Goal: Contribute content: Add original content to the website for others to see

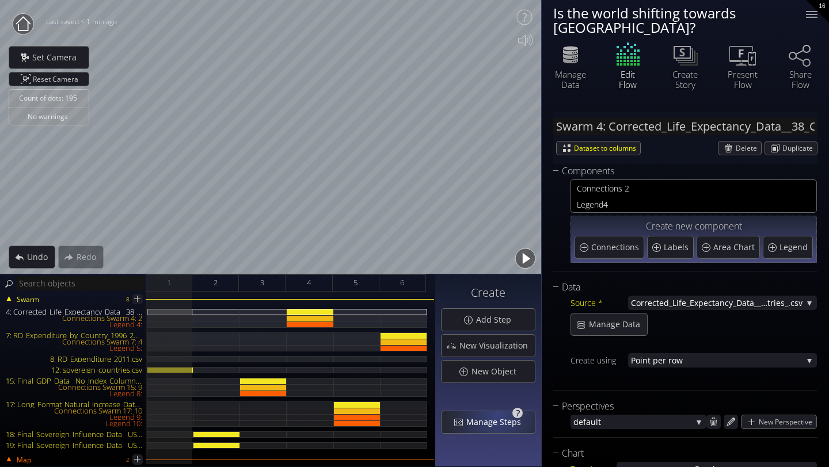
click at [500, 414] on div "Manage Steps" at bounding box center [487, 422] width 93 height 22
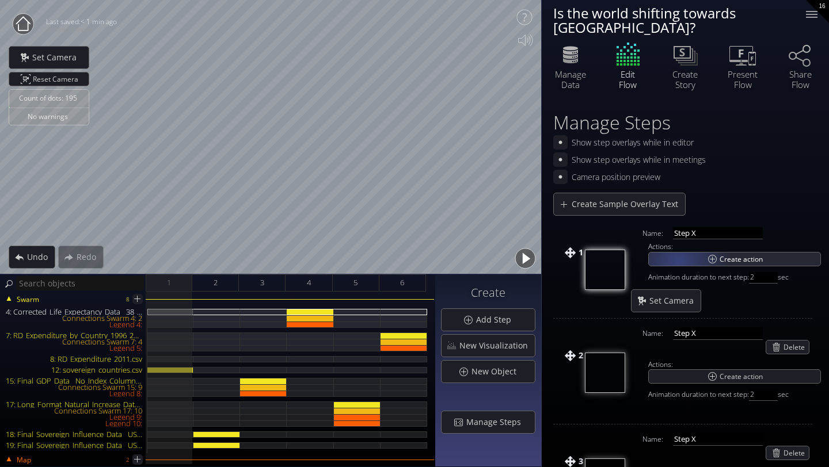
click at [678, 253] on div "Create action" at bounding box center [735, 259] width 172 height 13
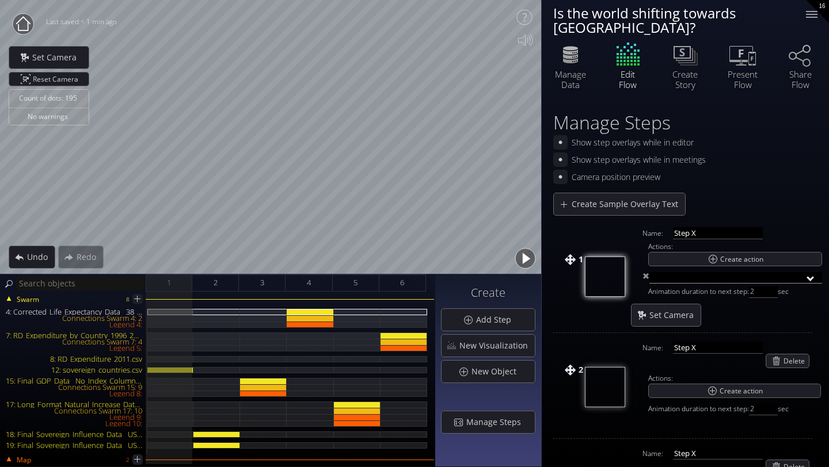
click at [811, 272] on input "text" at bounding box center [735, 278] width 173 height 12
click at [813, 272] on input "text" at bounding box center [735, 278] width 173 height 12
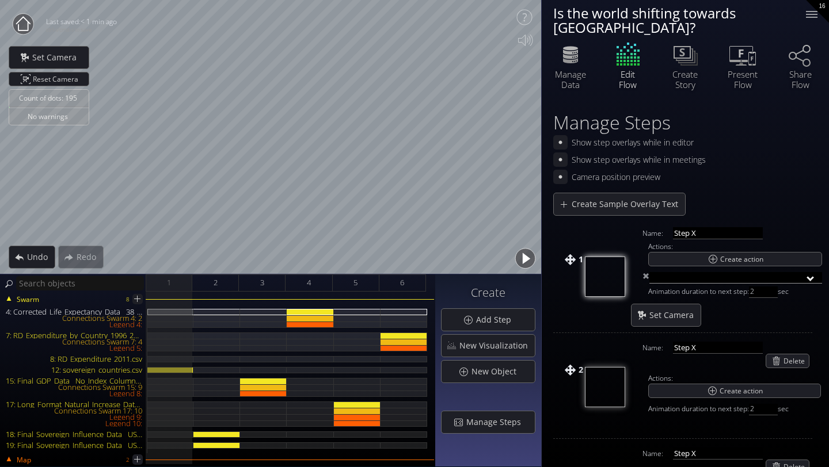
click at [811, 272] on input "text" at bounding box center [735, 278] width 173 height 12
click at [647, 273] on span at bounding box center [645, 279] width 7 height 12
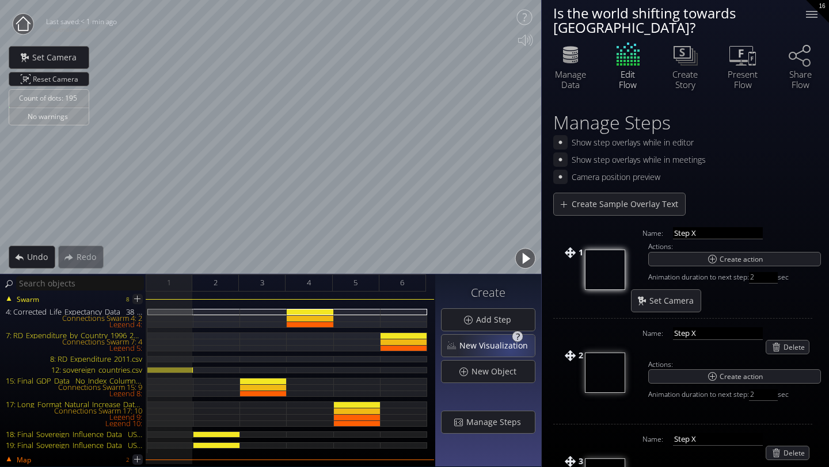
click at [512, 349] on span "New Visualization" at bounding box center [497, 346] width 76 height 12
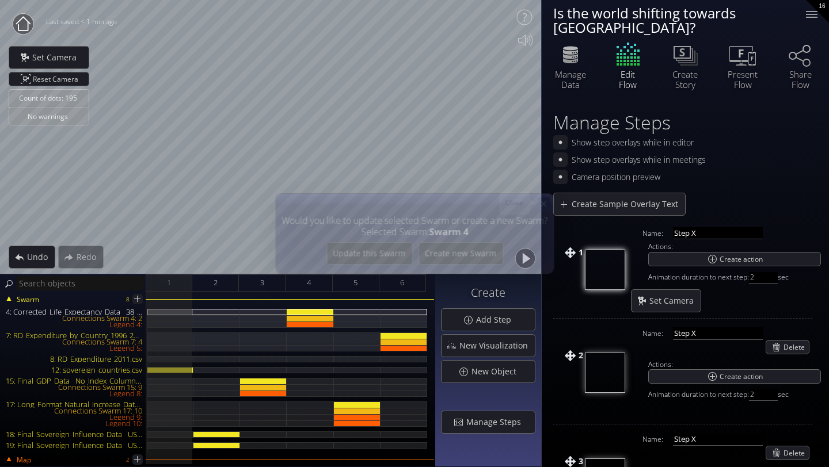
click at [545, 201] on icon at bounding box center [543, 204] width 10 height 10
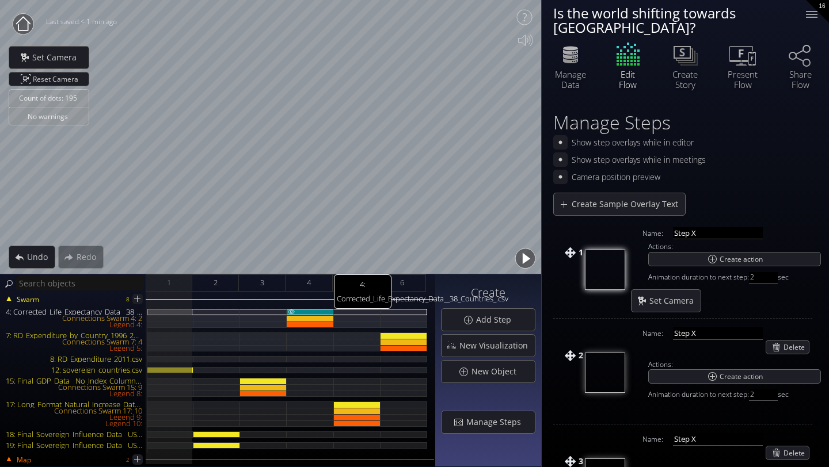
click at [304, 311] on div "4: Corrected_Life_Expectancy_Data__38_Countries_.csv" at bounding box center [310, 312] width 47 height 6
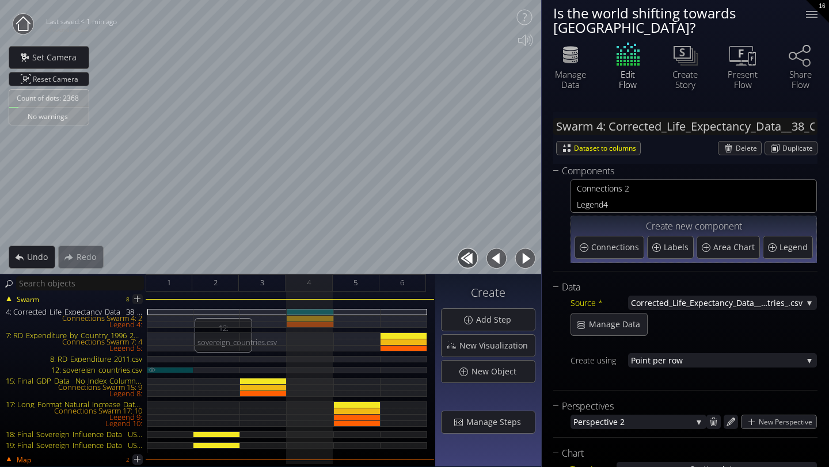
click at [168, 369] on div "12: sovereign_countries.csv" at bounding box center [170, 370] width 46 height 6
type input "Swarm 12: sovereign_countries.csv"
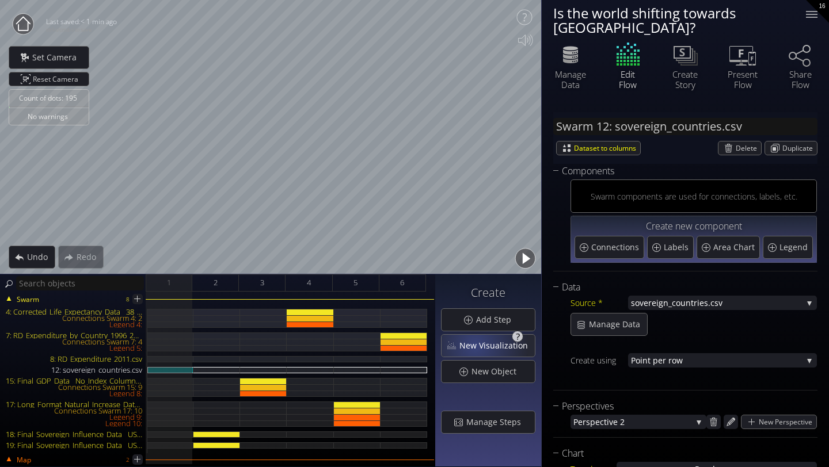
click at [477, 345] on span "New Visualization" at bounding box center [497, 346] width 76 height 12
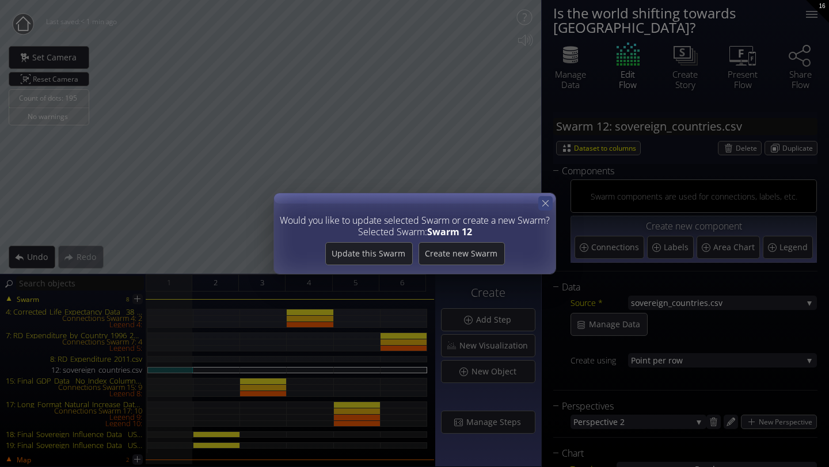
click at [546, 201] on icon at bounding box center [545, 203] width 11 height 11
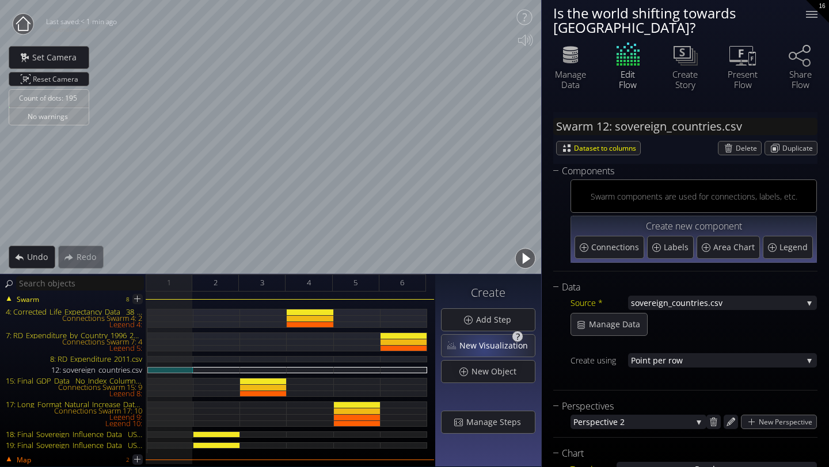
click at [486, 349] on span "New Visualization" at bounding box center [497, 346] width 76 height 12
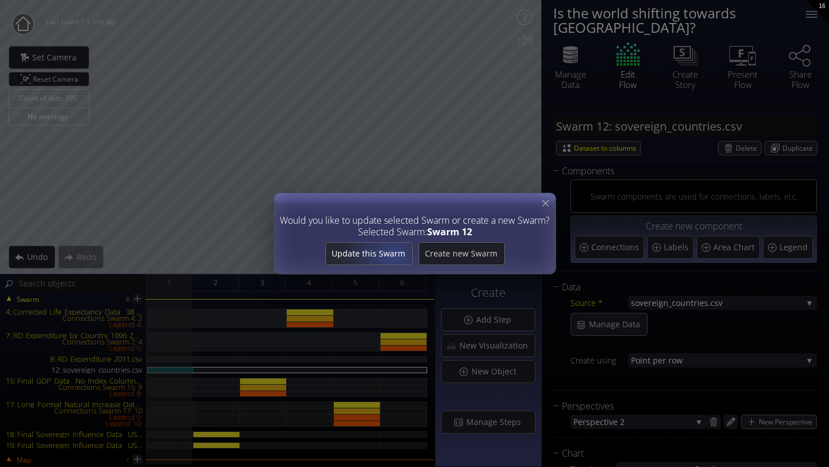
click at [394, 256] on span "Update this Swarm" at bounding box center [368, 254] width 86 height 12
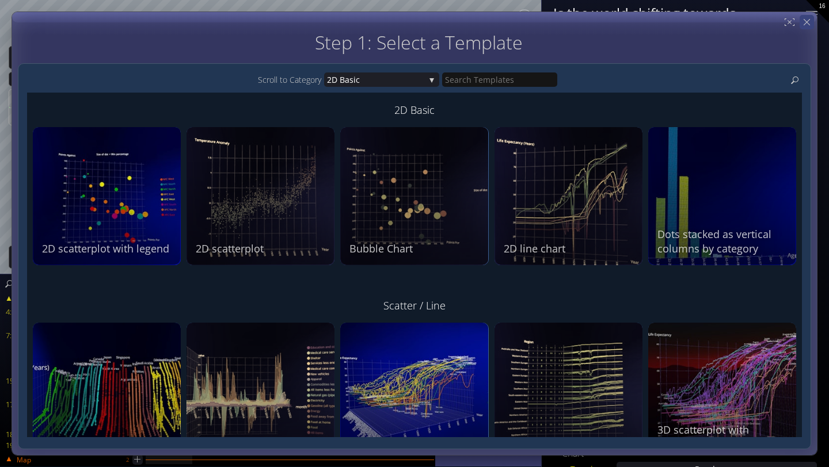
click at [807, 24] on icon at bounding box center [806, 22] width 11 height 11
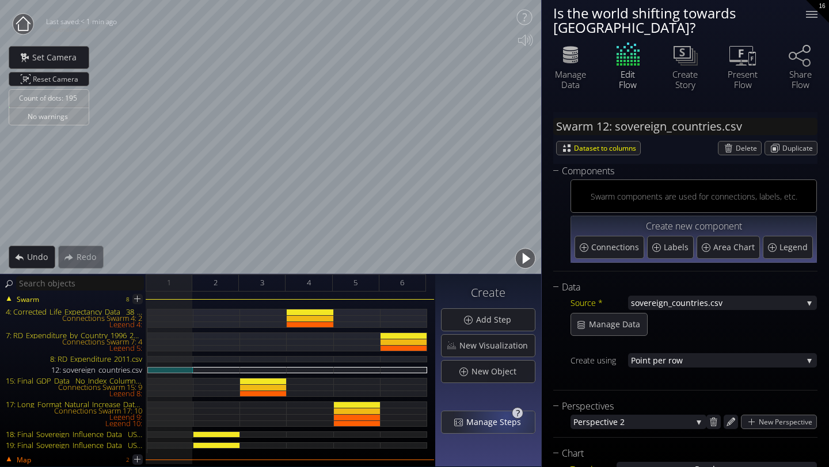
click at [506, 417] on span "Manage Steps" at bounding box center [497, 423] width 62 height 12
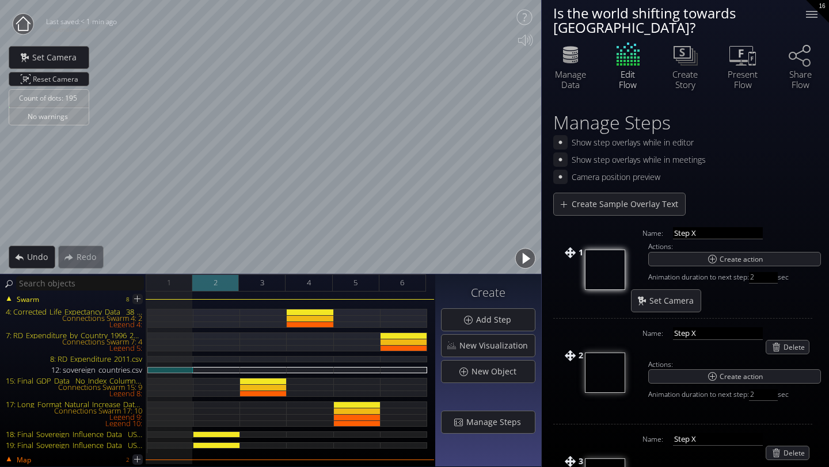
click at [216, 280] on span "2" at bounding box center [216, 283] width 4 height 14
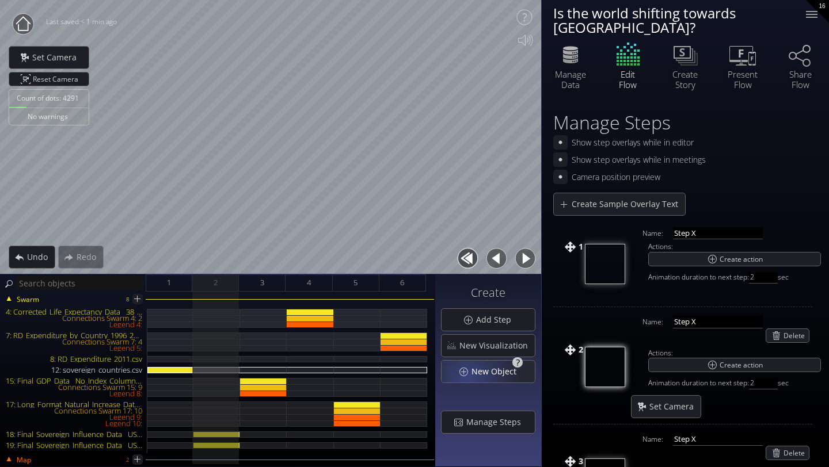
click at [470, 373] on div "New Object" at bounding box center [487, 372] width 93 height 22
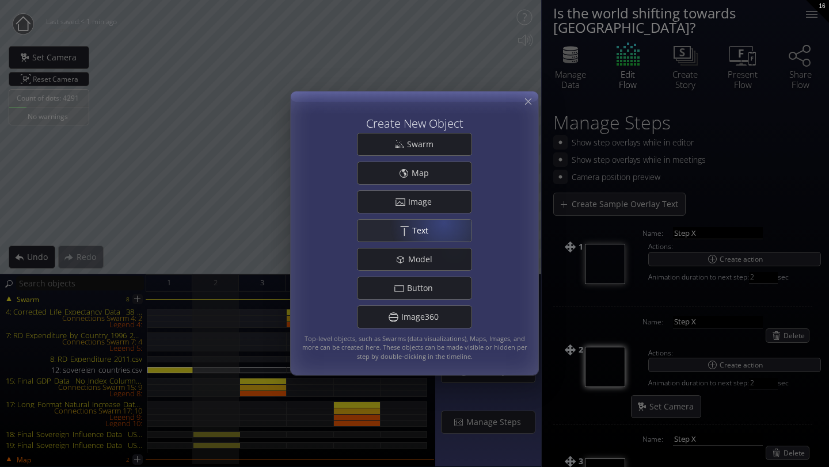
click at [437, 226] on div ".st0{fill:#FFFFFF;} Text" at bounding box center [414, 231] width 114 height 22
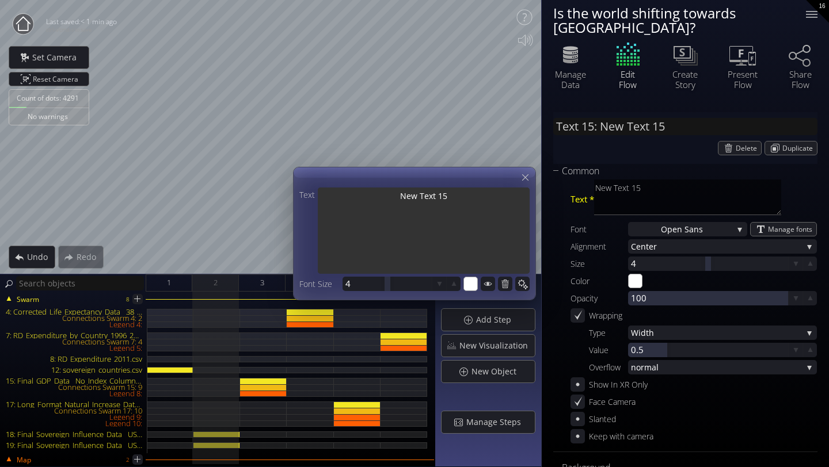
click at [455, 206] on textarea "New Text 15" at bounding box center [424, 232] width 212 height 89
type input "Text 15: New Text 1"
type textarea "New Text 1"
type input "Text 15: New Text"
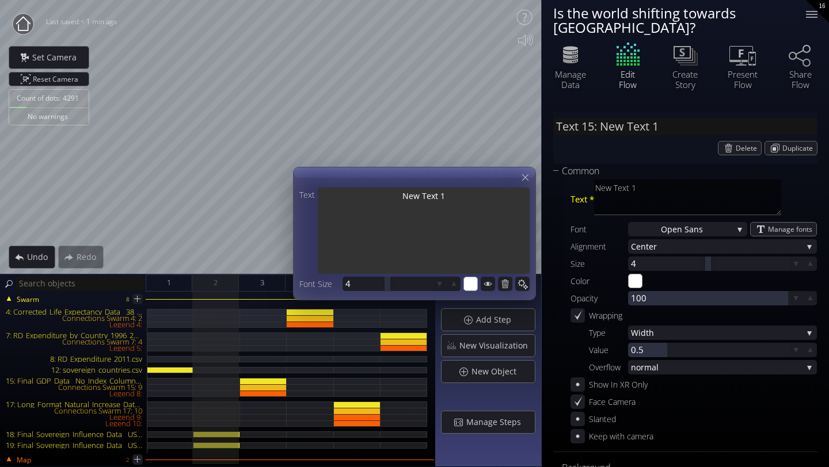
type textarea "New Text"
type input "Text 15: New Text"
type textarea "New Text"
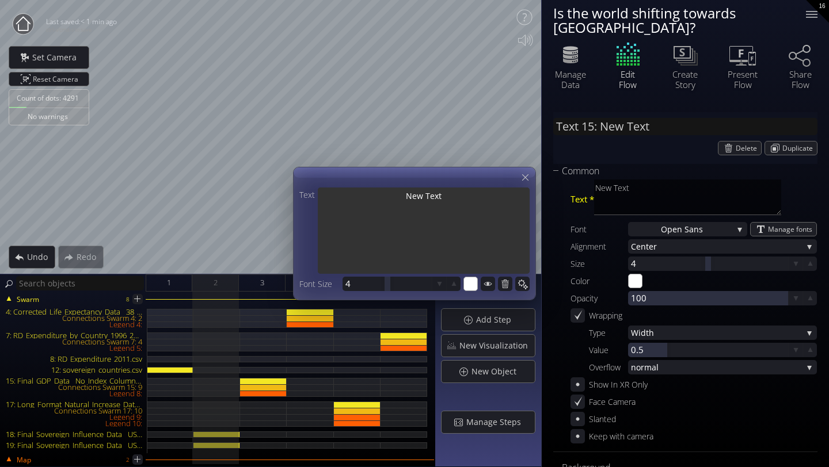
type input "Text 15: New Tex"
type textarea "New Tex"
type input "Text 15: New Te"
type textarea "New Te"
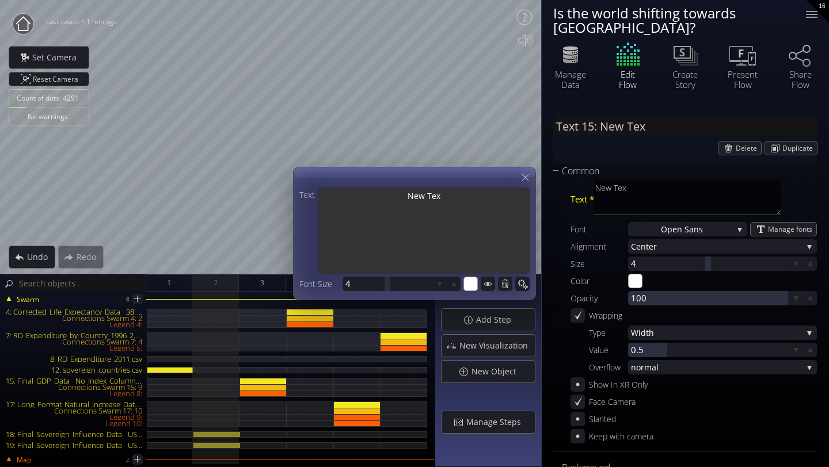
type textarea "New Te"
type input "Text 15: New T"
type textarea "New T"
type input "Text 15: New"
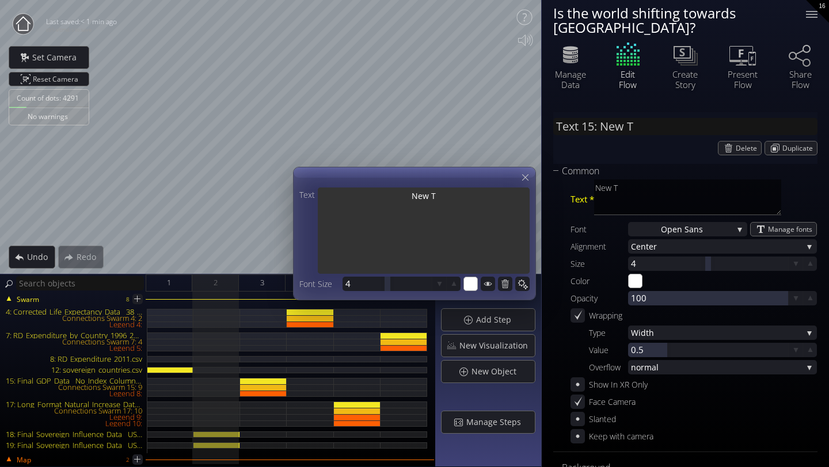
type textarea "New"
type input "Text 15: New"
type textarea "New"
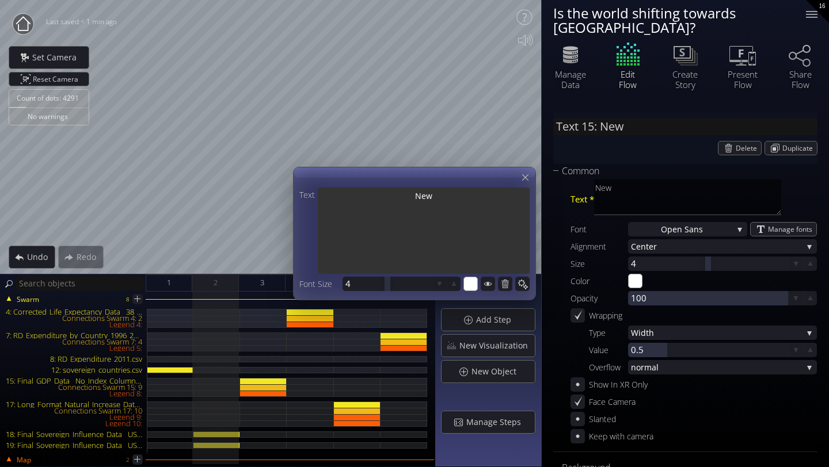
type input "Text 15: Ne"
type textarea "Ne"
type input "Text 15: N"
type textarea "N"
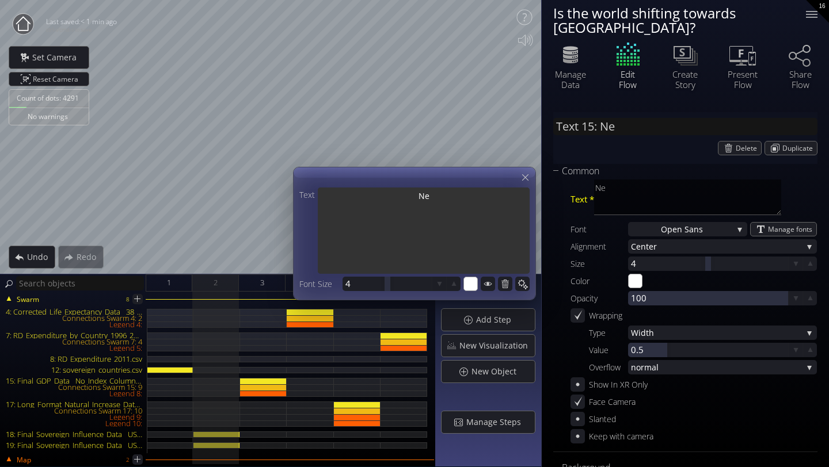
type textarea "N"
type input "Text 15: I"
type textarea "I"
type input "Text 15: In"
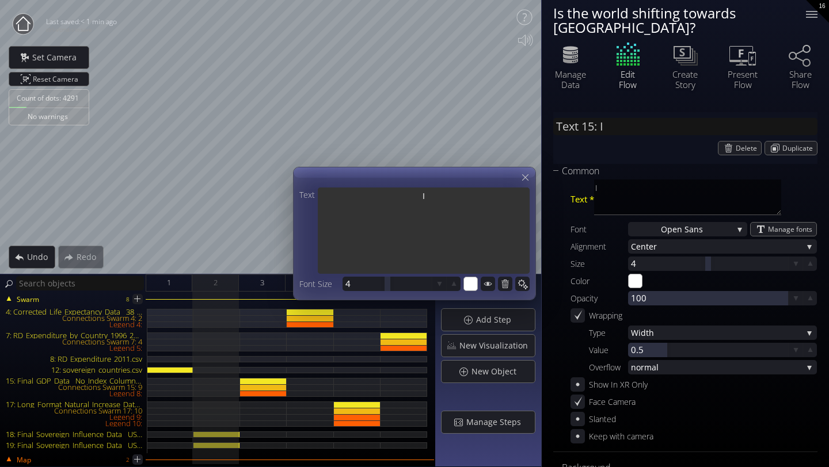
type textarea "In"
type input "Text 15: Inf"
type textarea "Inf"
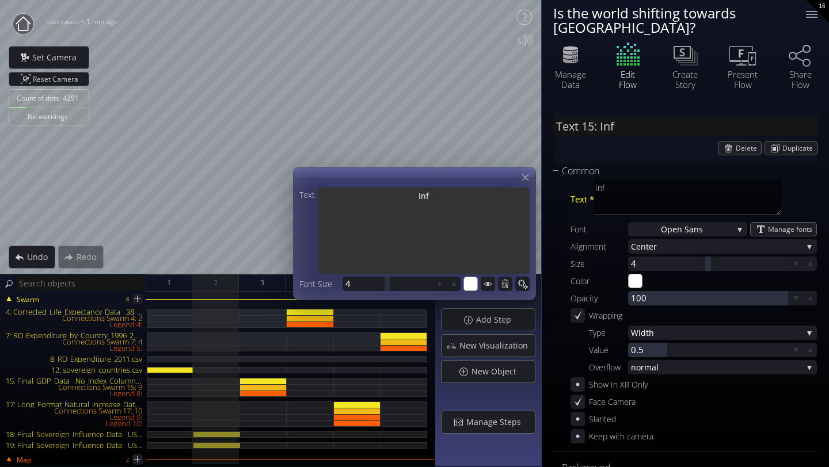
type input "Text 15: Infl"
type textarea "Infl"
type input "Text 15: Influ"
type textarea "Influ"
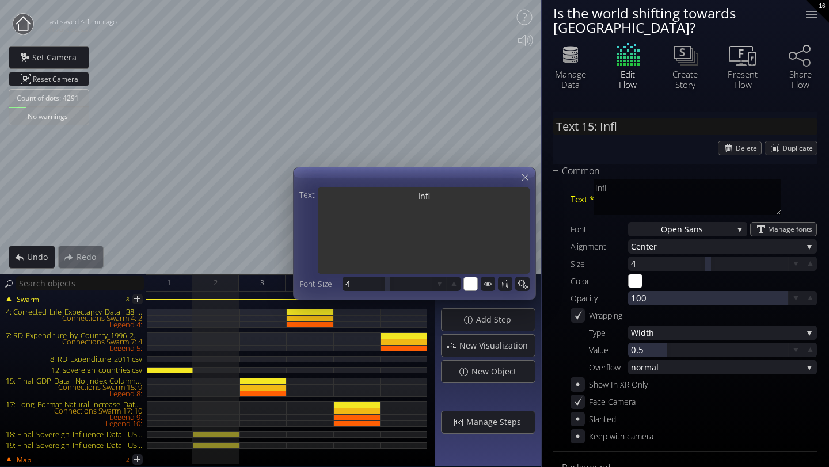
type textarea "Influ"
type input "Text 15: Influe"
type textarea "Influe"
type input "Text 15: Influen"
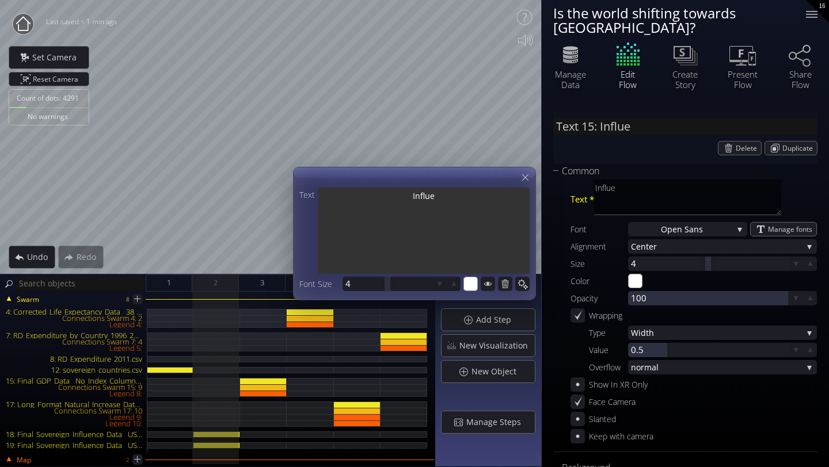
type textarea "Influen"
type input "Text 15: Influenc"
type textarea "Influenc"
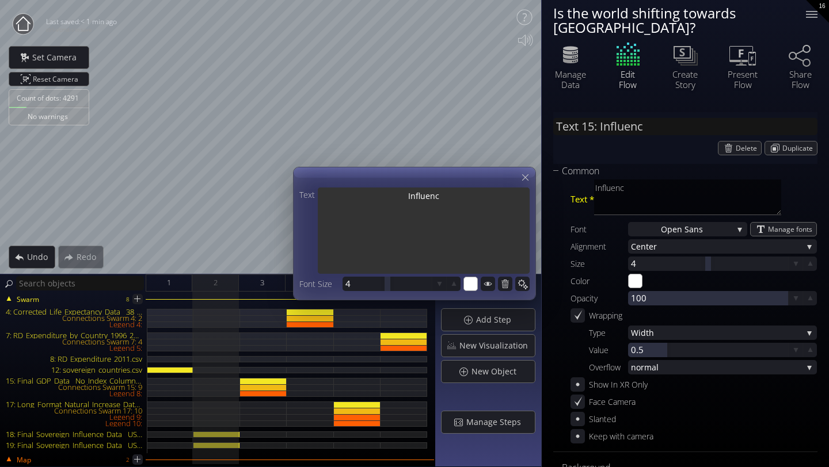
type input "Text 15: Influence"
type textarea "Influence"
type input "Text 15: Influence"
type textarea "Influence"
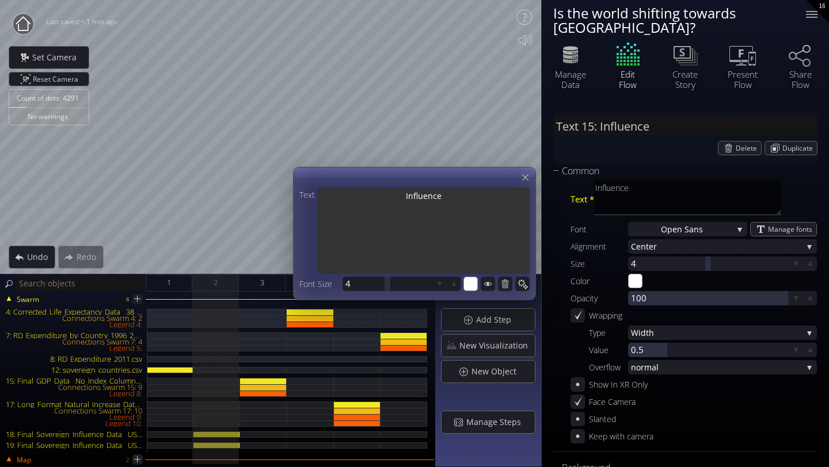
type textarea "Influence"
type input "Text 15: Influence o"
type textarea "Influence o"
type input "Text 15: Influence of"
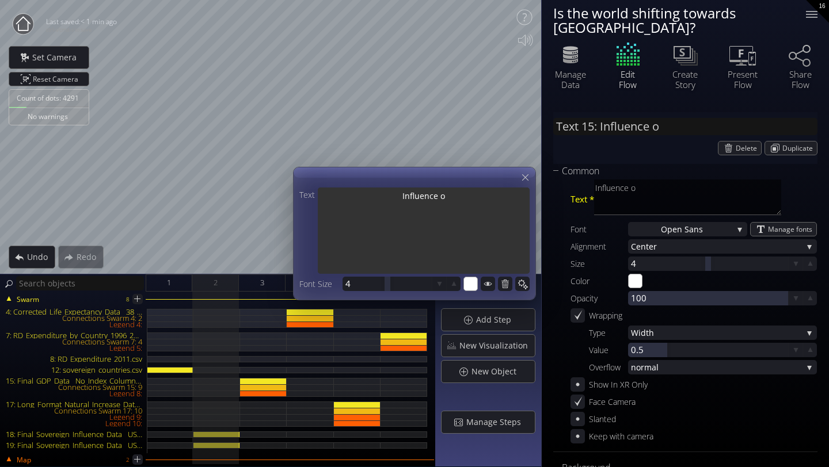
type textarea "Influence of"
type input "Text 15: Influence of"
type textarea "Influence of"
type input "Text 15: Influence of t"
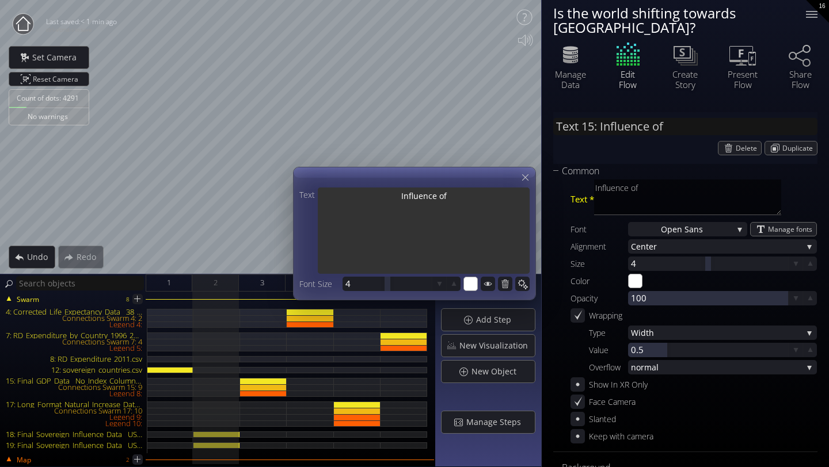
type textarea "Influence of t"
type input "Text 15: Influence of th"
type textarea "Influence of th"
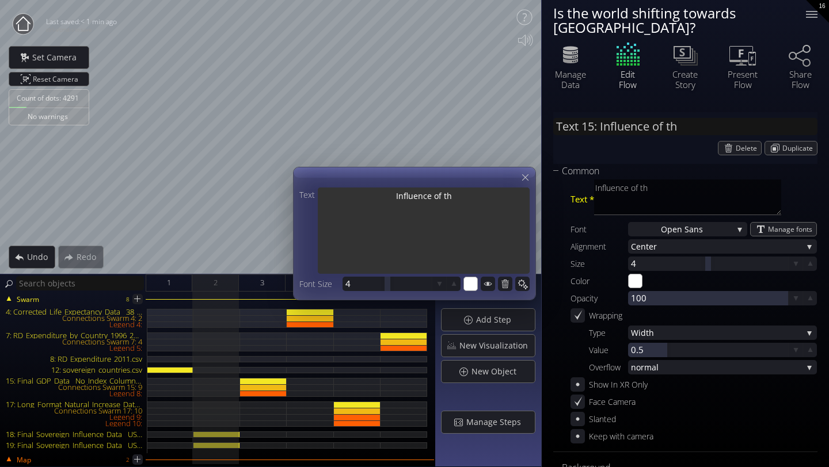
type input "Text 15: Influence of the"
type textarea "Influence of the"
type input "Text 15: Influence of the"
type textarea "Influence of the"
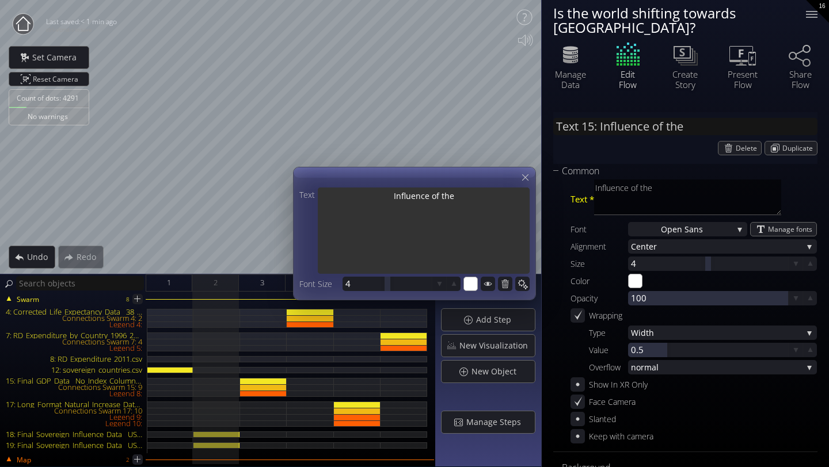
type textarea "Influence of the"
type input "Text 15: Influence of the v"
type textarea "Influence of the v"
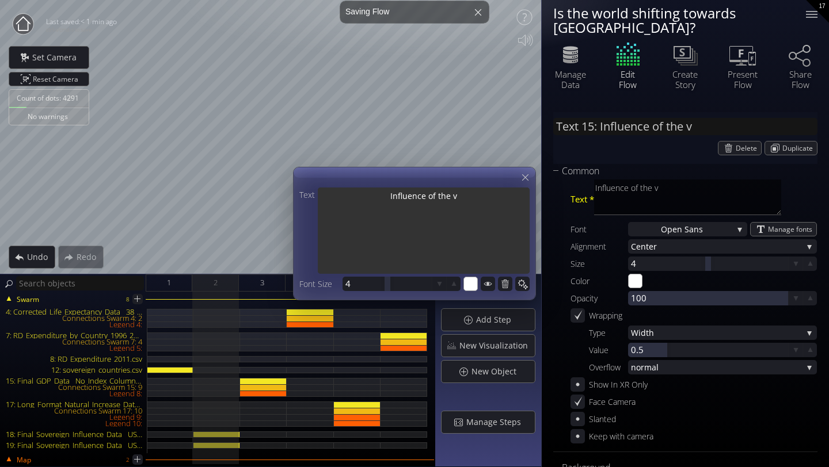
type input "Text 15: Influence of the va"
type textarea "Influence of the va"
type input "Text 15: Influence of the var"
type textarea "Influence of the var"
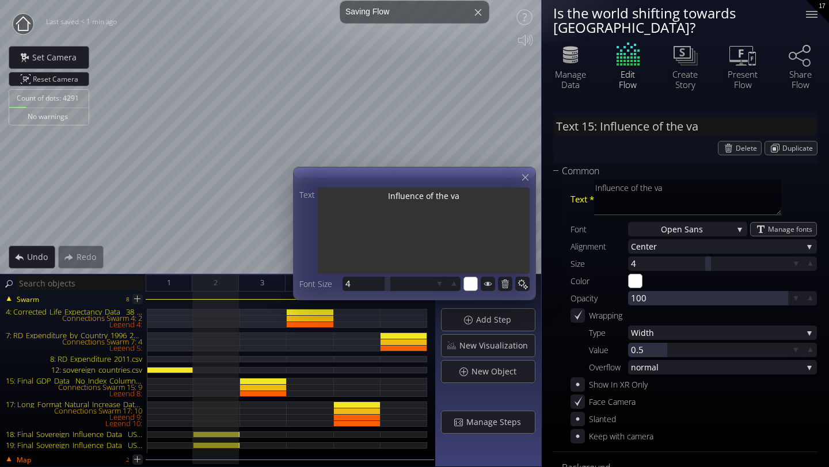
type textarea "Influence of the var"
type input "Text 15: Influence of the vari"
type textarea "Influence of the vari"
type input "Text 15: Influence of the vario"
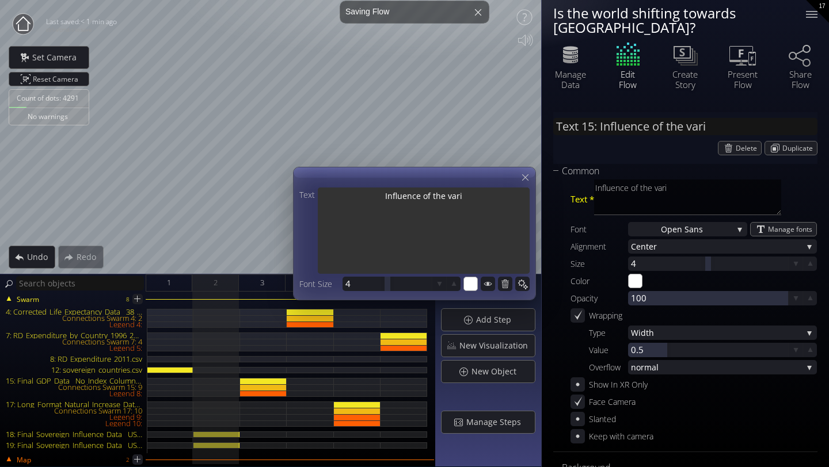
type textarea "Influence of the vario"
type input "Text 15: Influence of the variou"
type textarea "Influence of the variou"
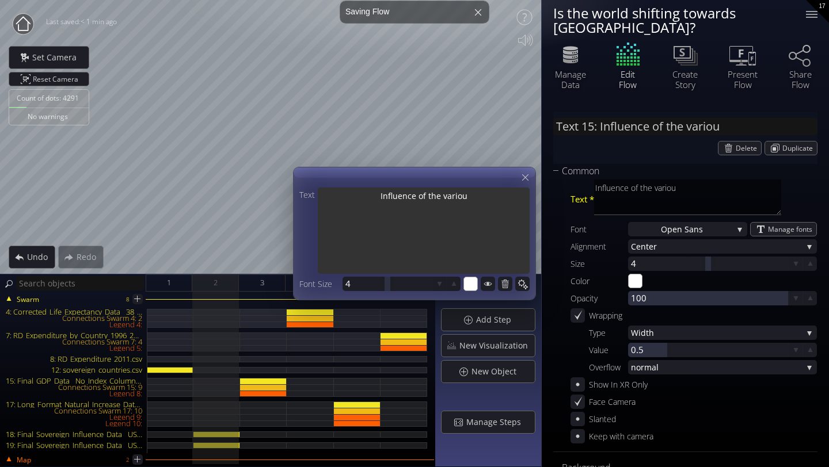
type input "Text 15: Influence of the various"
type textarea "Influence of the various"
type input "Text 15: Influence of the various"
type textarea "Influence of the various"
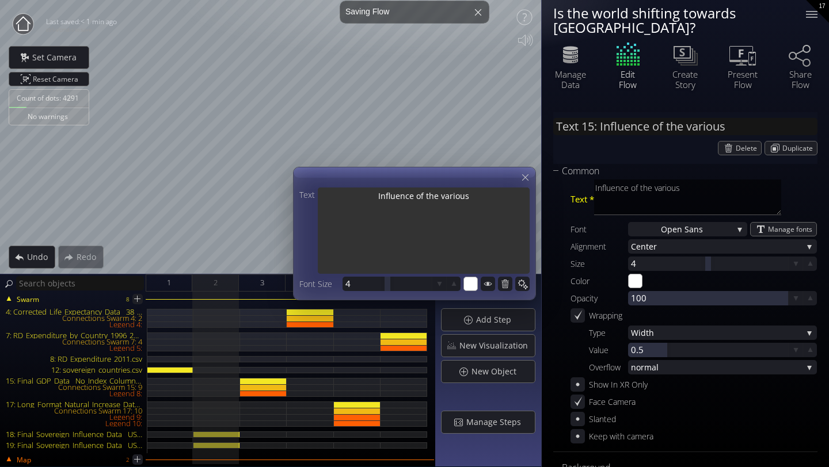
type textarea "Influence of the various"
type input "Text 15: Influence of the various ..."
type textarea "Influence of the various c"
type textarea "Influence of the various co"
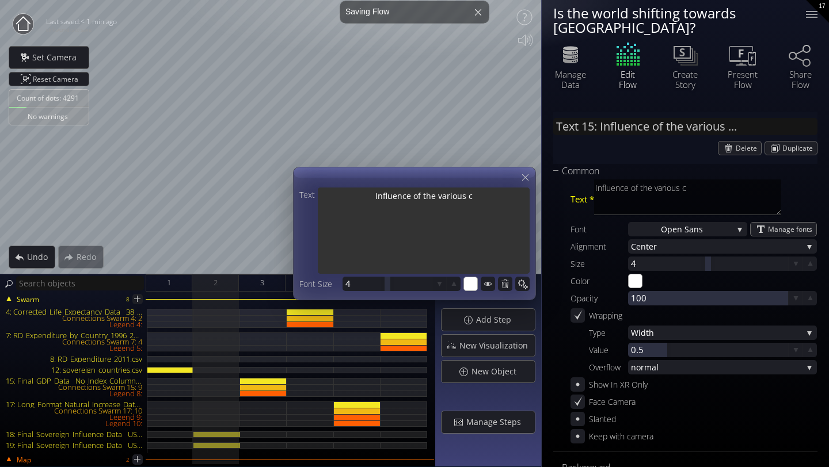
type textarea "Influence of the various co"
type textarea "Influence of the various cou"
type textarea "Influence of the various coun"
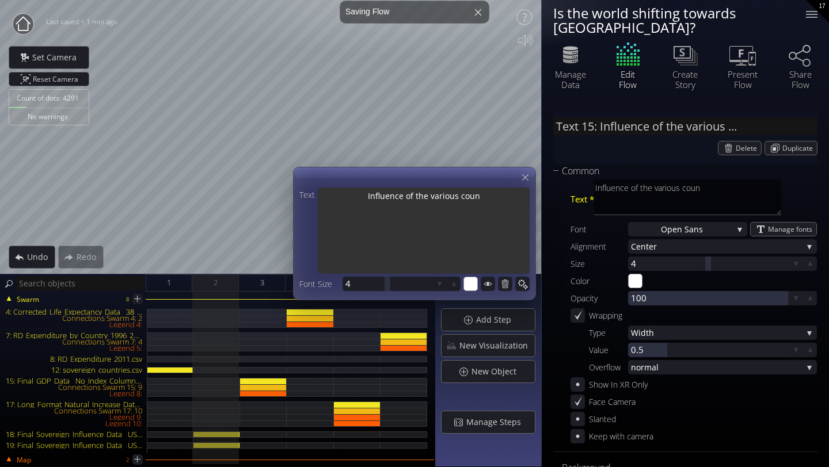
type textarea "Influence of the various count"
type textarea "Influence of the various countr"
type textarea "Influence of the various countri"
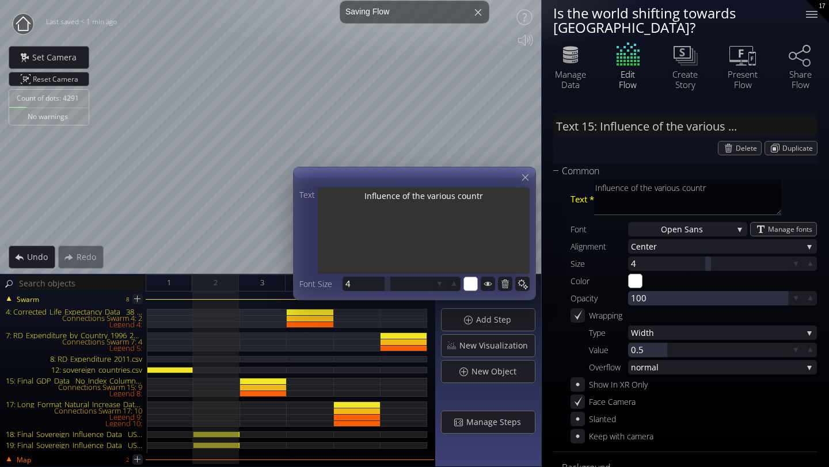
type textarea "Influence of the various countri"
type textarea "Influence of the various countrie"
type textarea "Influence of the various countries"
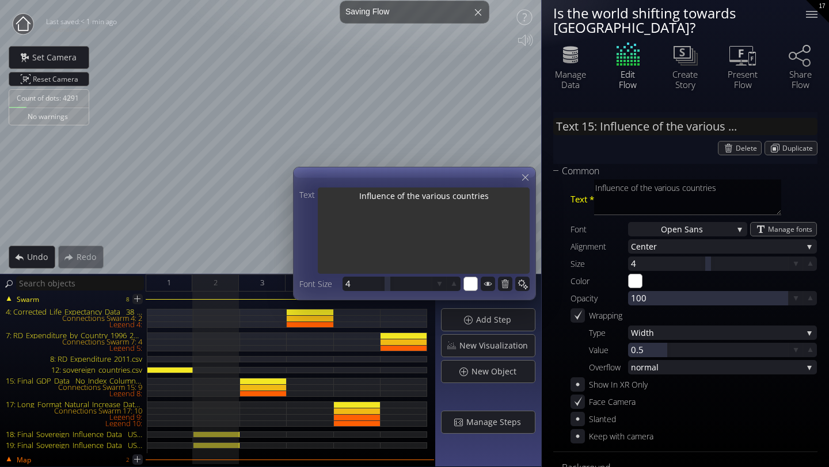
type textarea "Influence of the various countries"
type textarea "Influence of the various countries a"
type textarea "Influence of the various countries ac"
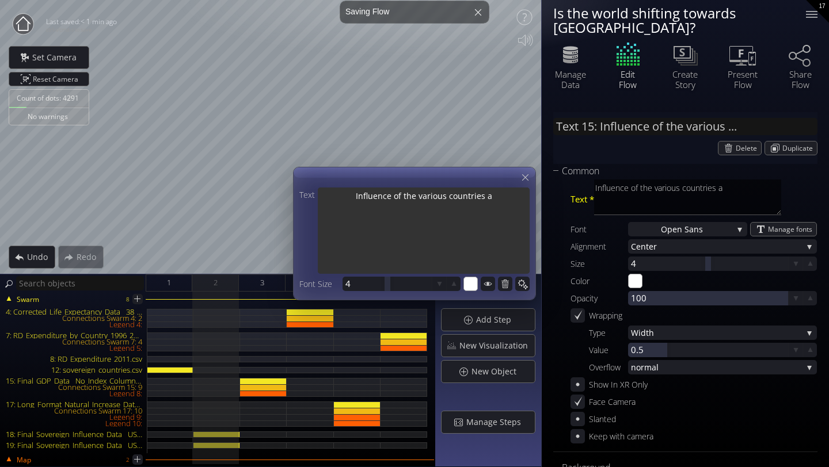
type textarea "Influence of the various countries ac"
type textarea "Influence of the various countries acc"
type textarea "Influence of the various countries acco"
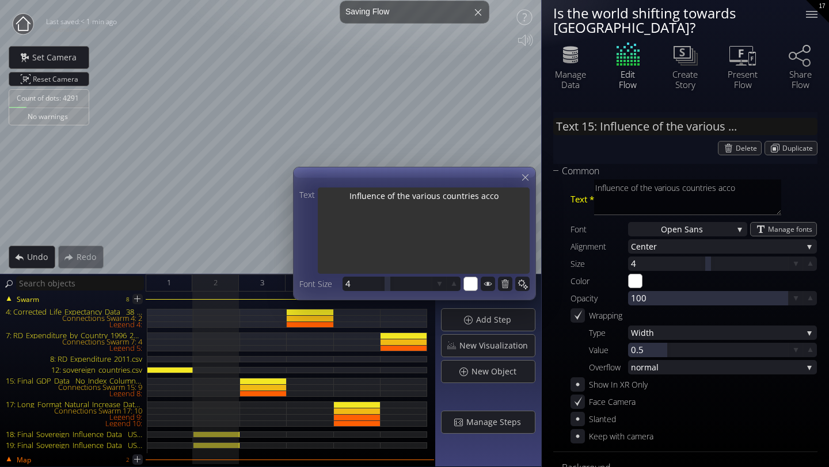
type textarea "Influence of the various countries accor"
type textarea "Influence of the various countries accord"
type textarea "Influence of the various countries accordi"
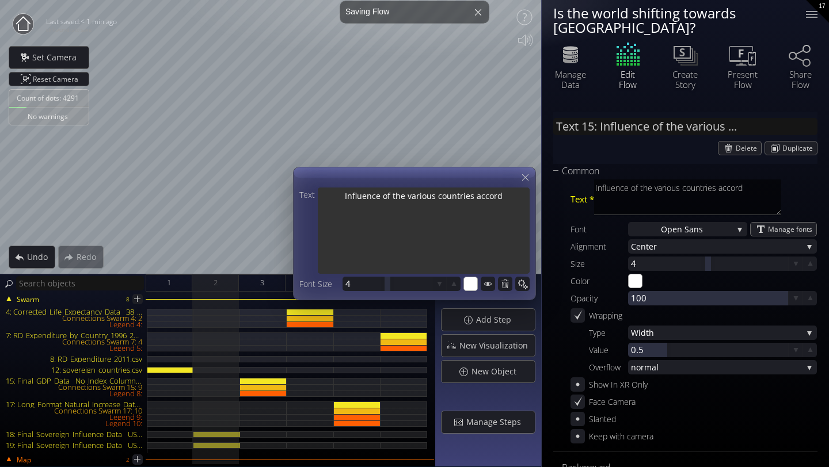
type textarea "Influence of the various countries accordi"
type textarea "Influence of the various countries accordin"
type textarea "Influence of the various countries according"
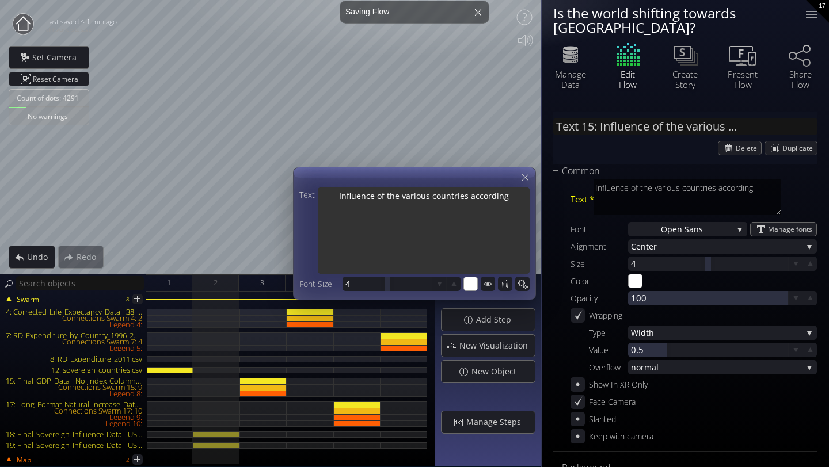
type textarea "Influence of the various countries according t"
type textarea "Influence of the various countries according to"
type textarea "Influence of the various countries according to A"
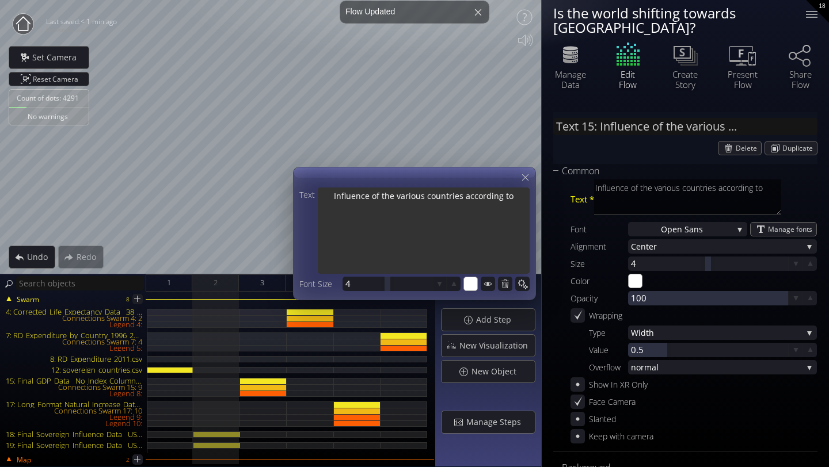
type textarea "Influence of the various countries according to A"
type textarea "Influence of the various countries according to AI"
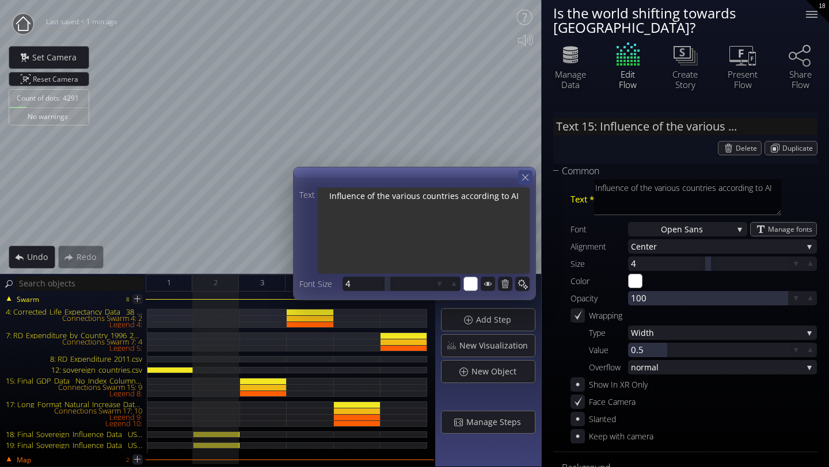
type textarea "Influence of the various countries according to AI"
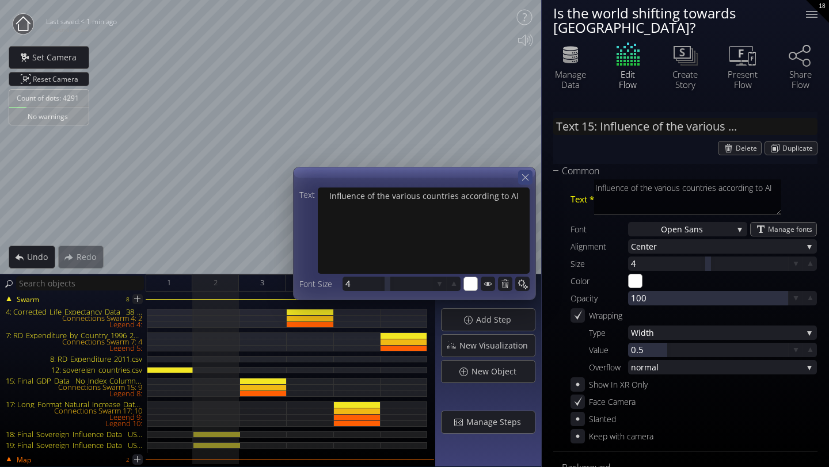
click at [528, 178] on icon at bounding box center [525, 177] width 11 height 11
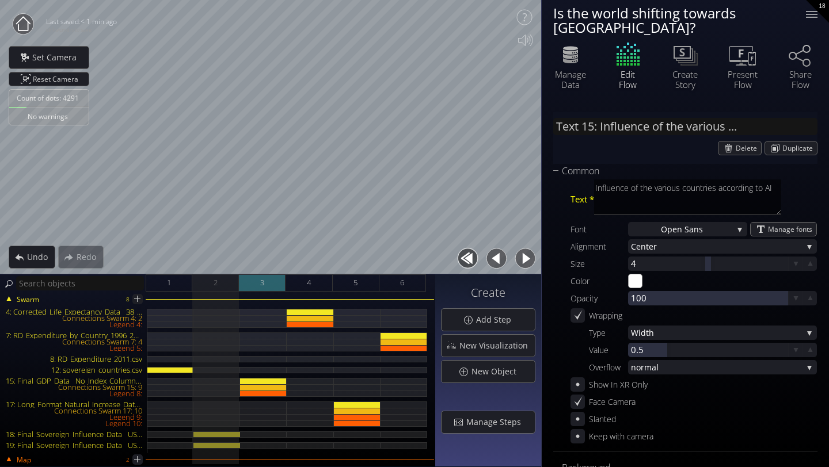
click at [265, 283] on div "3" at bounding box center [262, 283] width 47 height 17
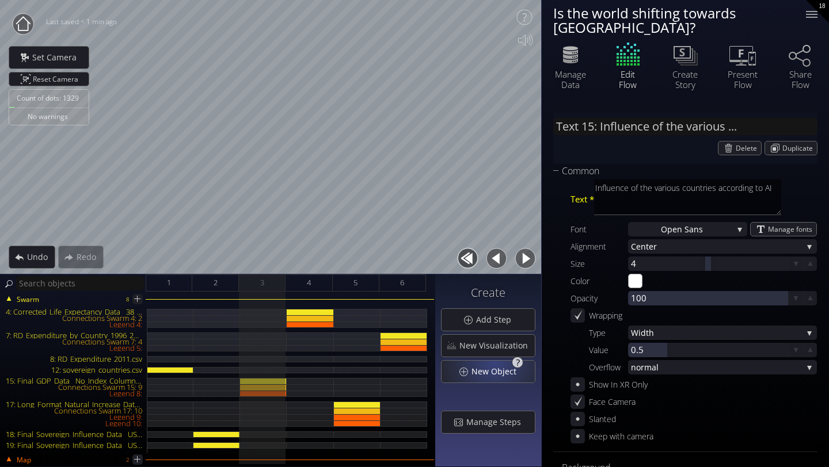
click at [497, 362] on div "New Object" at bounding box center [487, 372] width 93 height 22
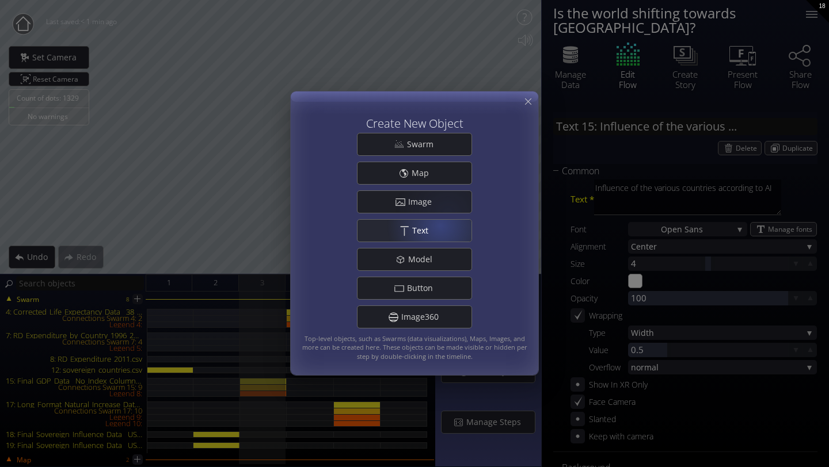
click at [439, 228] on div ".st0{fill:#FFFFFF;} Text" at bounding box center [414, 231] width 114 height 22
type input "Text 16: New Text 16"
type textarea "New Text 16"
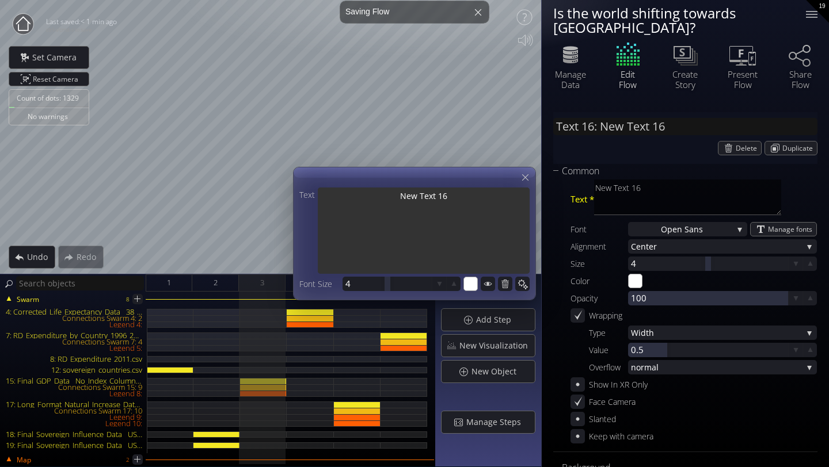
click at [464, 194] on textarea "New Text 16" at bounding box center [424, 232] width 212 height 89
type input "Text 16: New Text 1"
type textarea "New Text 1"
type input "Text 16: New Text"
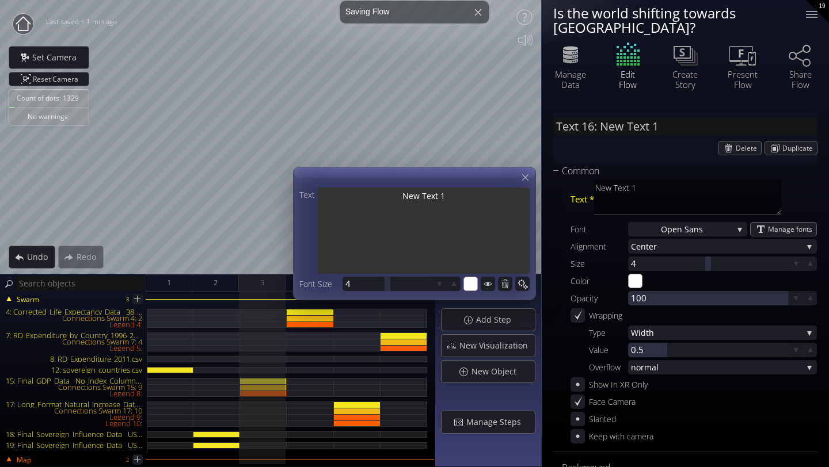
type textarea "New Text"
type input "Text 16: New Text"
type textarea "New Text"
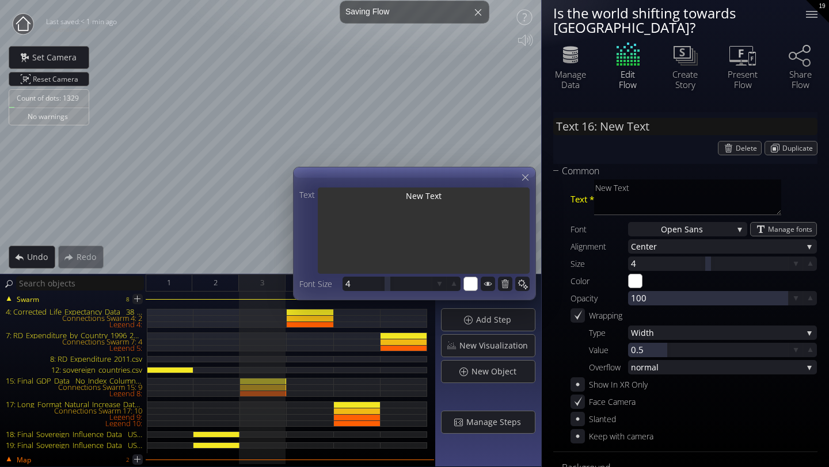
type input "Text 16: New Tex"
type textarea "New Tex"
type input "Text 16: New Te"
type textarea "New Te"
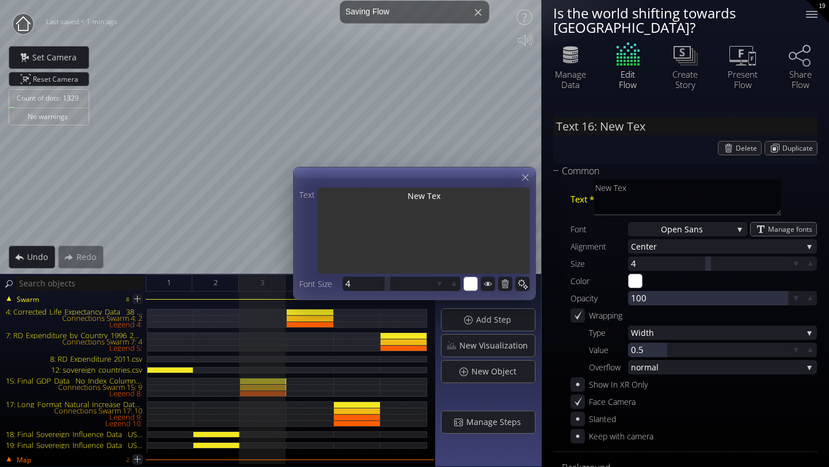
type textarea "New Te"
type input "Text 16: New T"
type textarea "New T"
type input "Text 16: New"
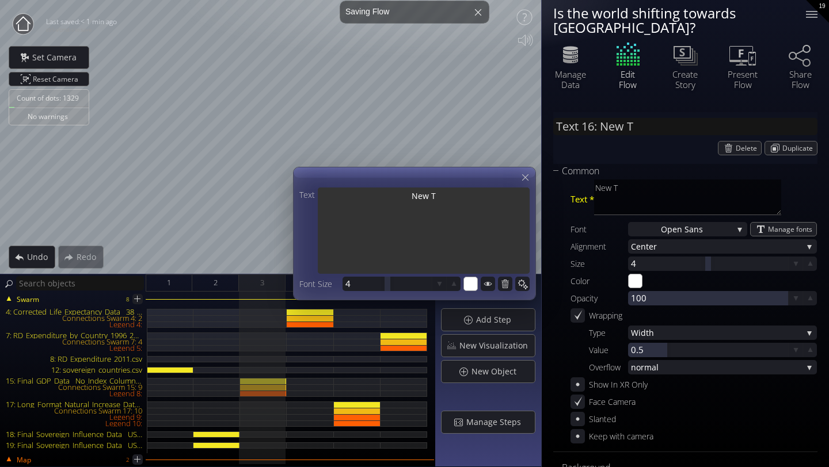
type textarea "New"
type input "Text 16: New"
type textarea "New"
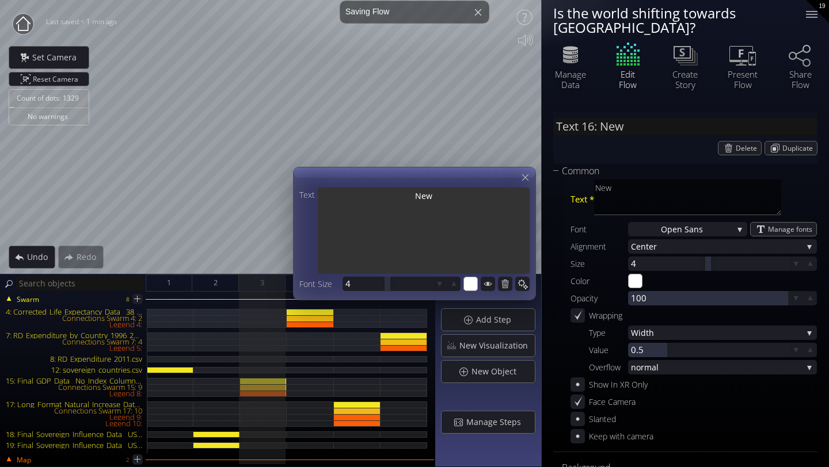
type input "Text 16: Ne"
type textarea "Ne"
type input "Text 16: N"
type textarea "N"
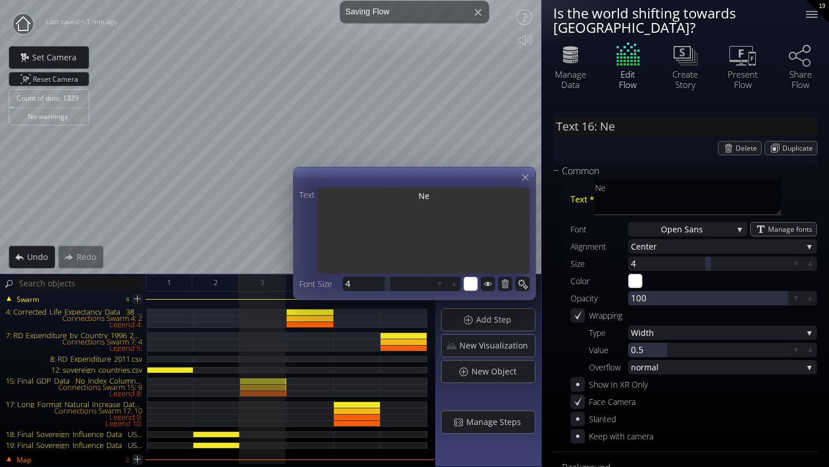
type textarea "N"
type input "Text 16: G"
type textarea "G"
type input "Text 16: GD"
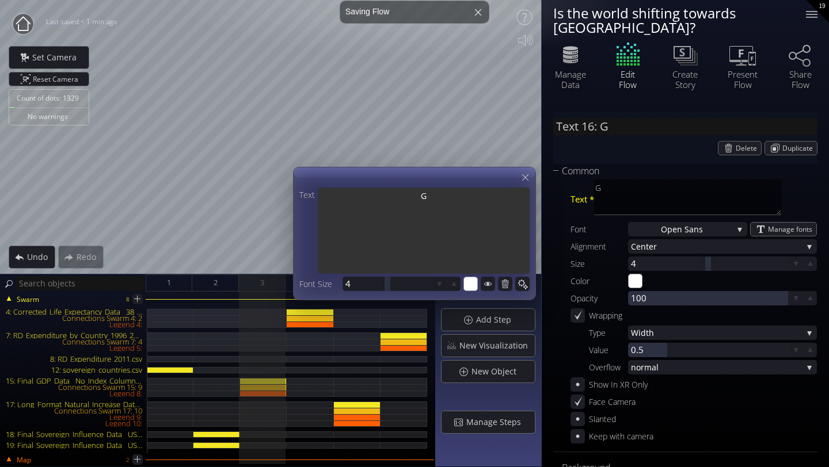
type textarea "GD"
type input "Text 16: GDP"
type textarea "GDP"
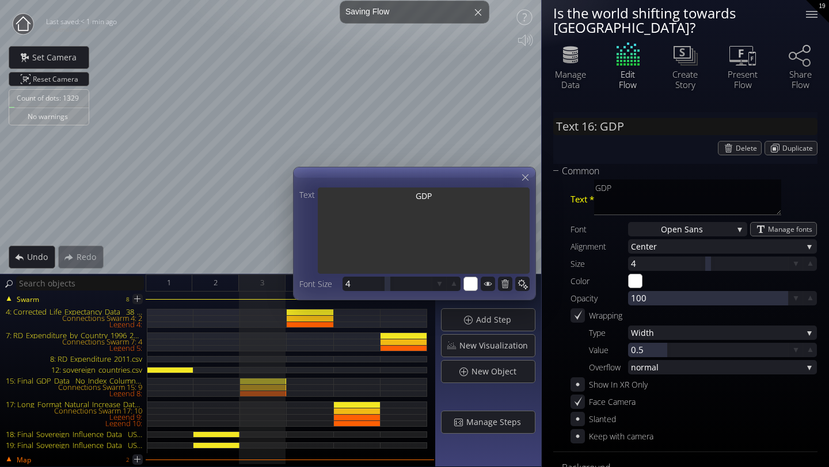
type input "Text 16: GDP"
type textarea "GDP"
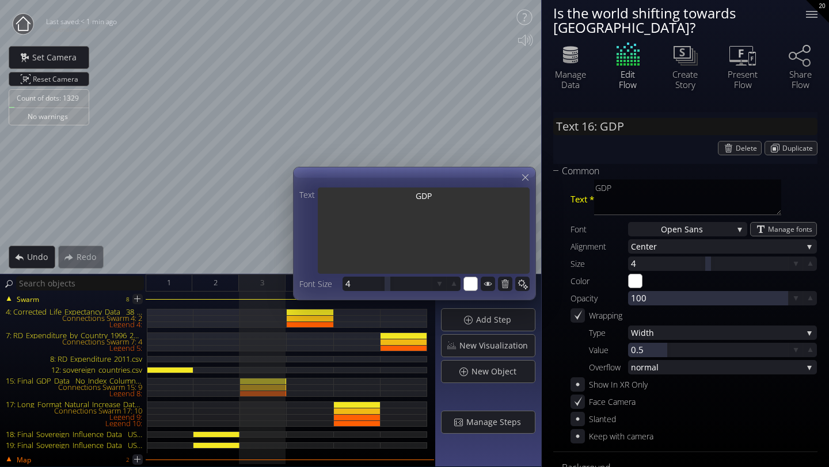
type input "Text 16: GDP a"
type textarea "GDP a"
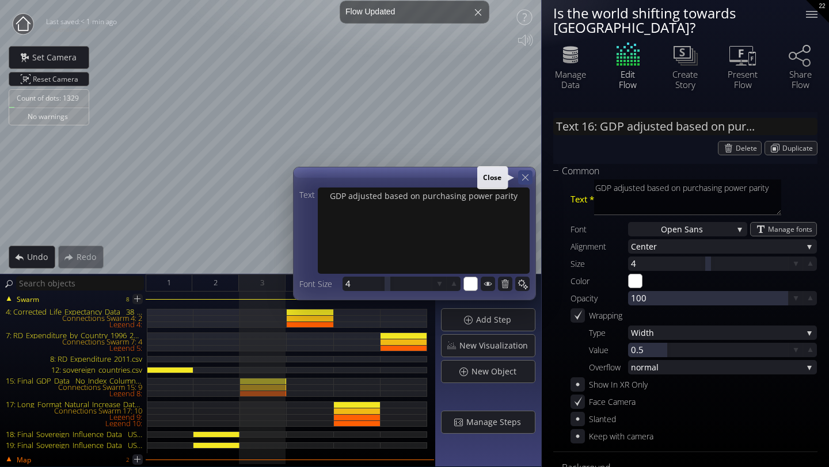
click at [529, 177] on icon at bounding box center [525, 177] width 11 height 11
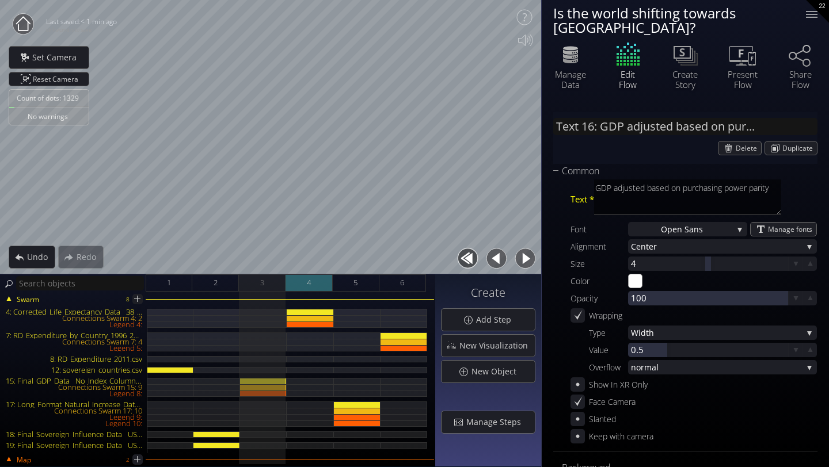
click at [318, 276] on div "4" at bounding box center [308, 283] width 47 height 17
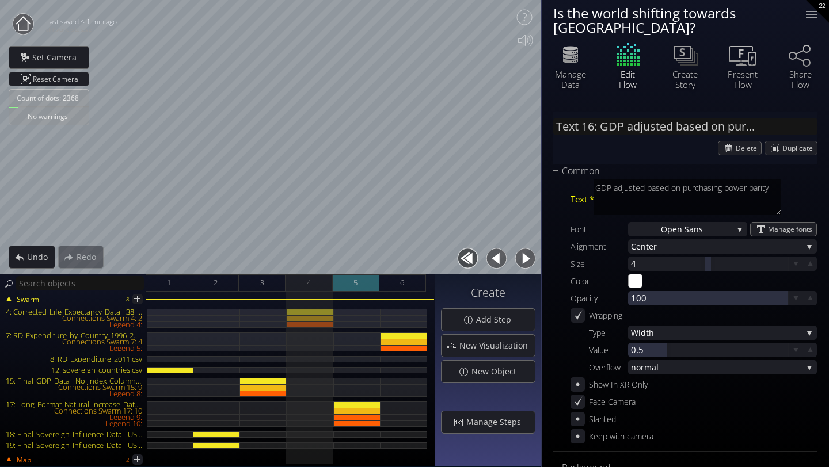
click at [357, 277] on span "5" at bounding box center [355, 283] width 4 height 14
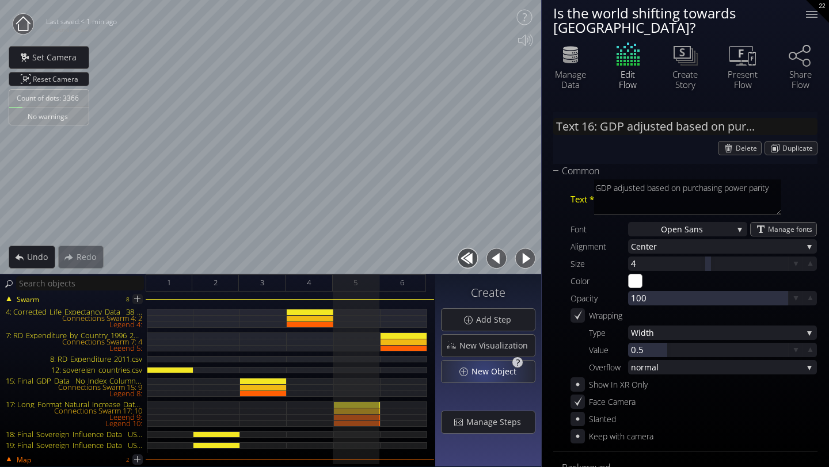
click at [486, 372] on span "New Object" at bounding box center [497, 372] width 52 height 12
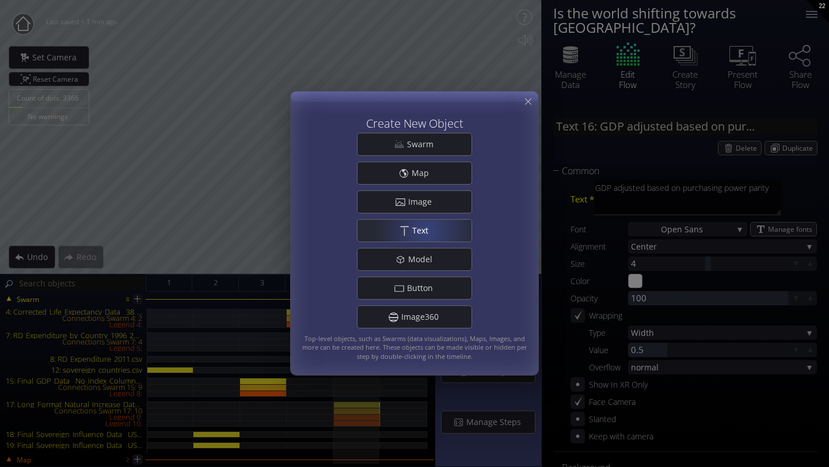
click at [426, 231] on span "Text" at bounding box center [423, 231] width 24 height 12
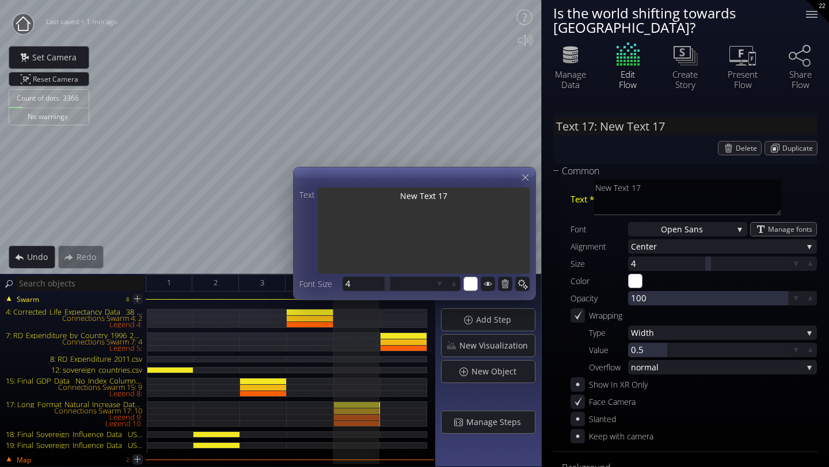
click at [459, 195] on textarea "New Text 17" at bounding box center [424, 232] width 212 height 89
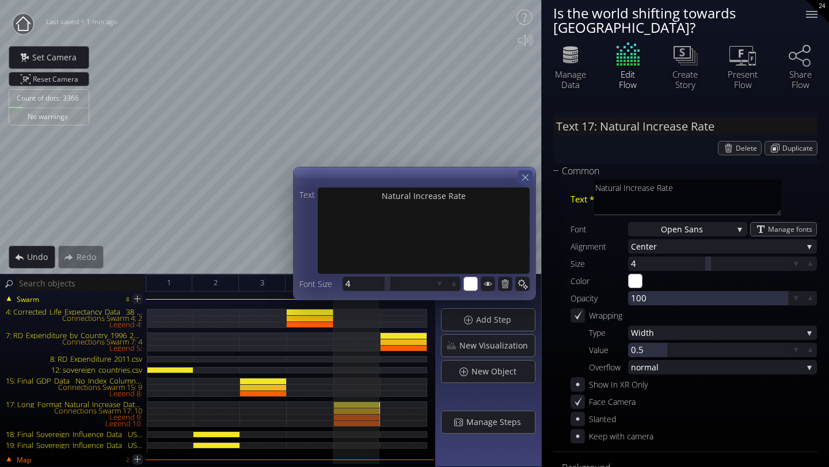
click at [528, 182] on icon at bounding box center [525, 177] width 11 height 11
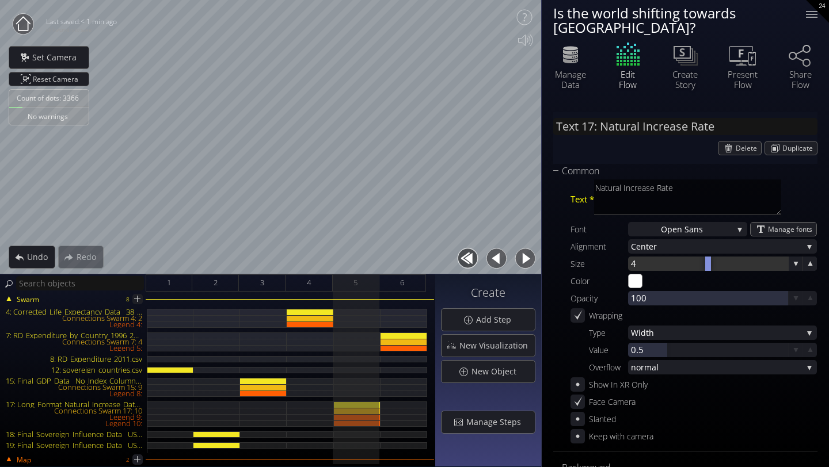
click at [651, 257] on div at bounding box center [708, 264] width 160 height 14
click at [310, 279] on span "4" at bounding box center [309, 283] width 4 height 14
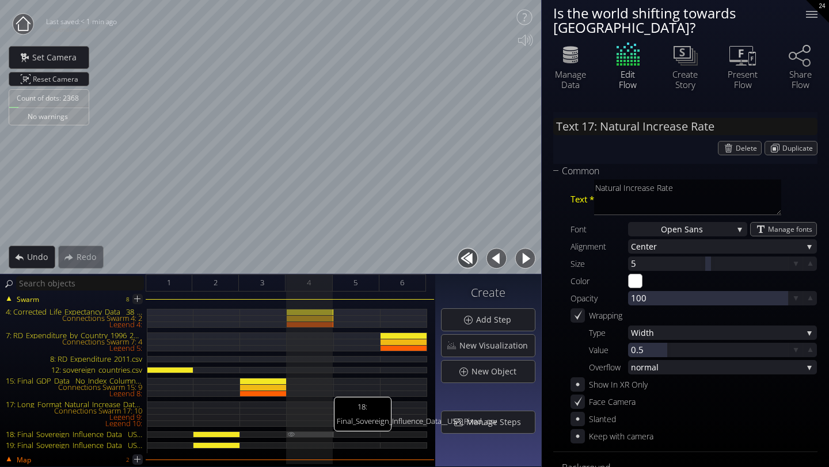
scroll to position [117, 0]
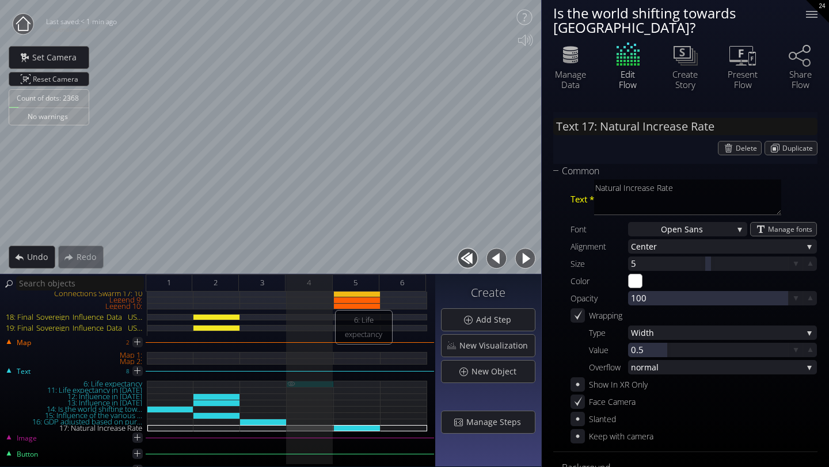
click at [317, 382] on div "6: Life expectancy" at bounding box center [310, 384] width 47 height 6
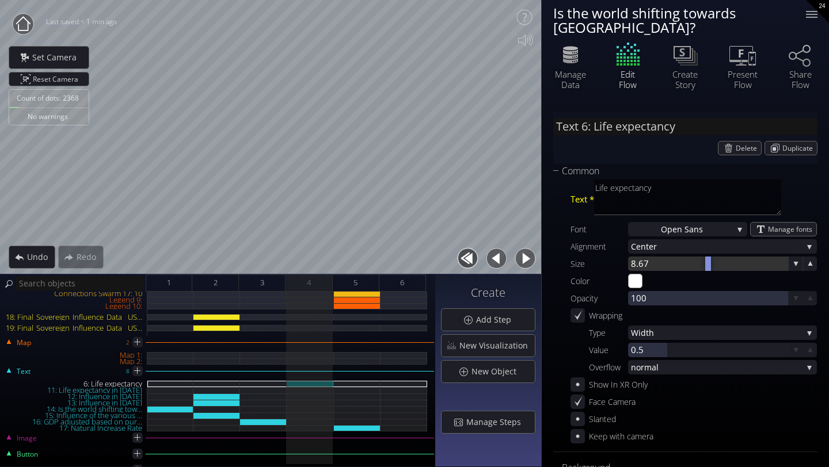
click at [646, 257] on div at bounding box center [708, 264] width 160 height 14
click at [269, 286] on div "3" at bounding box center [262, 283] width 47 height 17
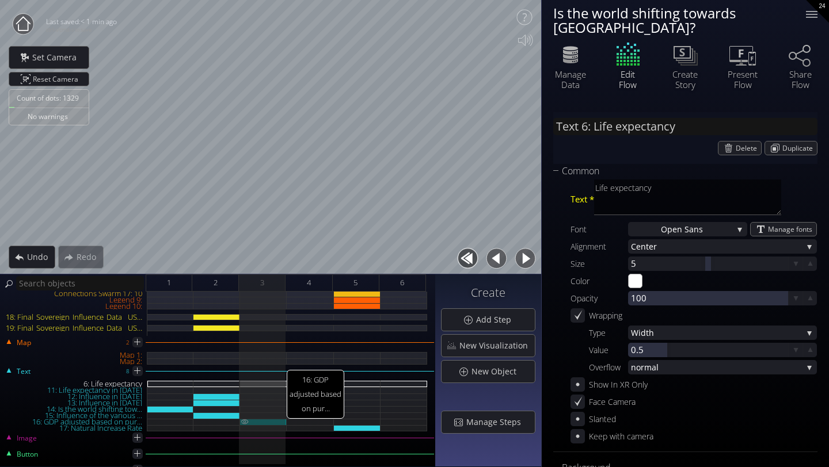
click at [264, 420] on div "16: GDP adjusted based on pur..." at bounding box center [263, 422] width 47 height 6
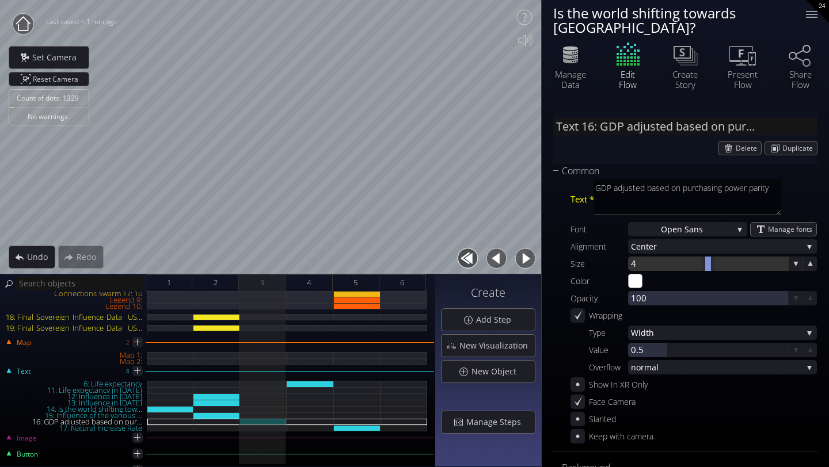
click at [639, 257] on div at bounding box center [708, 264] width 160 height 14
click at [642, 257] on div at bounding box center [708, 264] width 160 height 14
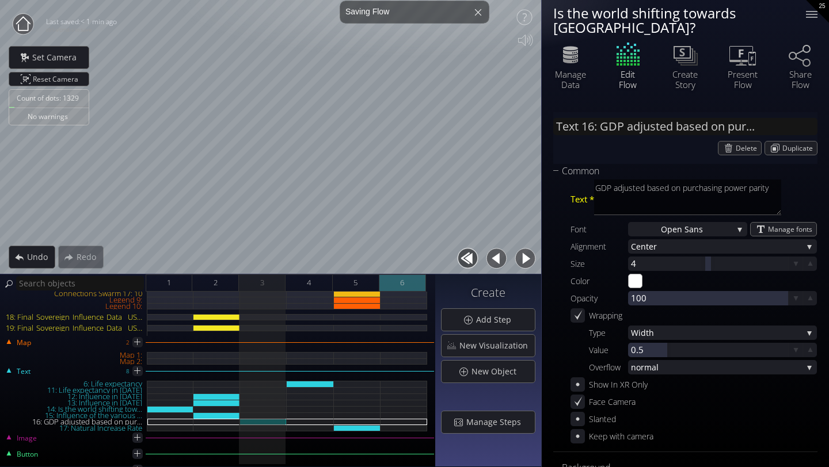
click at [402, 285] on span "6" at bounding box center [402, 283] width 4 height 14
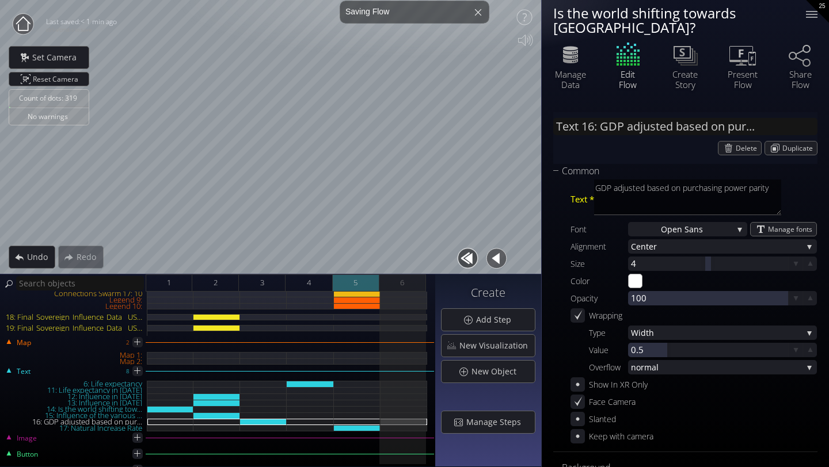
click at [367, 287] on div "5" at bounding box center [356, 283] width 47 height 17
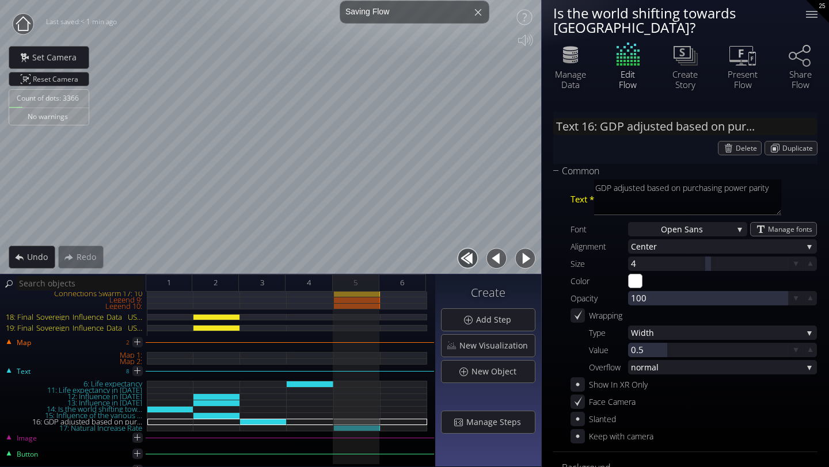
scroll to position [0, 0]
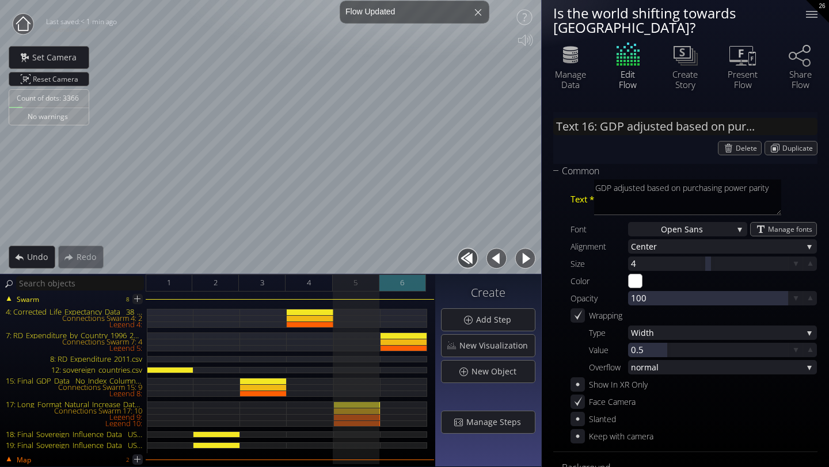
click at [404, 280] on div "6" at bounding box center [402, 283] width 47 height 17
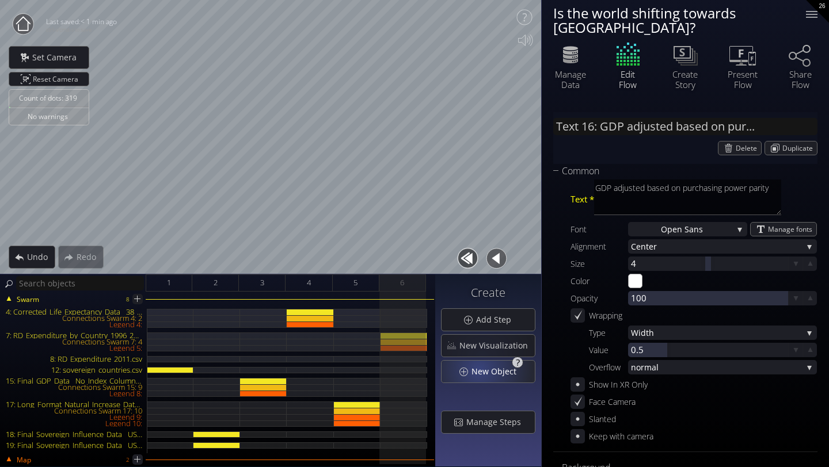
click at [481, 369] on span "New Object" at bounding box center [497, 372] width 52 height 12
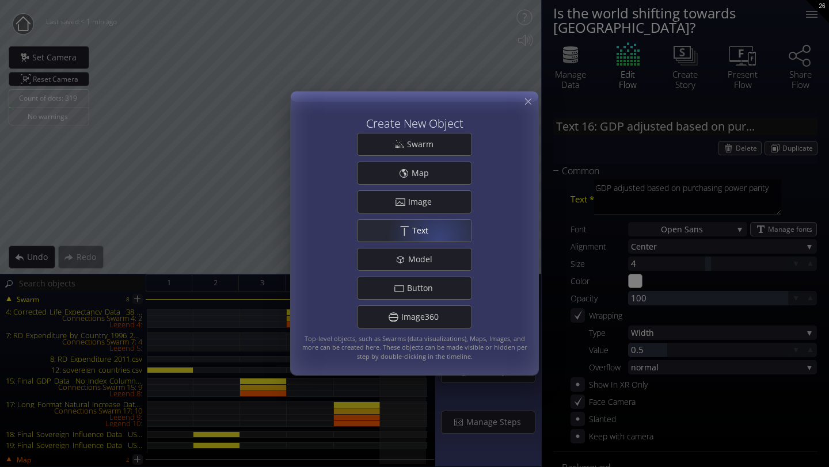
click at [439, 235] on div ".st0{fill:#FFFFFF;} Text" at bounding box center [414, 231] width 114 height 22
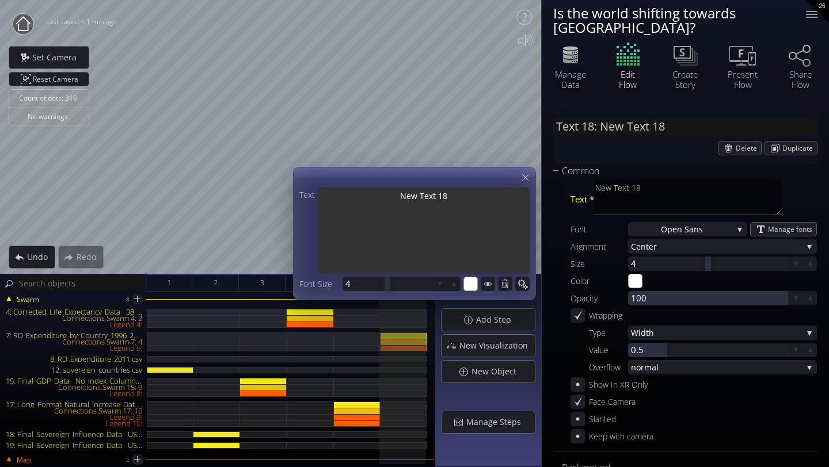
click at [455, 197] on textarea "New Text 18" at bounding box center [424, 232] width 212 height 89
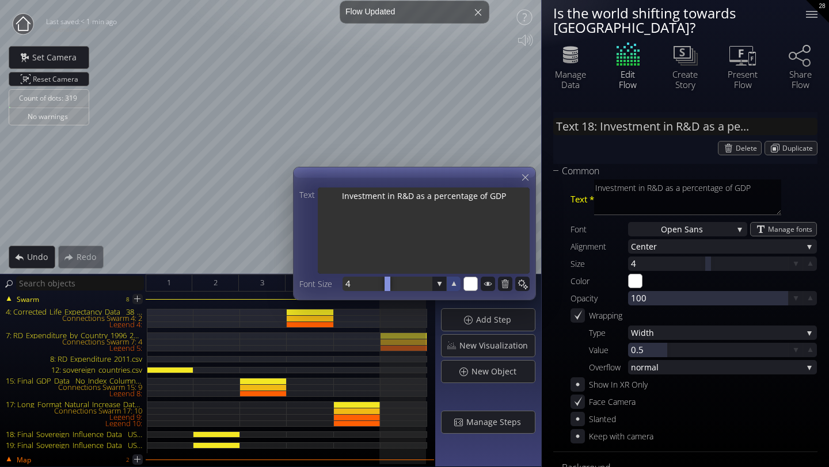
click at [454, 284] on icon at bounding box center [454, 283] width 5 height 5
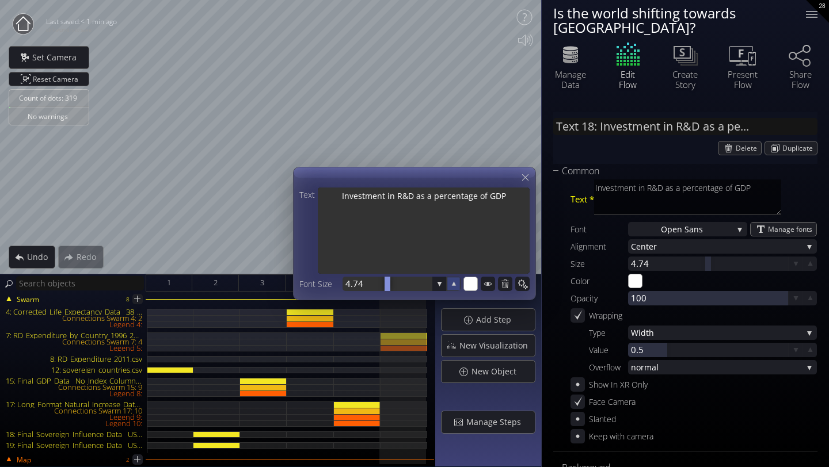
click at [451, 284] on icon at bounding box center [454, 284] width 10 height 10
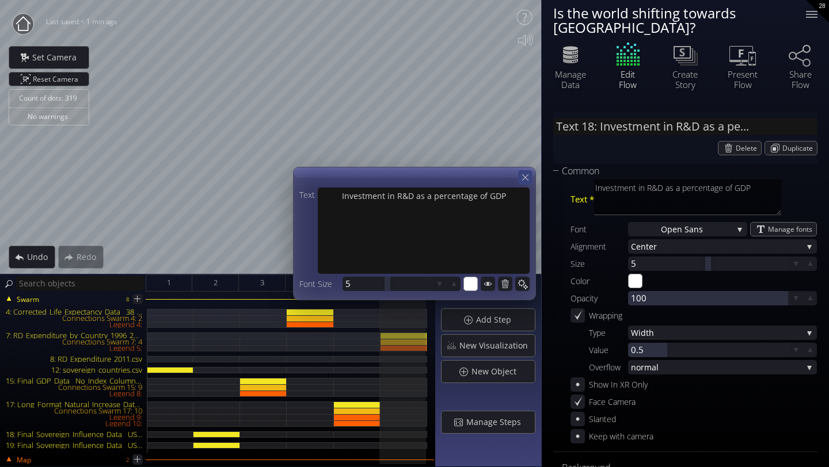
click at [523, 177] on icon at bounding box center [525, 177] width 11 height 11
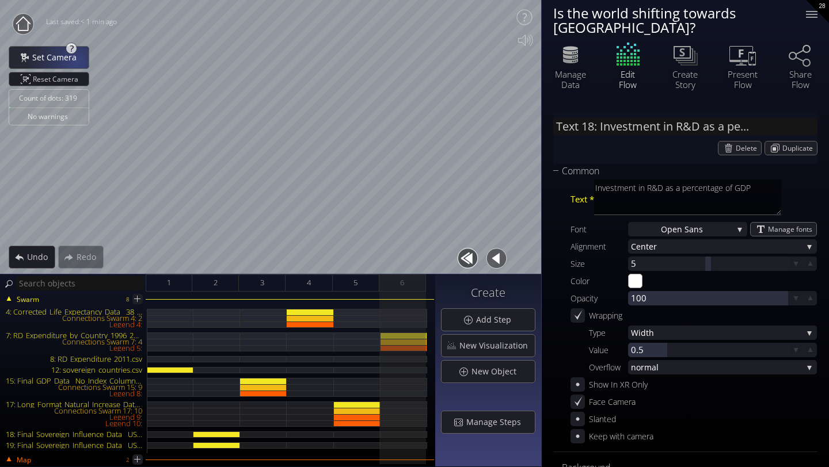
click at [76, 61] on span "Set Camera" at bounding box center [58, 58] width 52 height 12
click at [358, 277] on div "5" at bounding box center [356, 283] width 47 height 17
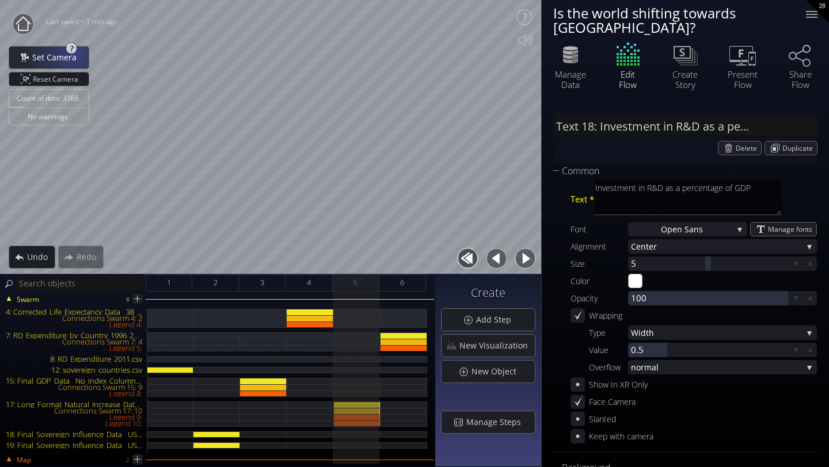
click at [74, 53] on span "Set Camera" at bounding box center [58, 58] width 52 height 12
click at [311, 280] on div "4" at bounding box center [308, 283] width 47 height 17
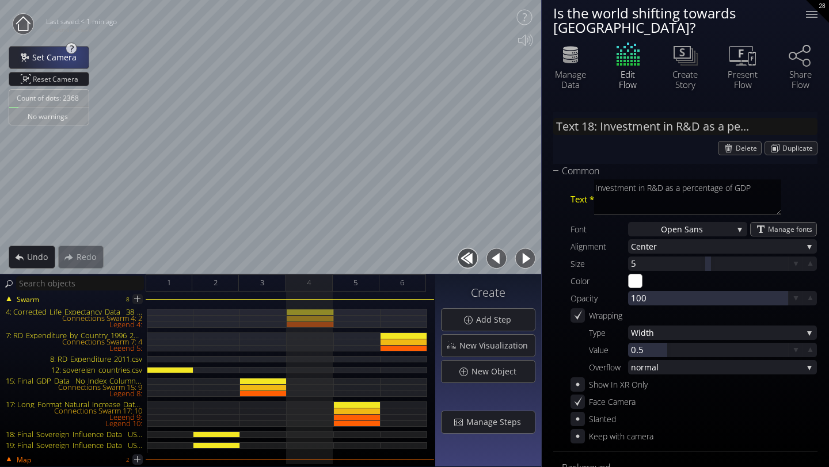
click at [68, 52] on span "Set Camera" at bounding box center [58, 58] width 52 height 12
click at [272, 279] on div "3" at bounding box center [262, 283] width 47 height 17
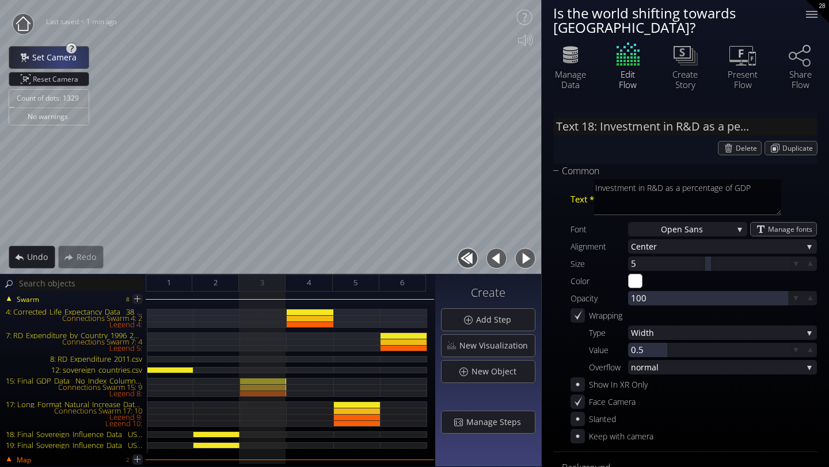
click at [63, 64] on div "Set Camera" at bounding box center [48, 58] width 79 height 22
click at [222, 282] on div "2" at bounding box center [215, 283] width 47 height 17
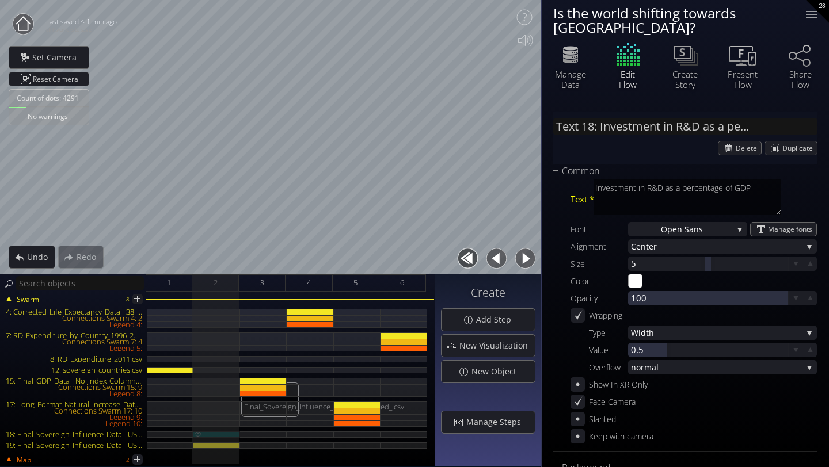
click at [226, 435] on div "18: Final_Sovereign_Influence_Data__USA_Fixed_.csv" at bounding box center [216, 435] width 47 height 6
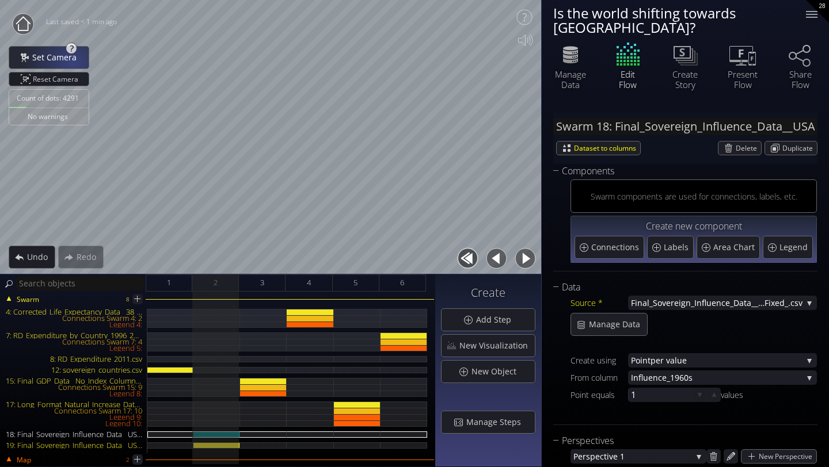
click at [73, 62] on span "Set Camera" at bounding box center [58, 58] width 52 height 12
click at [163, 292] on div "Swarm 8 4: Corrected_Life_Expectancy_Data__38_Countries_.csv Connections Swarm …" at bounding box center [217, 380] width 435 height 176
click at [161, 288] on div "1" at bounding box center [169, 283] width 47 height 17
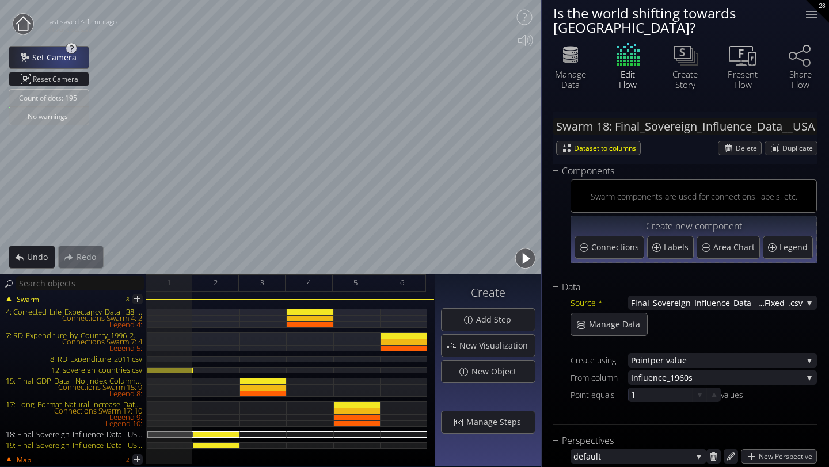
click at [63, 59] on span "Set Camera" at bounding box center [58, 58] width 52 height 12
click at [401, 284] on span "6" at bounding box center [402, 283] width 4 height 14
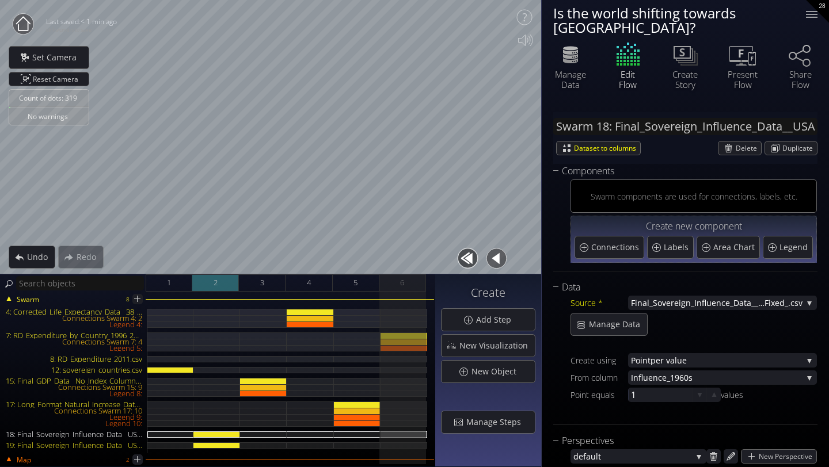
click at [220, 289] on div "2" at bounding box center [215, 283] width 47 height 17
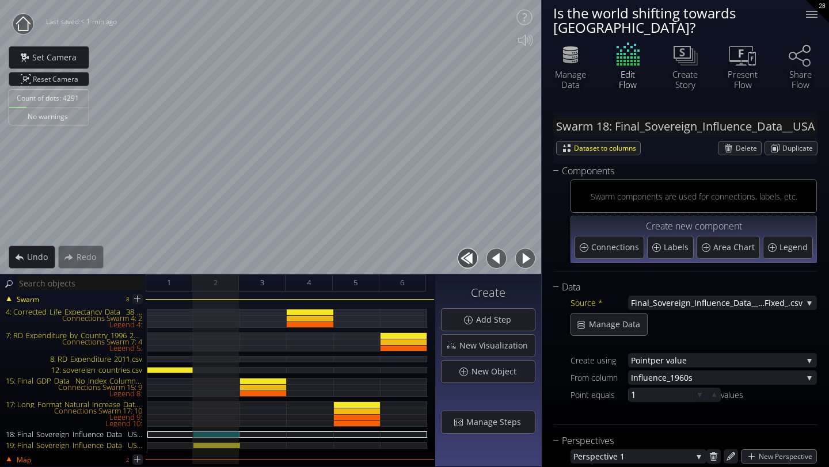
click at [171, 292] on div "Swarm 8 4: Corrected_Life_Expectancy_Data__38_Countries_.csv Connections Swarm …" at bounding box center [217, 380] width 435 height 176
click at [171, 284] on div "1" at bounding box center [169, 283] width 47 height 17
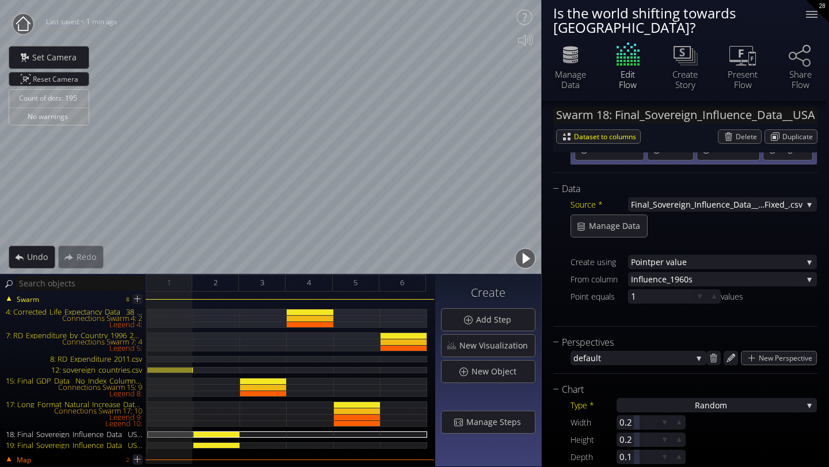
scroll to position [114, 0]
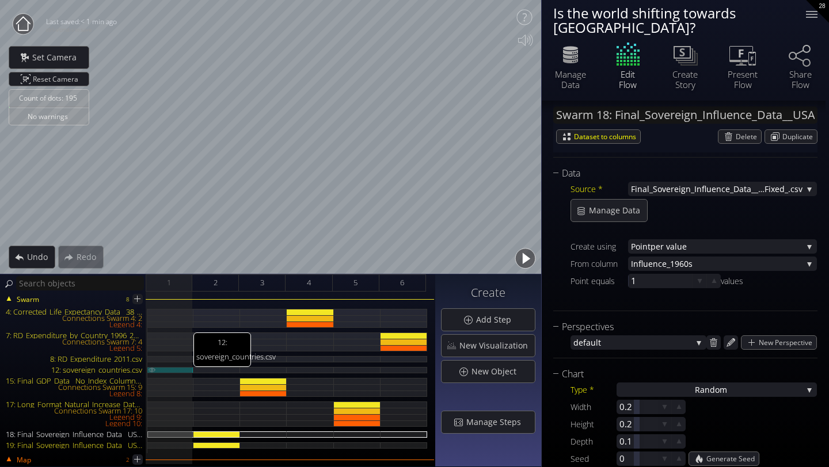
click at [162, 368] on div "12: sovereign_countries.csv" at bounding box center [170, 370] width 46 height 6
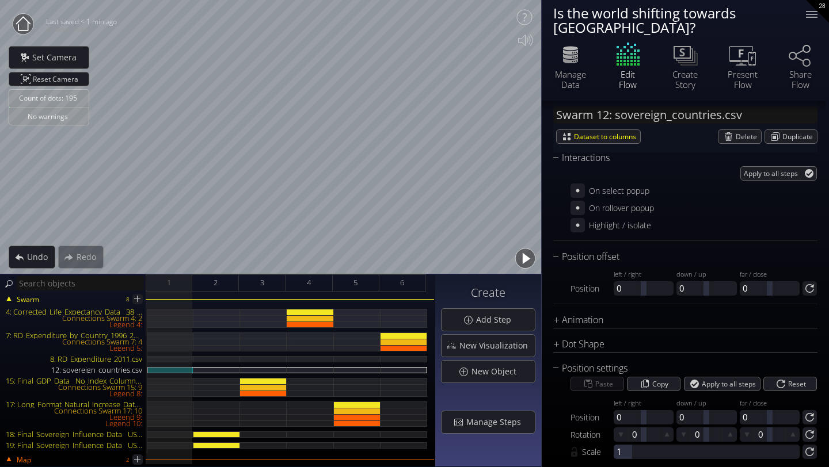
scroll to position [904, 0]
click at [605, 313] on div "Animation" at bounding box center [678, 320] width 250 height 14
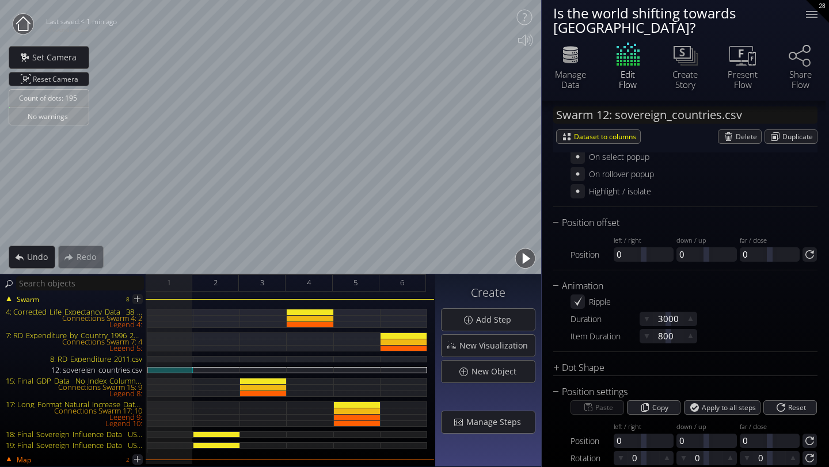
scroll to position [967, 0]
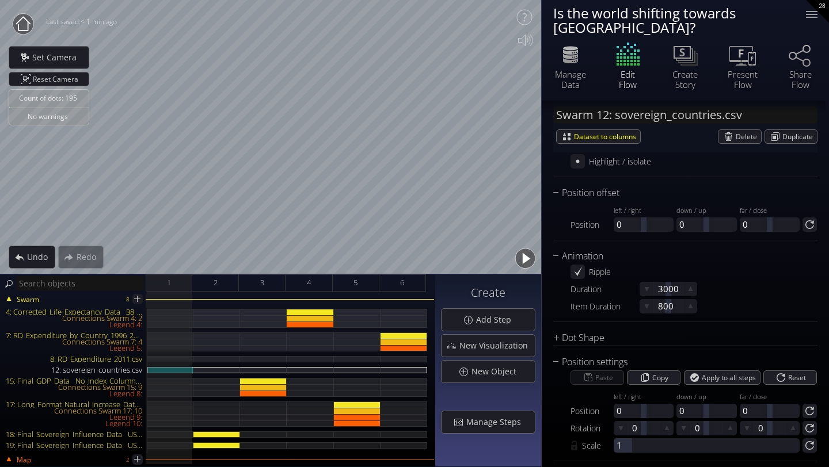
click at [602, 265] on div "Ripple" at bounding box center [600, 272] width 22 height 14
click at [611, 265] on div "Ripple" at bounding box center [600, 272] width 22 height 14
click at [576, 266] on icon at bounding box center [577, 271] width 11 height 11
click at [576, 270] on icon at bounding box center [577, 271] width 3 height 3
click at [576, 267] on icon at bounding box center [578, 272] width 10 height 10
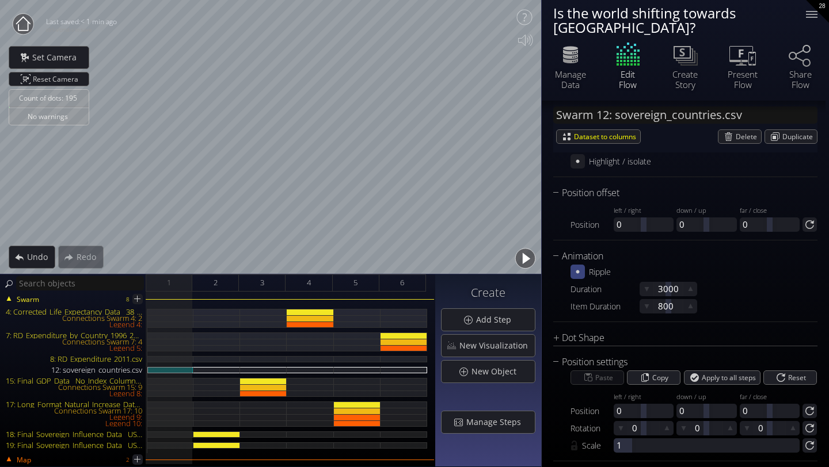
click at [579, 266] on icon at bounding box center [577, 271] width 11 height 11
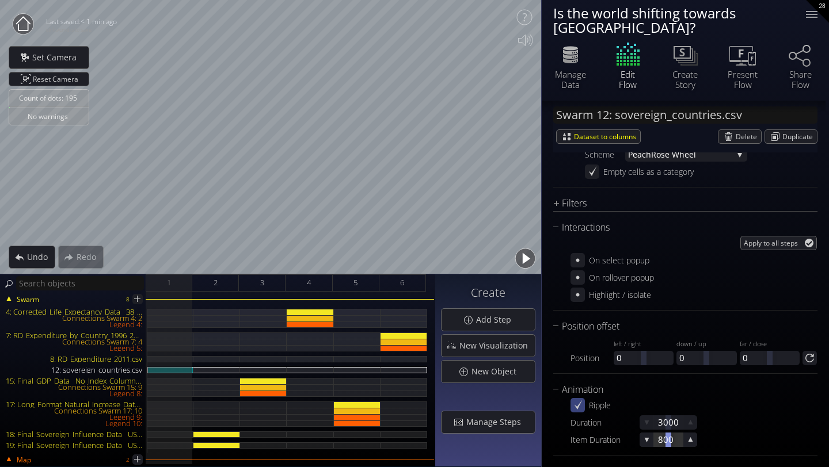
scroll to position [833, 0]
click at [582, 256] on icon at bounding box center [578, 261] width 10 height 10
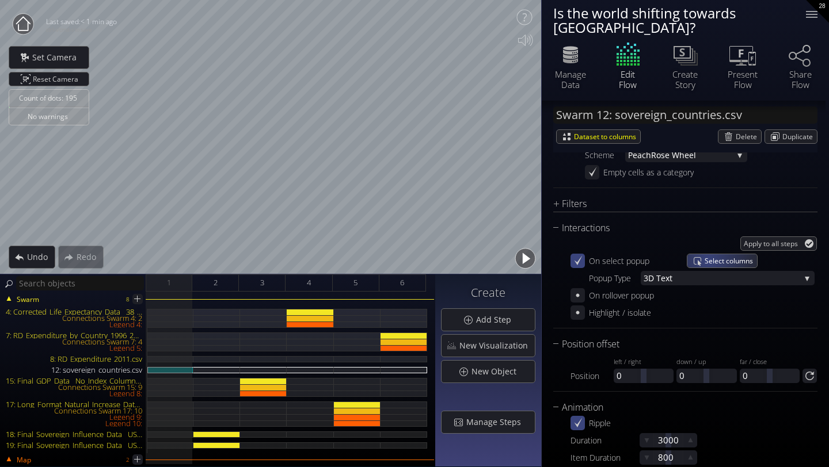
click at [707, 254] on span "Select columns" at bounding box center [730, 260] width 52 height 13
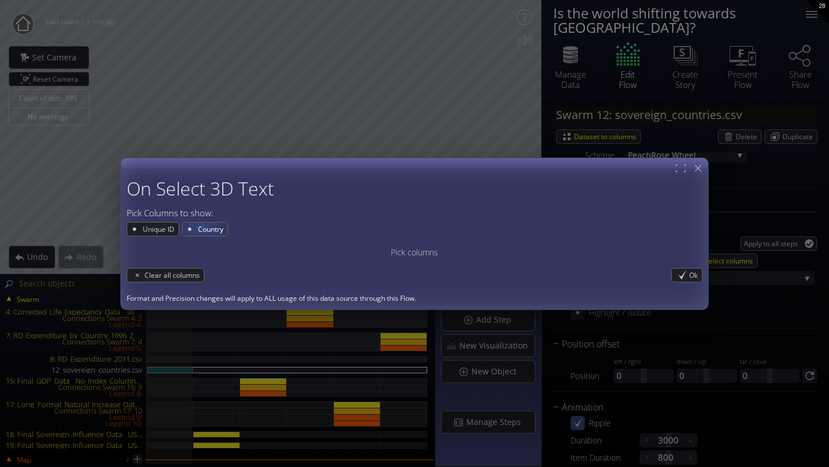
click at [200, 228] on span "Country" at bounding box center [212, 229] width 31 height 13
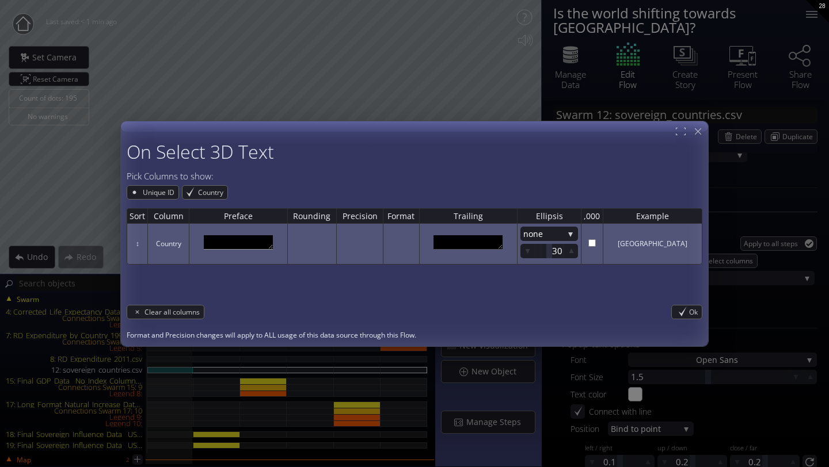
click at [240, 243] on textarea at bounding box center [238, 242] width 69 height 14
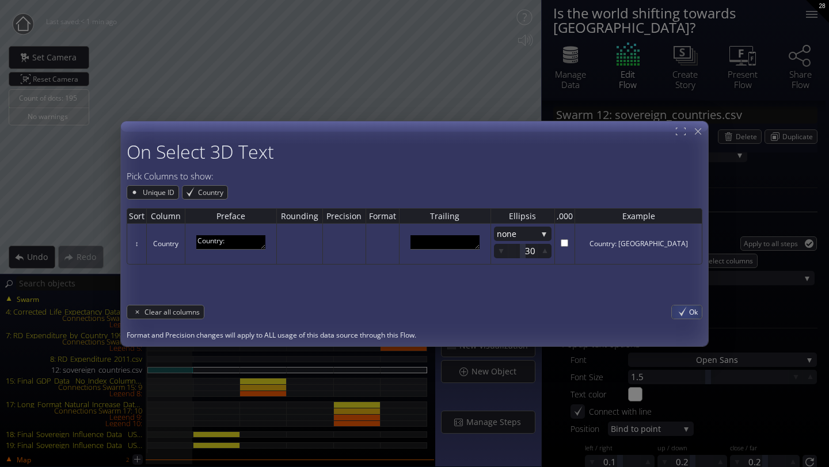
click at [684, 313] on div "Ok" at bounding box center [687, 312] width 30 height 13
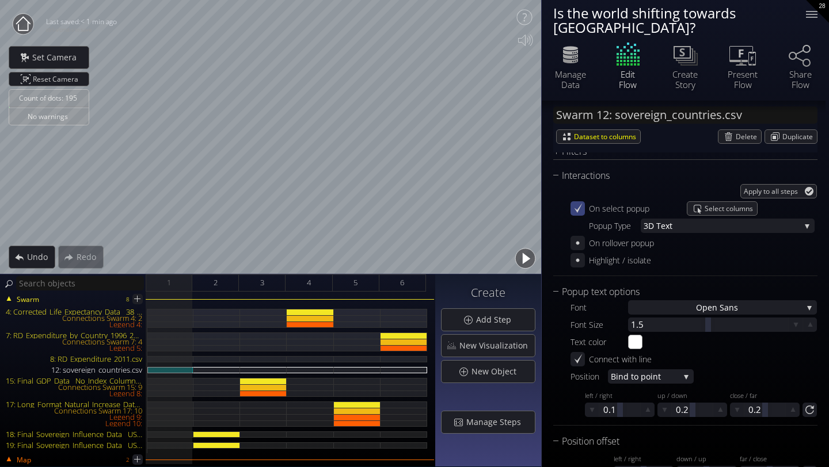
scroll to position [900, 0]
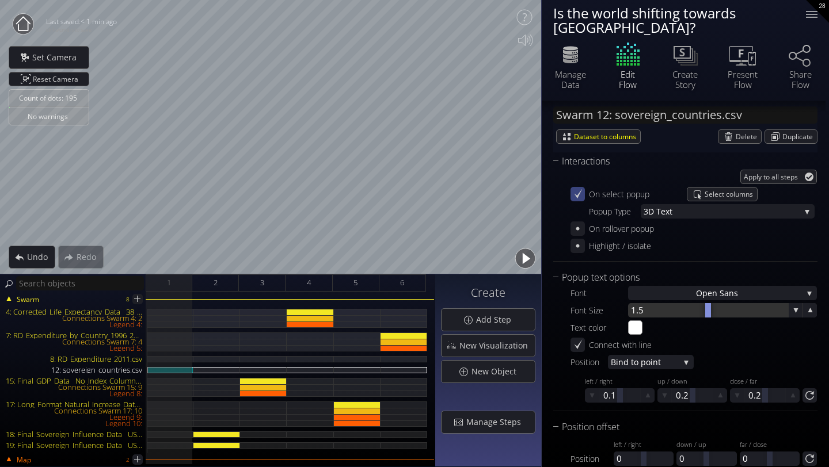
click at [640, 303] on div at bounding box center [708, 310] width 160 height 14
click at [632, 303] on div at bounding box center [708, 310] width 160 height 14
click at [634, 303] on div at bounding box center [708, 310] width 160 height 14
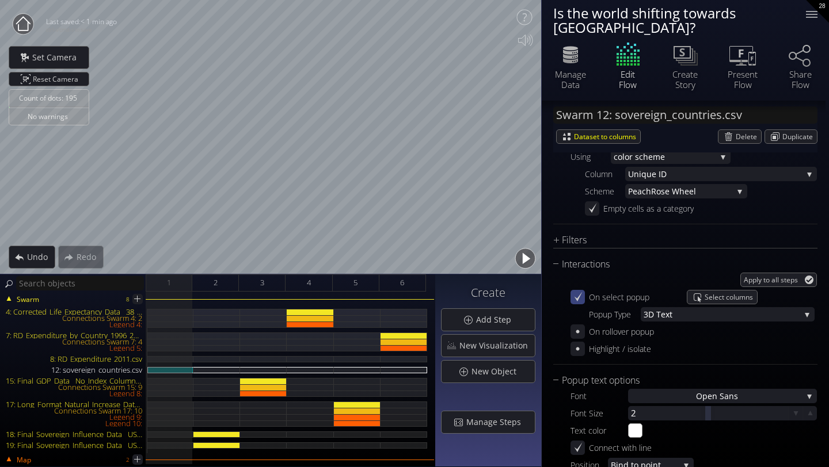
scroll to position [801, 0]
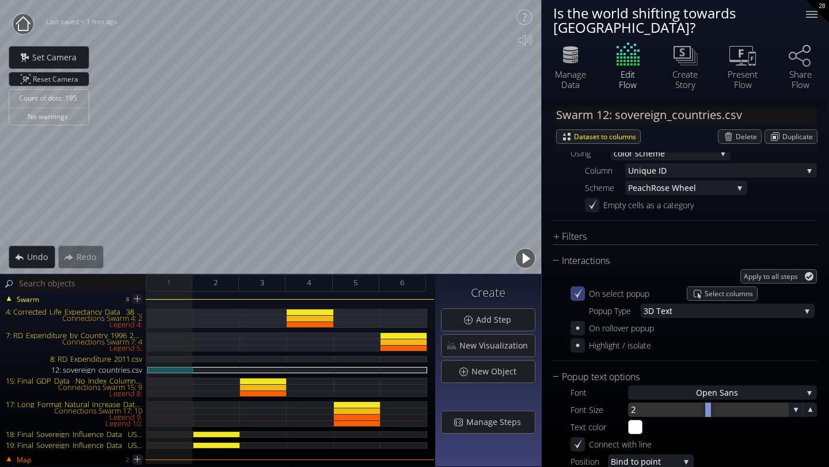
click at [641, 403] on div at bounding box center [708, 410] width 160 height 14
click at [697, 341] on div "Interactions Apply to all steps On select popup Select columns Popup Type 3D T …" at bounding box center [685, 308] width 264 height 108
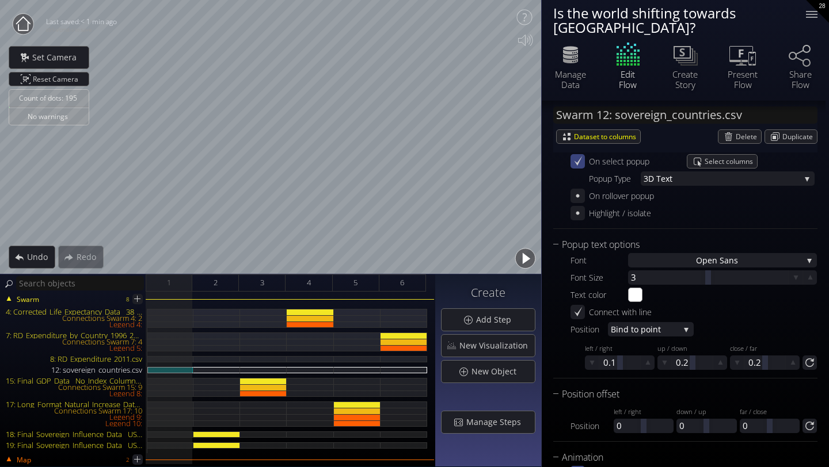
scroll to position [934, 0]
click at [623, 386] on div "Position offset" at bounding box center [678, 393] width 250 height 14
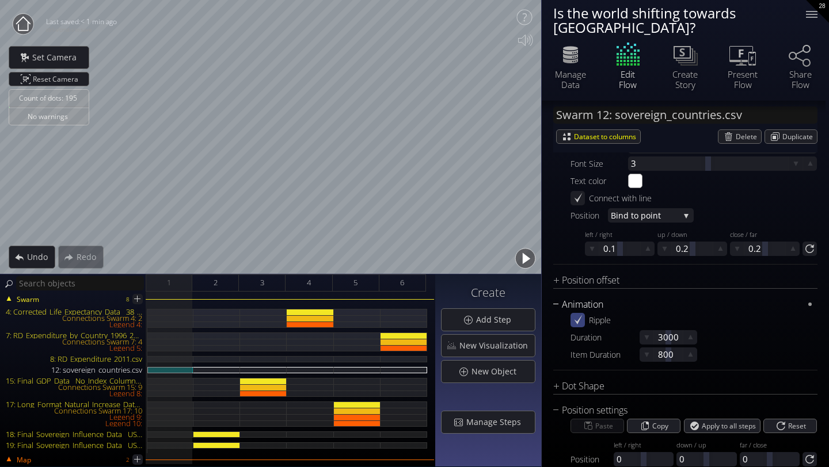
scroll to position [1047, 0]
click at [694, 297] on div "Animation" at bounding box center [678, 304] width 250 height 14
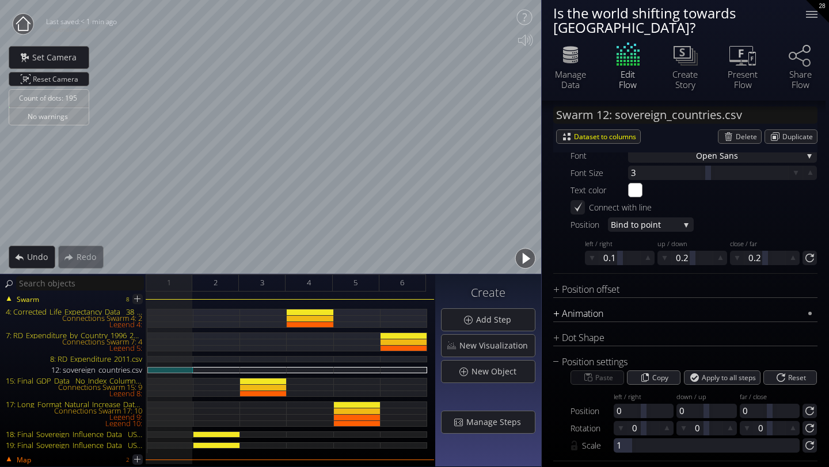
scroll to position [1038, 0]
click at [695, 307] on div "Animation" at bounding box center [678, 314] width 250 height 14
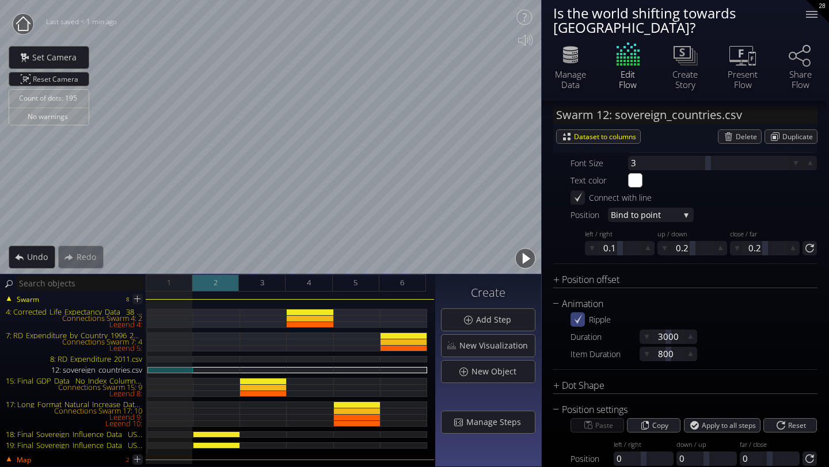
click at [221, 283] on div "2" at bounding box center [215, 283] width 47 height 17
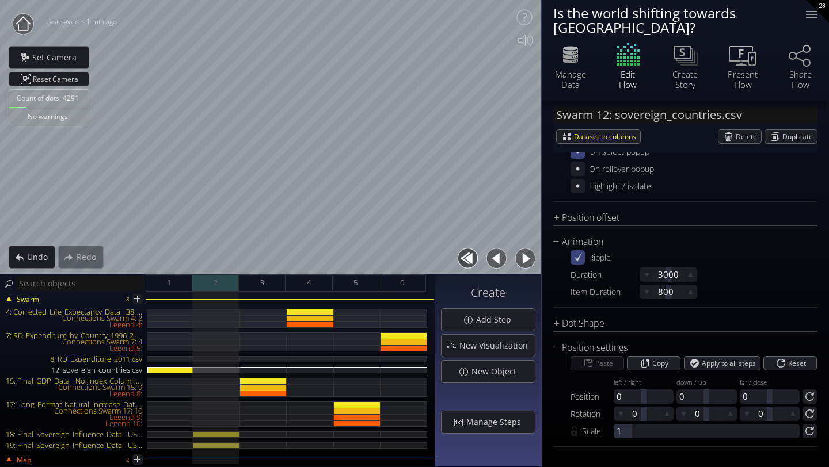
scroll to position [928, 0]
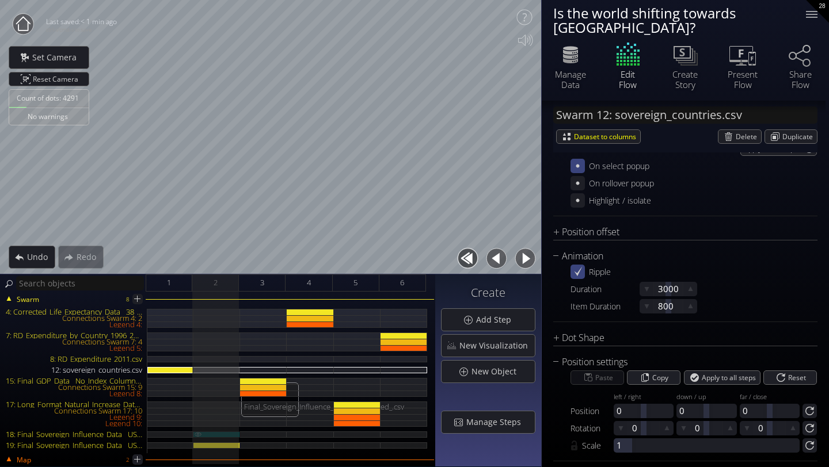
click at [229, 435] on div "18: Final_Sovereign_Influence_Data__USA_Fixed_.csv" at bounding box center [216, 435] width 47 height 6
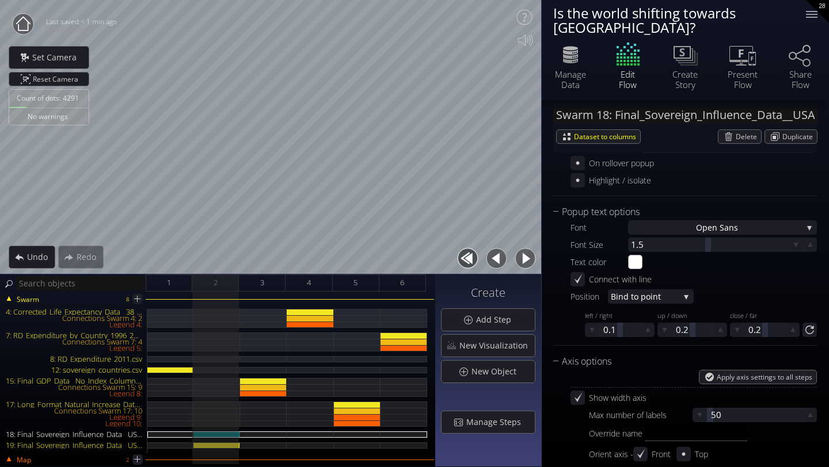
scroll to position [1046, 0]
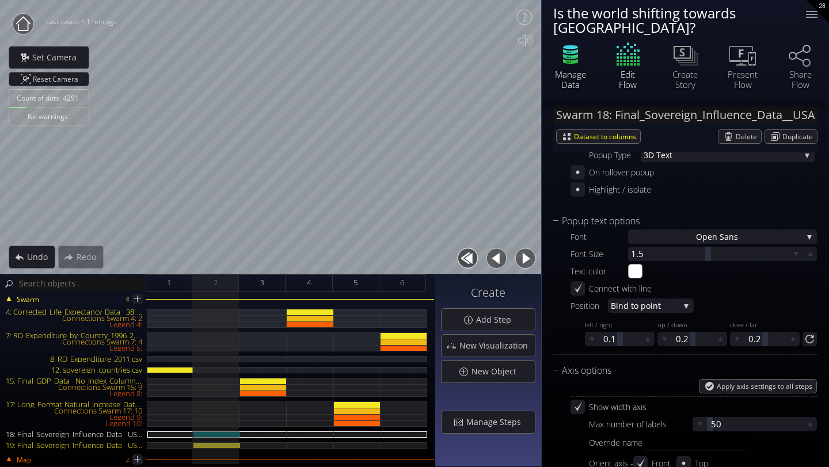
click at [565, 49] on icon at bounding box center [570, 51] width 15 height 5
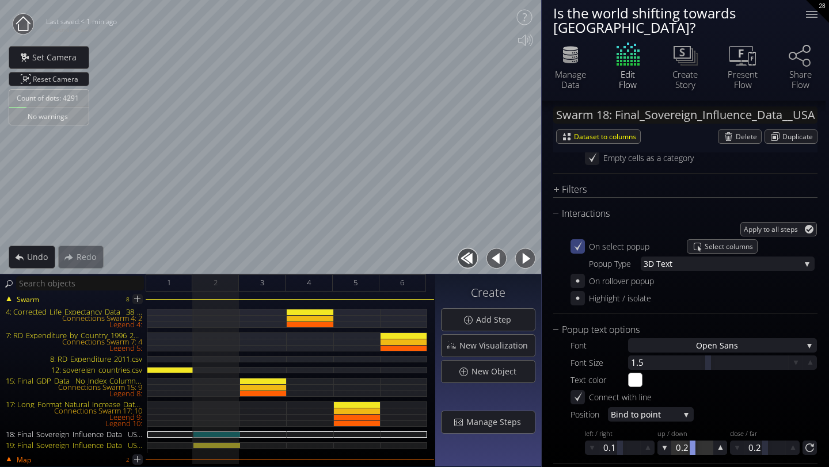
scroll to position [936, 0]
click at [644, 357] on div at bounding box center [708, 364] width 160 height 14
click at [258, 284] on div "3" at bounding box center [262, 283] width 47 height 17
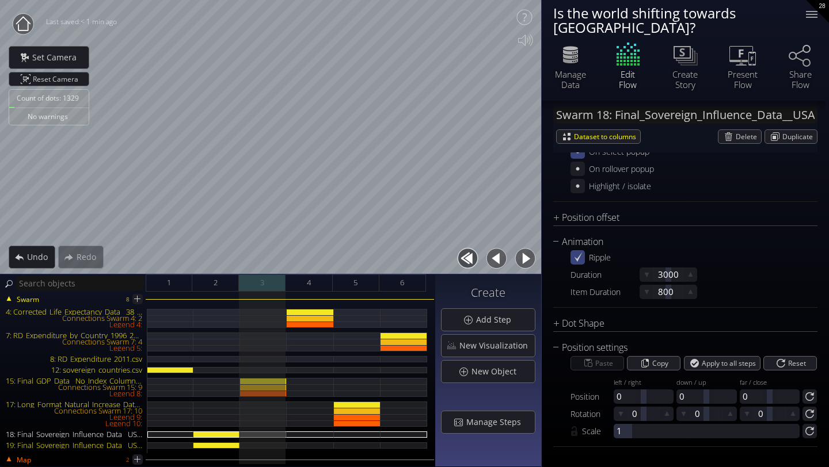
scroll to position [881, 0]
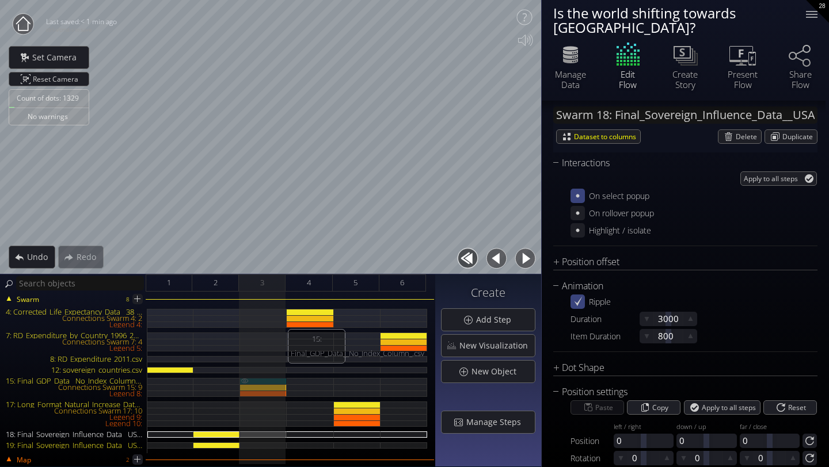
click at [268, 380] on div "15: Final_GDP_Data__No_Index_Column_.csv" at bounding box center [263, 381] width 47 height 6
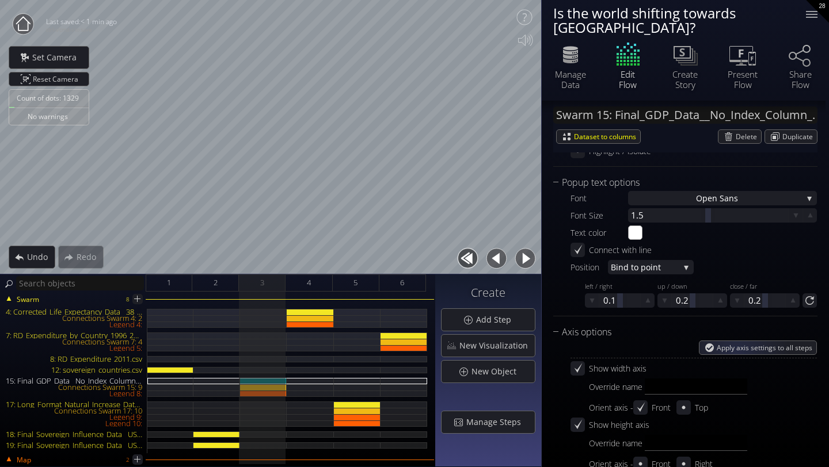
scroll to position [1650, 0]
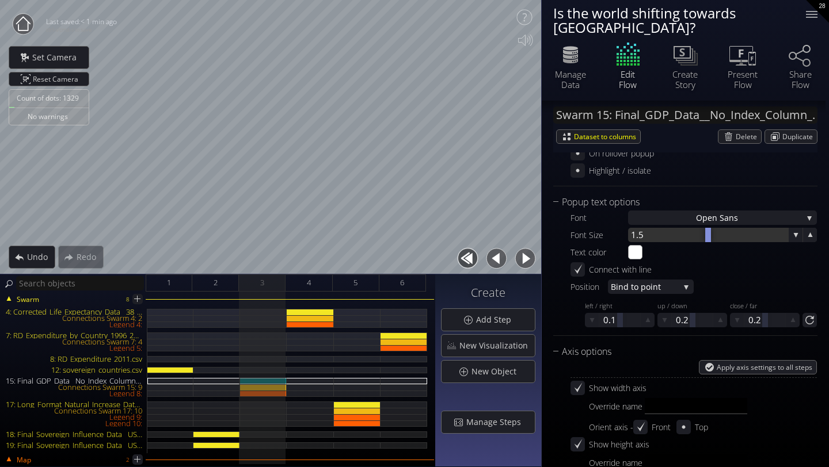
click at [642, 228] on div at bounding box center [708, 235] width 160 height 14
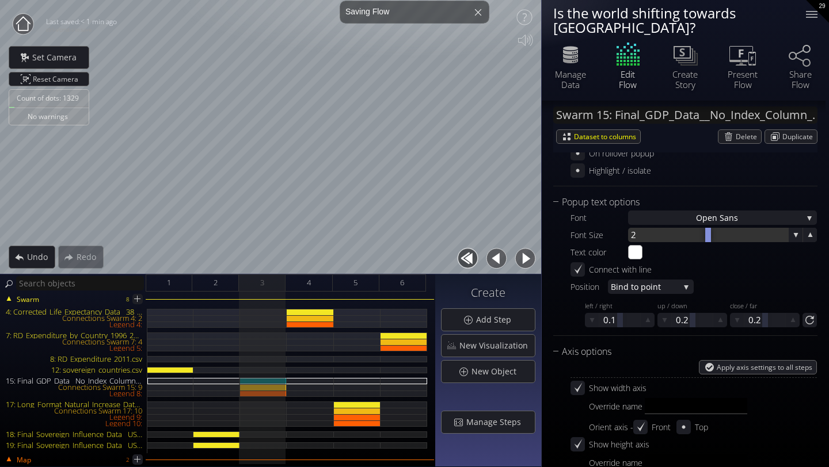
click at [636, 228] on div at bounding box center [708, 235] width 160 height 14
click at [307, 283] on span "4" at bounding box center [309, 283] width 4 height 14
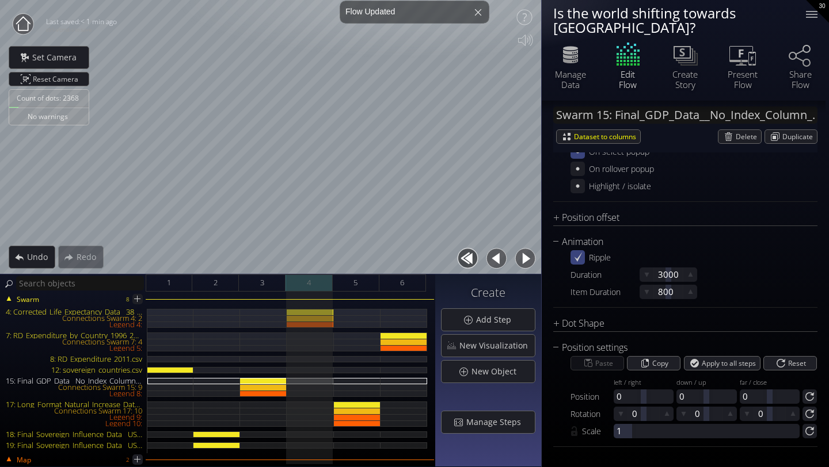
scroll to position [877, 0]
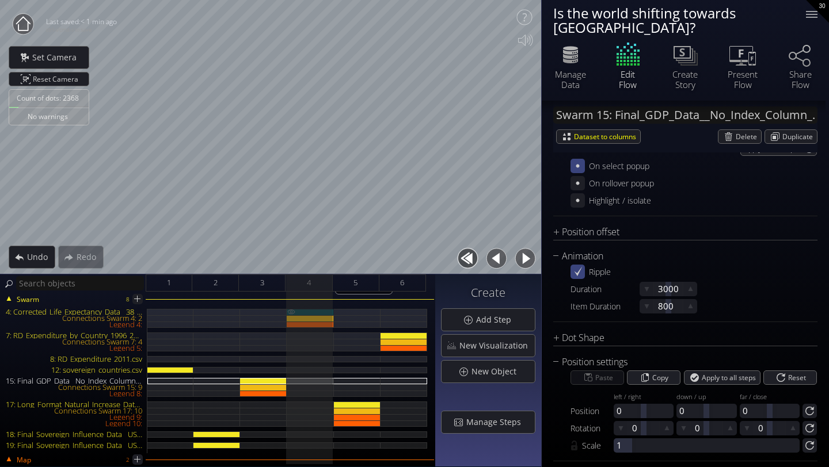
click at [308, 311] on div "4: Corrected_Life_Expectancy_Data__38_Countries_.csv" at bounding box center [310, 312] width 47 height 6
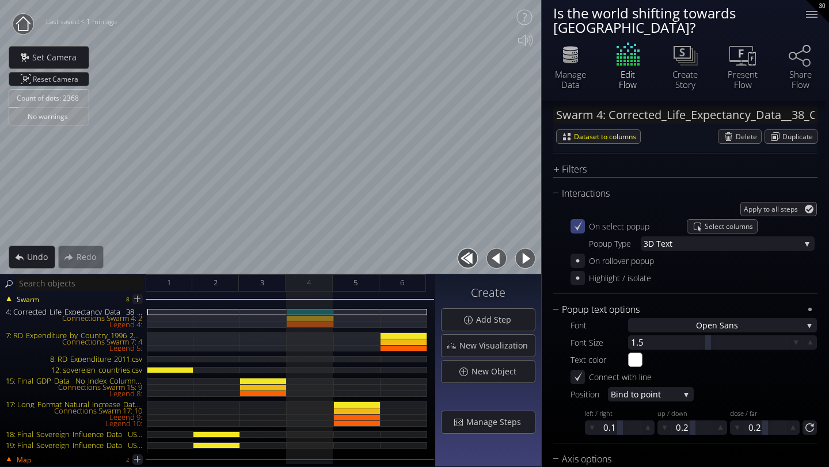
scroll to position [1544, 0]
click at [645, 334] on div at bounding box center [708, 341] width 160 height 14
click at [358, 281] on div "5" at bounding box center [356, 283] width 47 height 17
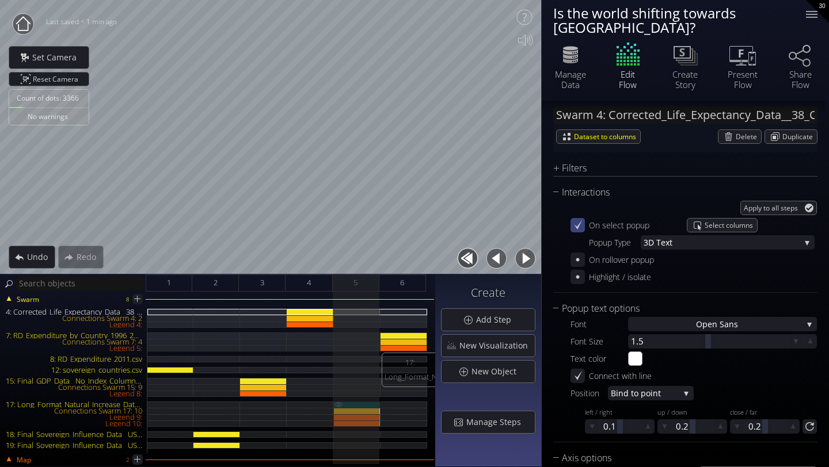
click at [353, 403] on div "17: Long_Format_Natural_Increase_Data.csv" at bounding box center [357, 405] width 47 height 6
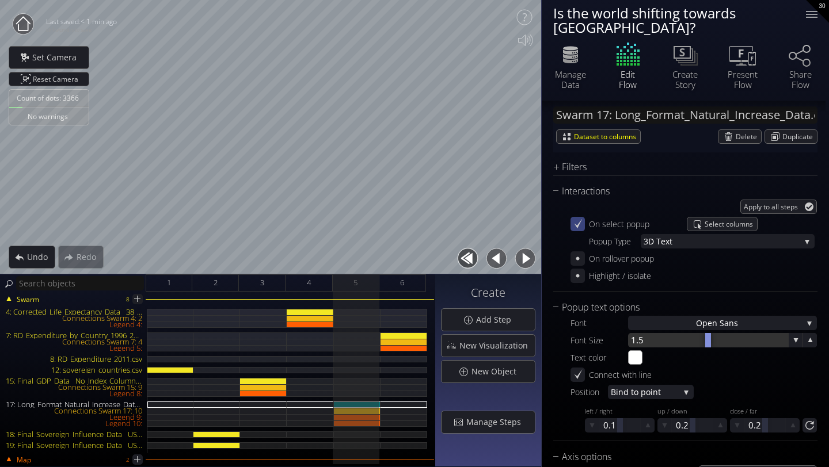
scroll to position [1563, 0]
click at [638, 332] on div at bounding box center [708, 339] width 160 height 14
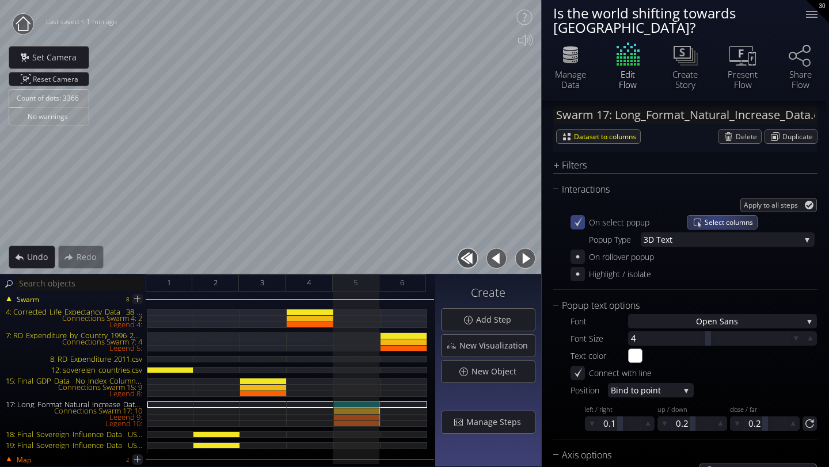
click at [716, 216] on span "Select columns" at bounding box center [730, 222] width 52 height 13
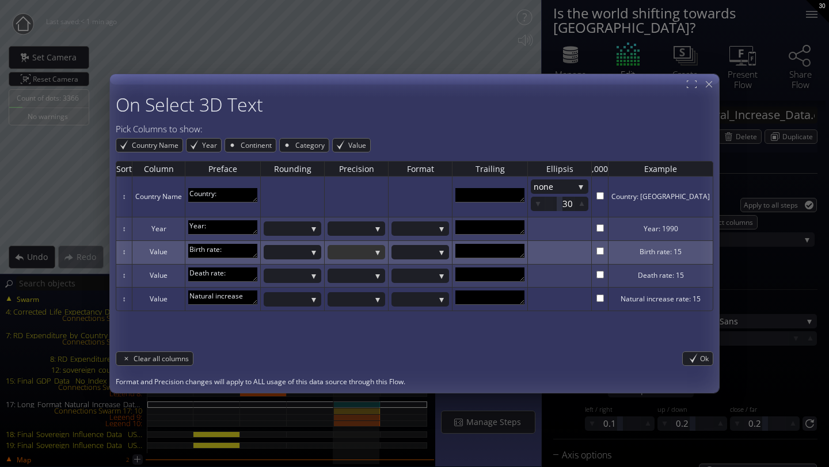
click at [385, 249] on div at bounding box center [356, 252] width 58 height 14
click at [375, 272] on span "0.1" at bounding box center [353, 276] width 46 height 16
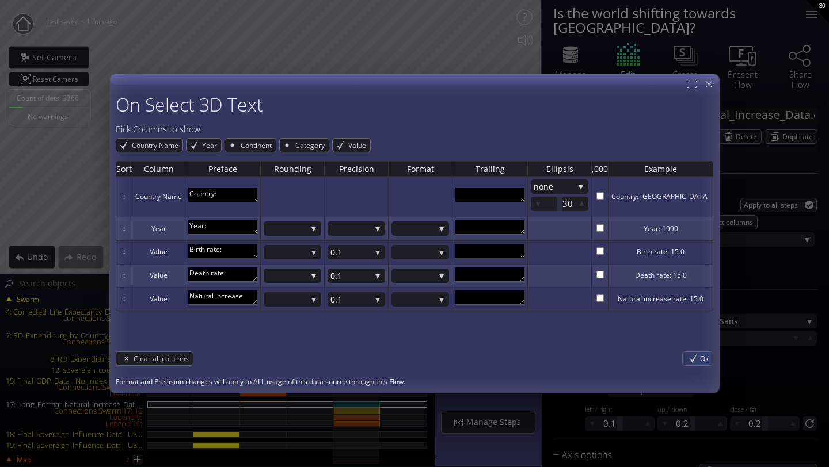
click at [700, 359] on span "Ok" at bounding box center [706, 358] width 13 height 13
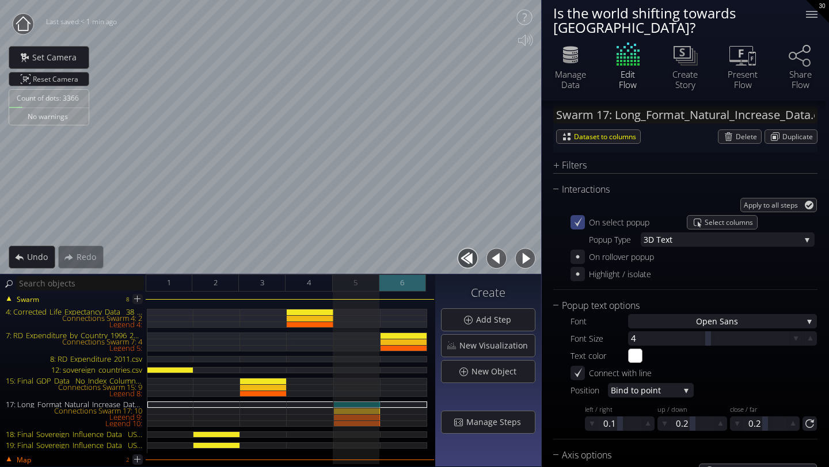
click at [400, 284] on span "6" at bounding box center [402, 283] width 4 height 14
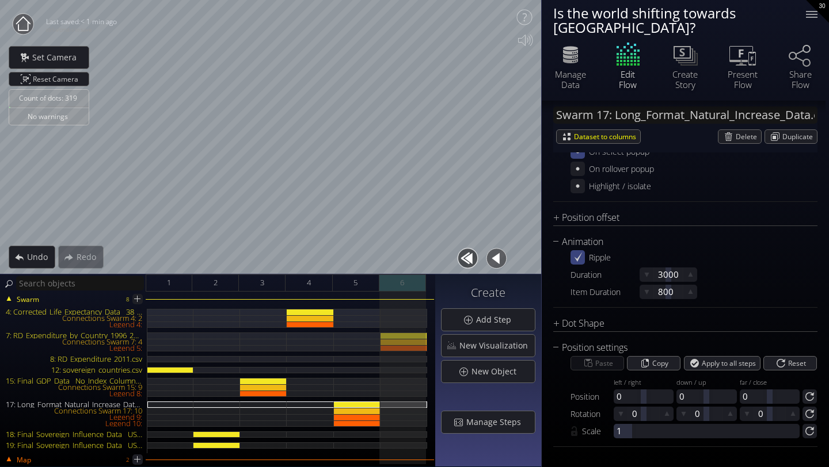
scroll to position [893, 0]
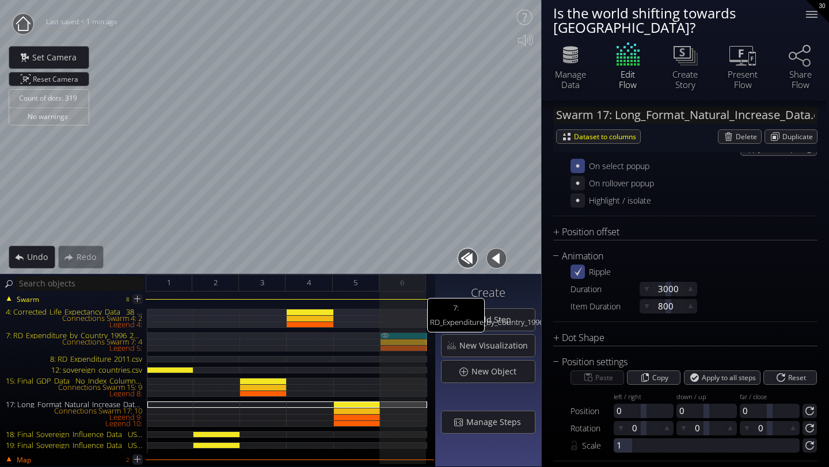
click at [406, 335] on div "7: RD_Expenditure_by_Country_1996_2023_LongFormat_With_Continent.csv" at bounding box center [403, 336] width 47 height 6
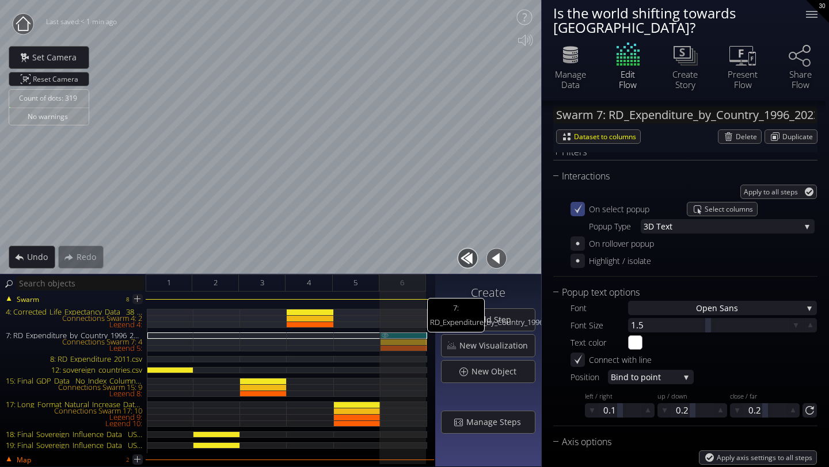
scroll to position [1546, 0]
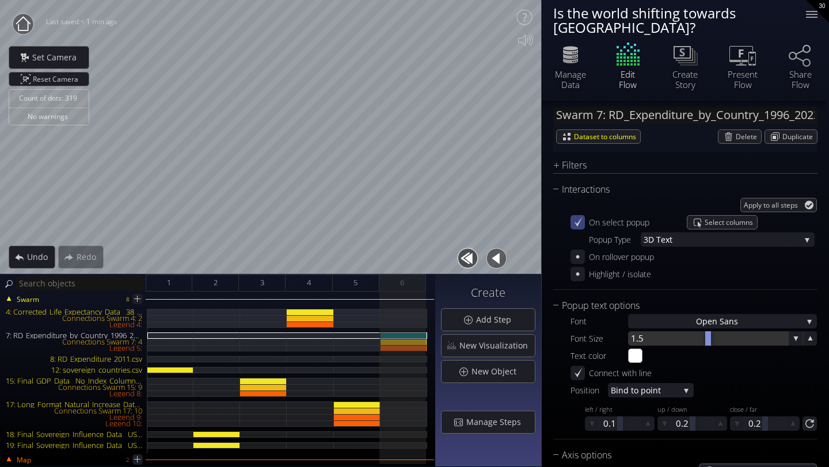
click at [637, 332] on div at bounding box center [708, 339] width 160 height 14
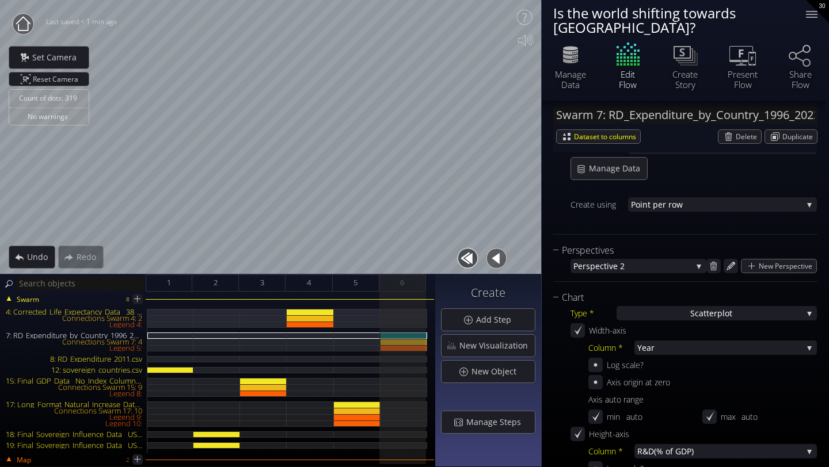
scroll to position [0, 0]
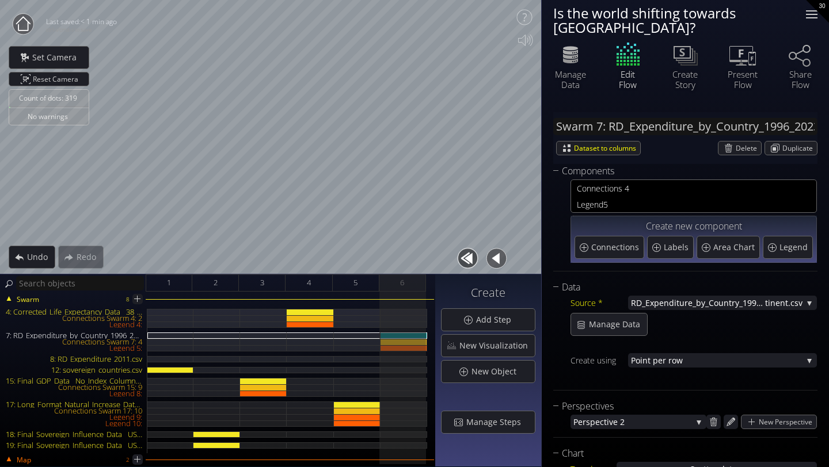
click at [809, 18] on div at bounding box center [811, 14] width 23 height 23
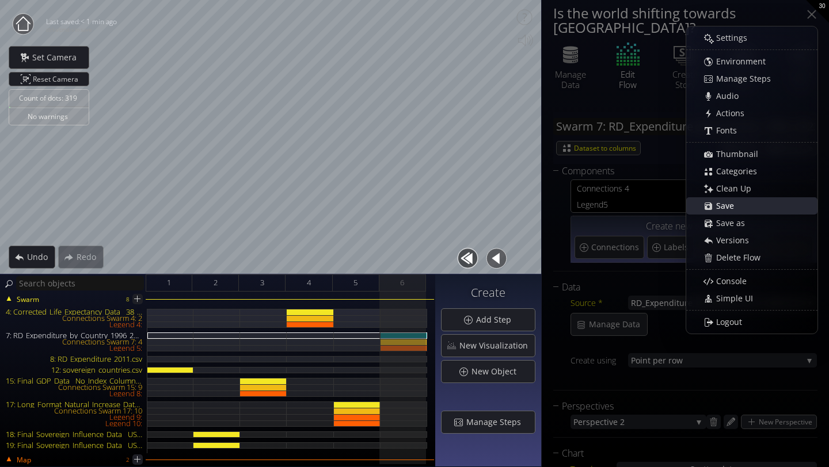
click at [750, 207] on div "Save" at bounding box center [757, 206] width 119 height 16
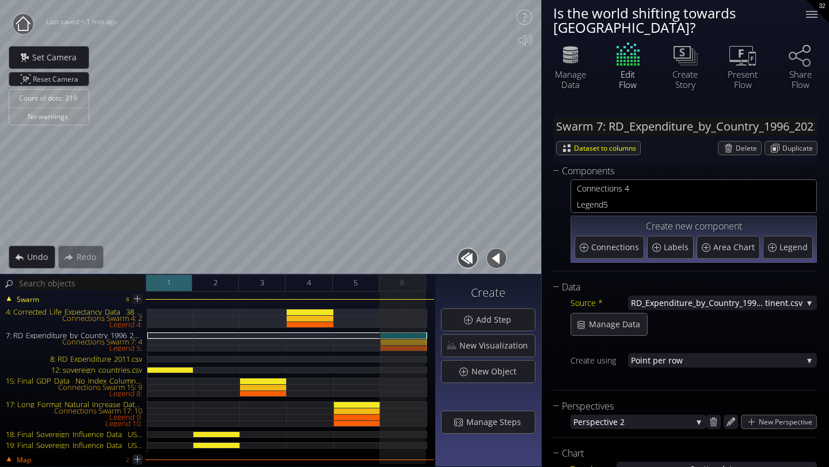
click at [163, 284] on div "1" at bounding box center [169, 283] width 47 height 17
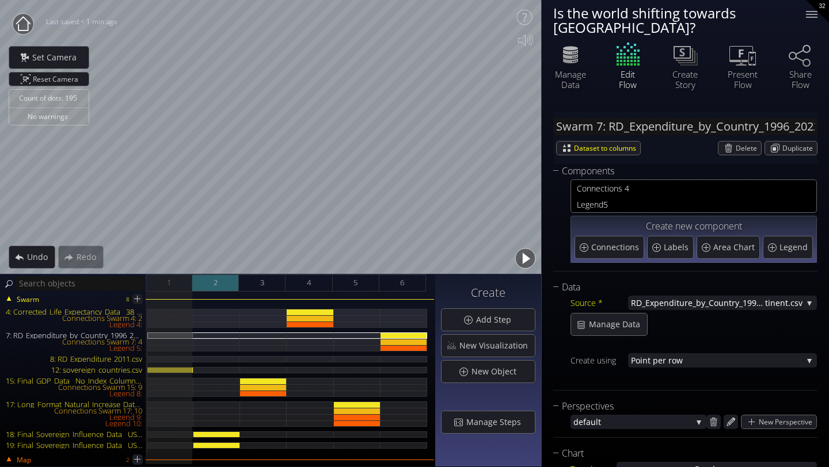
click at [204, 290] on div "2" at bounding box center [215, 283] width 47 height 17
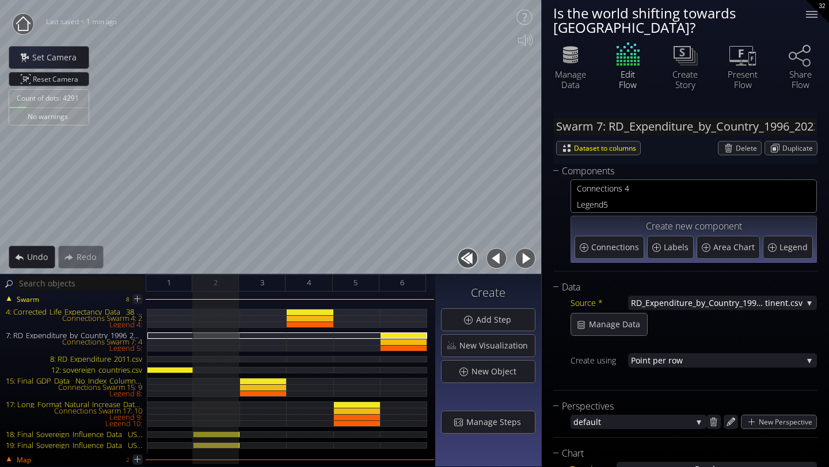
click at [26, 30] on icon at bounding box center [23, 23] width 14 height 14
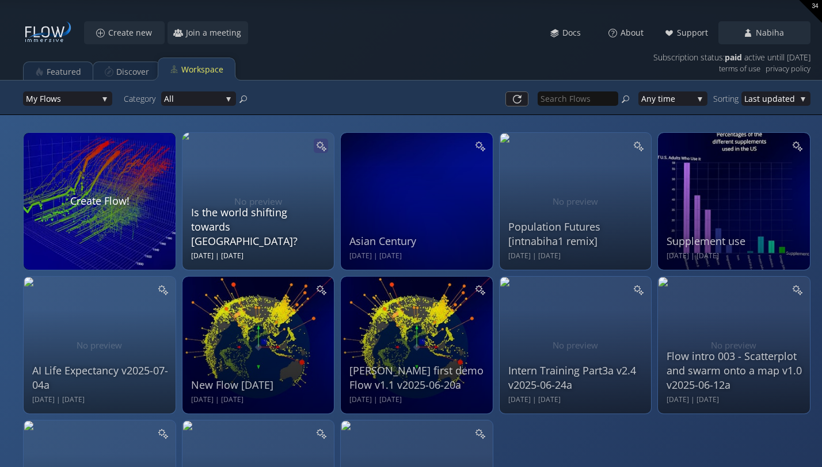
click at [322, 146] on icon at bounding box center [320, 145] width 11 height 11
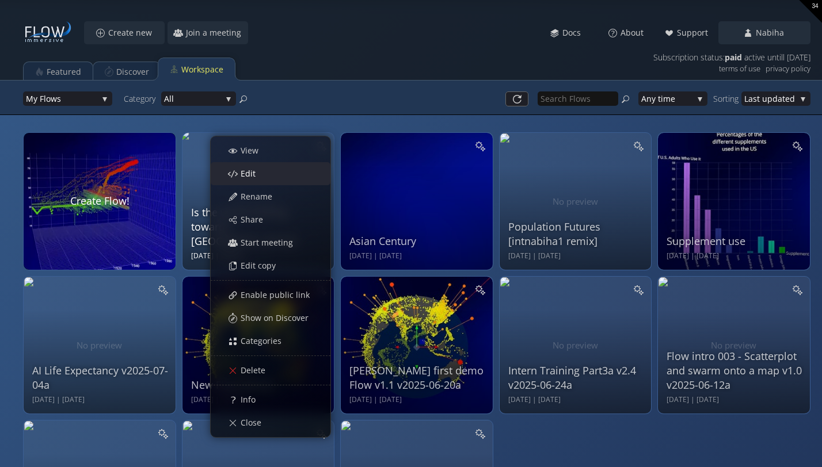
click at [284, 169] on div "Edit" at bounding box center [276, 174] width 107 height 22
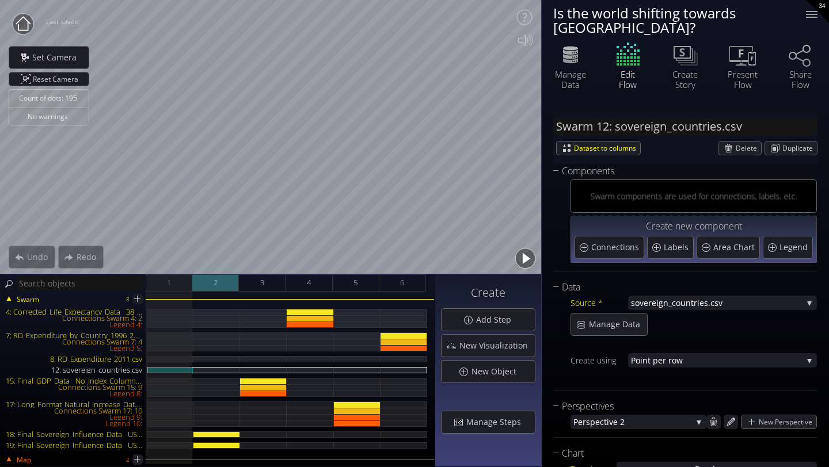
click at [223, 276] on div "2" at bounding box center [215, 283] width 47 height 17
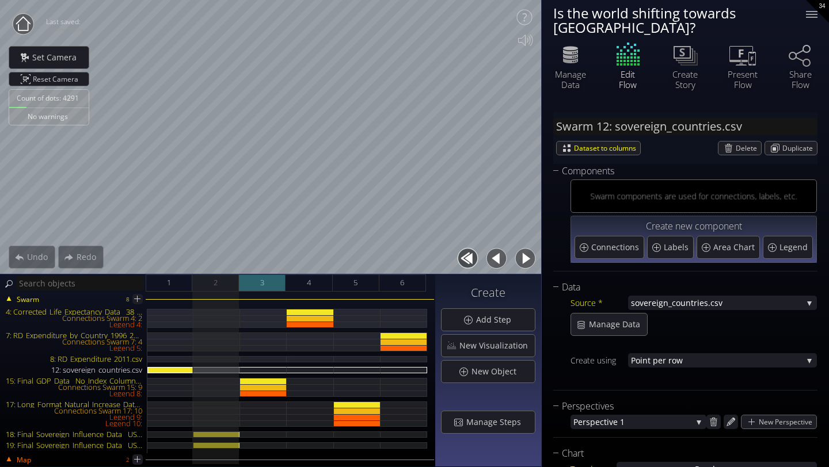
click at [253, 281] on div "3" at bounding box center [262, 283] width 47 height 17
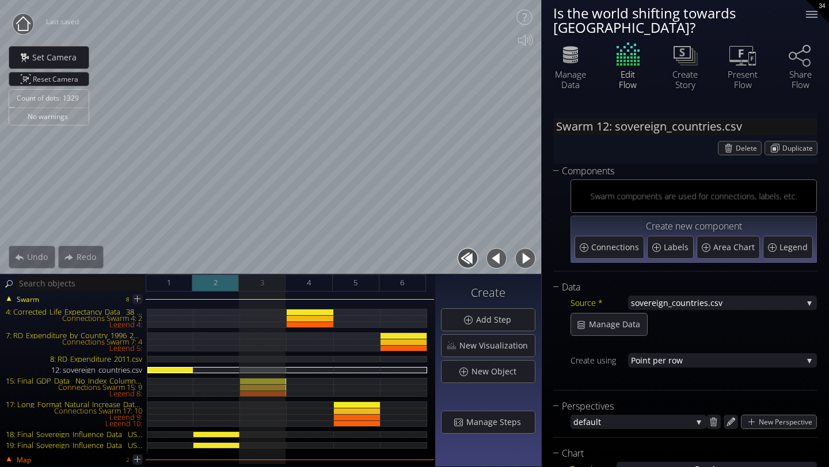
click at [212, 284] on div "2" at bounding box center [215, 283] width 47 height 17
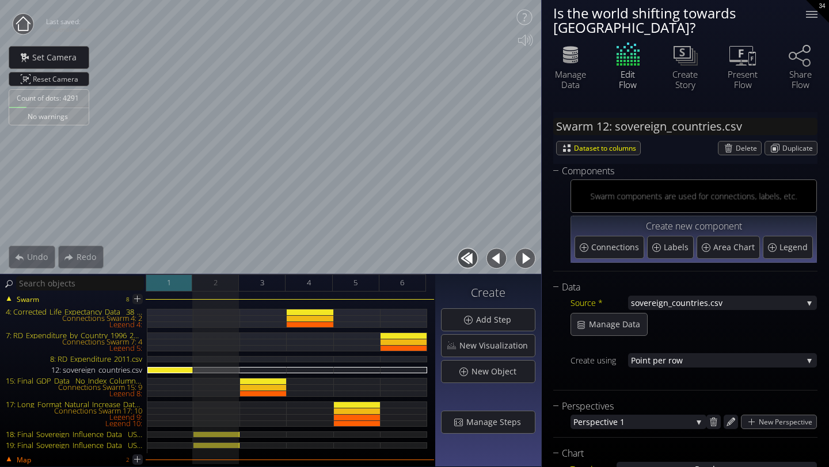
click at [172, 285] on div "1" at bounding box center [169, 283] width 47 height 17
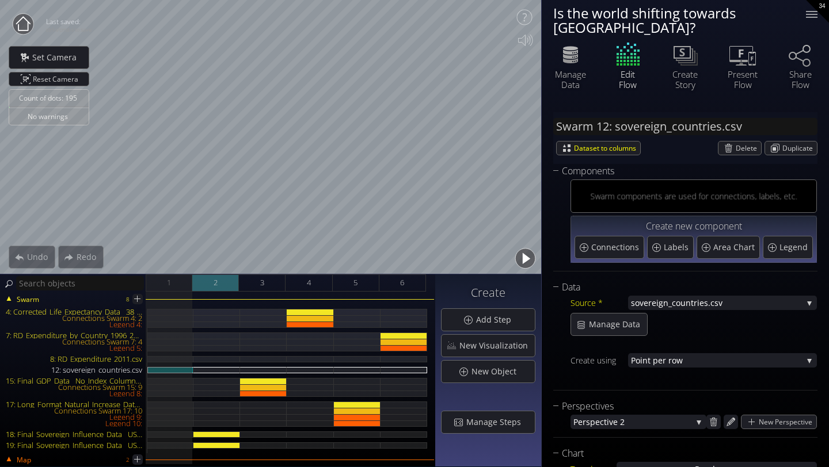
click at [212, 289] on div "2" at bounding box center [215, 283] width 47 height 17
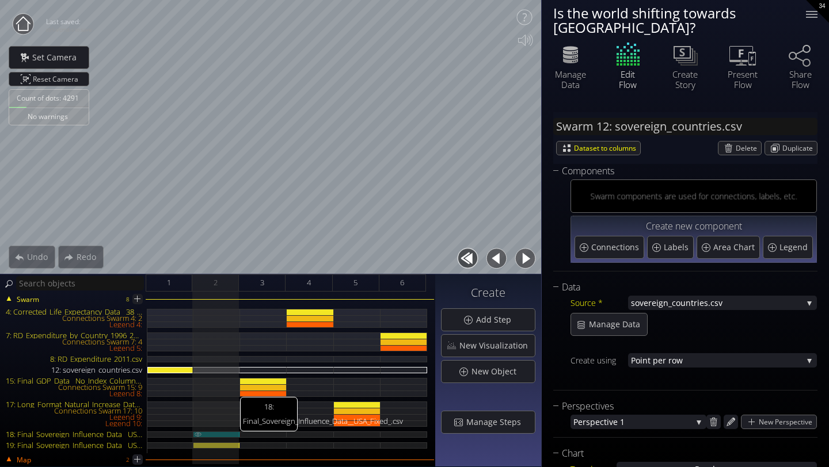
click at [223, 435] on div "18: Final_Sovereign_Influence_Data__USA_Fixed_.csv" at bounding box center [216, 435] width 47 height 6
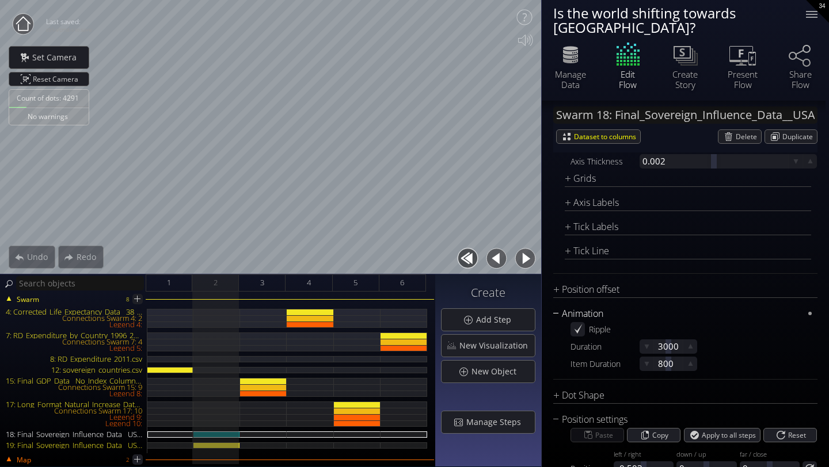
scroll to position [1432, 0]
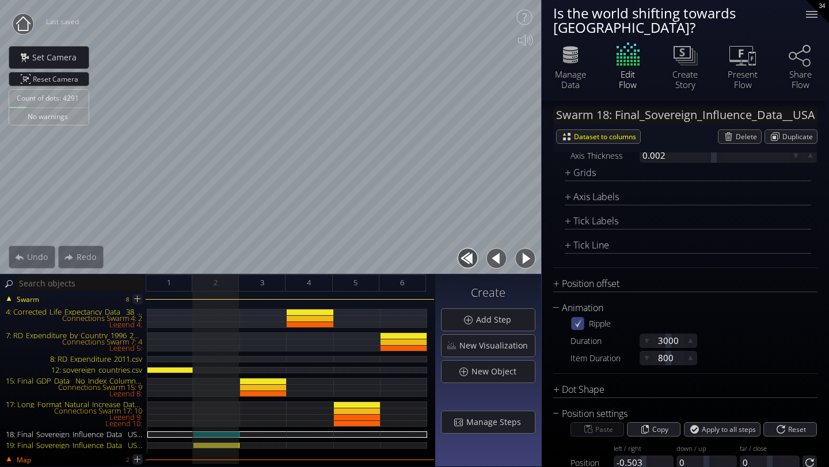
click at [580, 319] on icon at bounding box center [578, 324] width 10 height 10
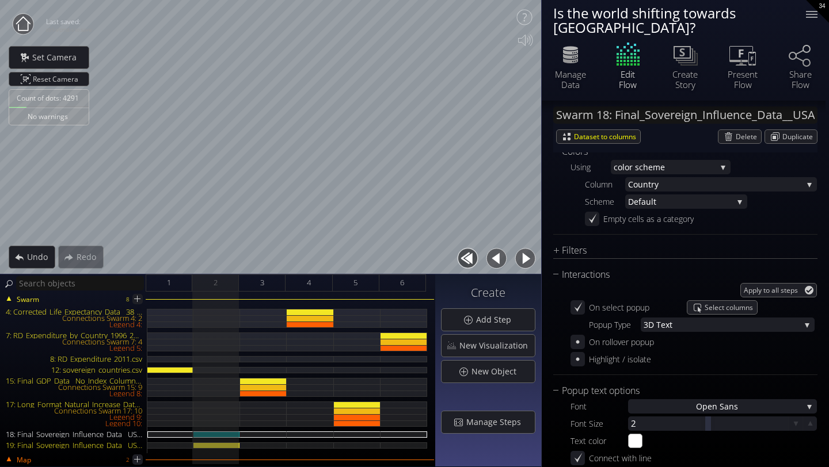
scroll to position [877, 0]
click at [651, 352] on div "Interactions Apply to all steps On select popup Select columns Popup Type 3D T …" at bounding box center [685, 321] width 264 height 108
click at [22, 24] on circle at bounding box center [23, 24] width 21 height 21
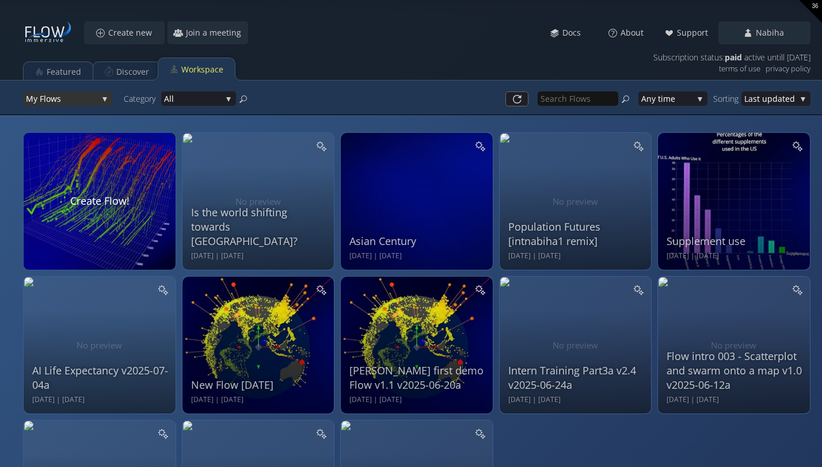
click at [68, 97] on span "ws" at bounding box center [74, 99] width 47 height 14
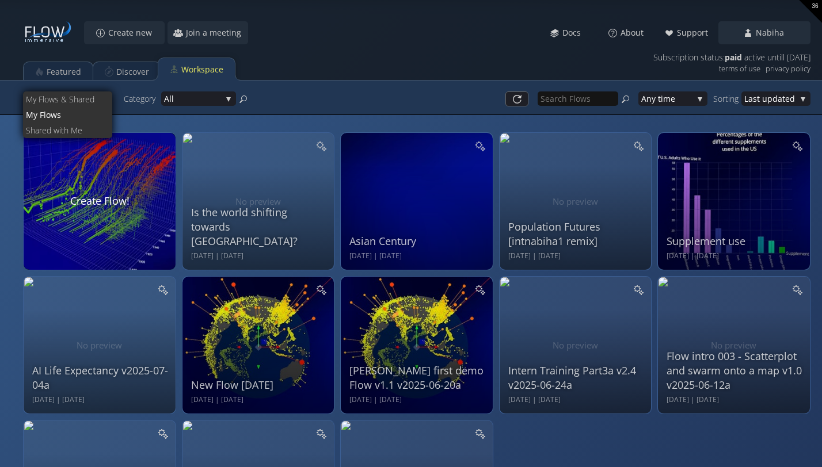
click at [199, 119] on div "Is the world shifting towards [GEOGRAPHIC_DATA]? [DATE] | [DATE] View Edit Rena…" at bounding box center [411, 285] width 822 height 570
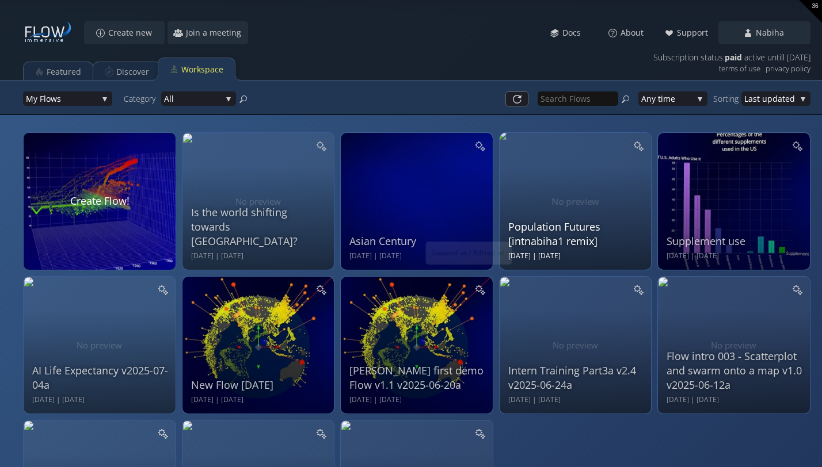
click at [556, 220] on div "Population Futures [intnabiha1 remix]" at bounding box center [577, 234] width 138 height 29
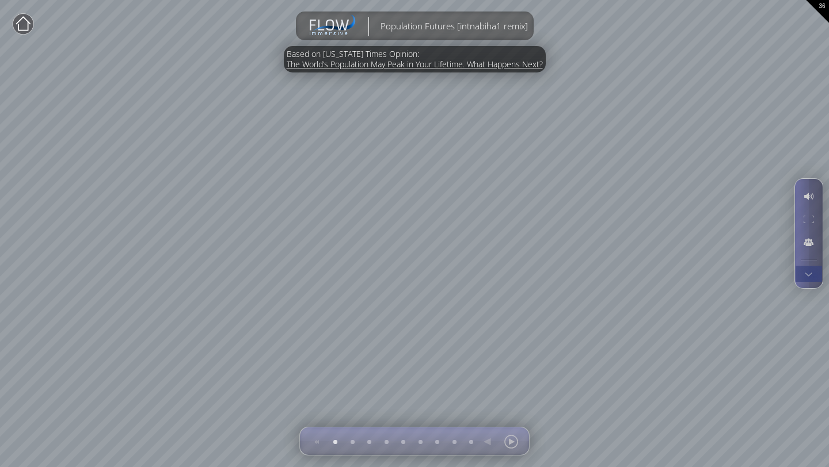
click at [814, 276] on div at bounding box center [808, 274] width 21 height 16
click at [813, 275] on div at bounding box center [808, 274] width 21 height 16
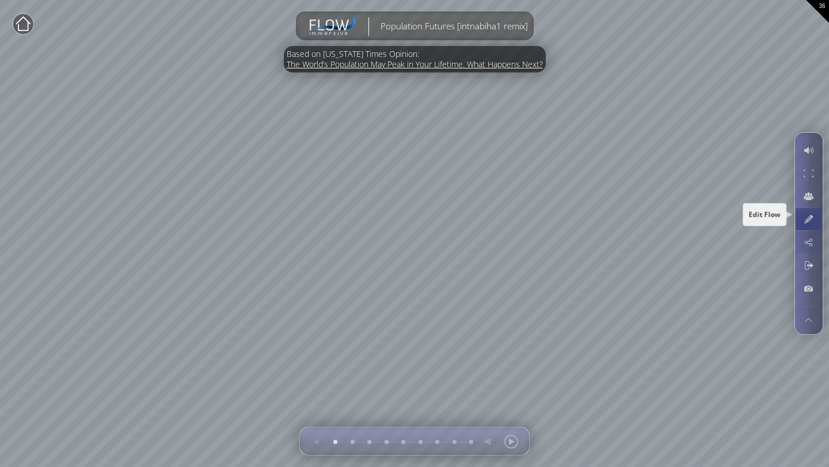
click at [805, 223] on div at bounding box center [808, 219] width 21 height 22
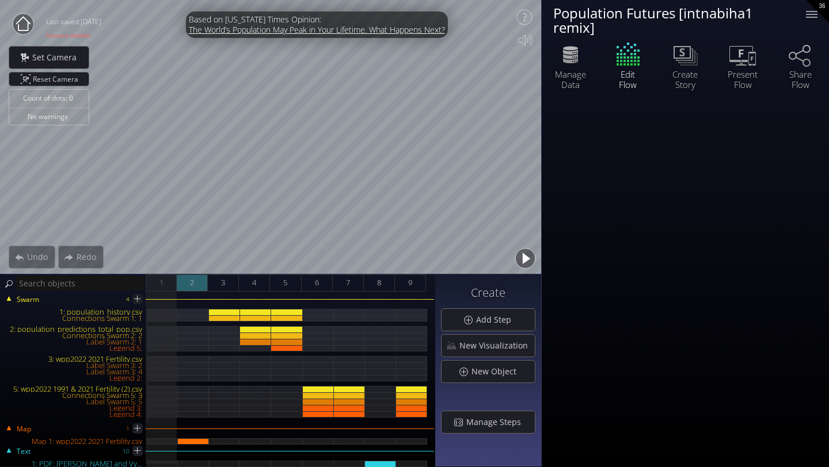
click at [187, 284] on div "2" at bounding box center [192, 283] width 31 height 17
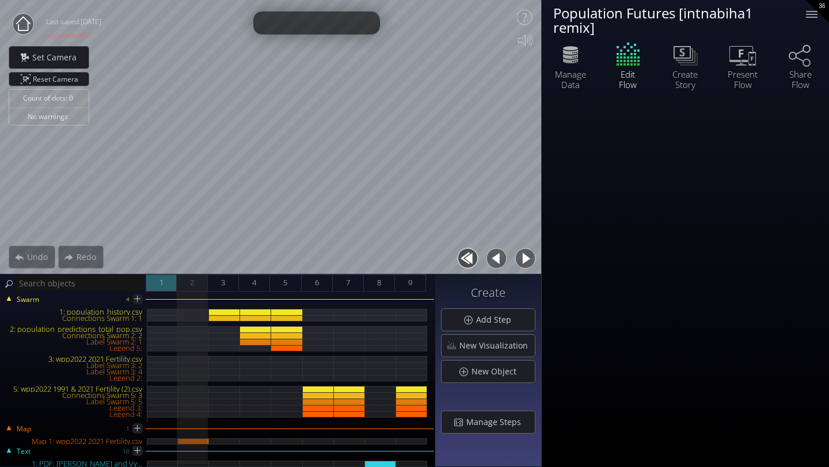
click at [161, 290] on div "1" at bounding box center [161, 283] width 31 height 17
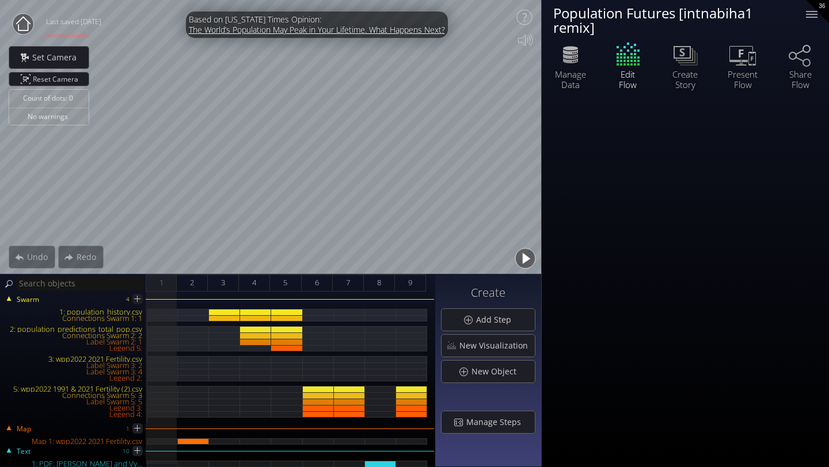
click at [198, 292] on div "Swarm 4 1: population_history.csv Connections Swarm 1: 1 2: population_predicti…" at bounding box center [217, 380] width 435 height 176
click at [226, 309] on div "1: population_history.csv" at bounding box center [224, 312] width 31 height 6
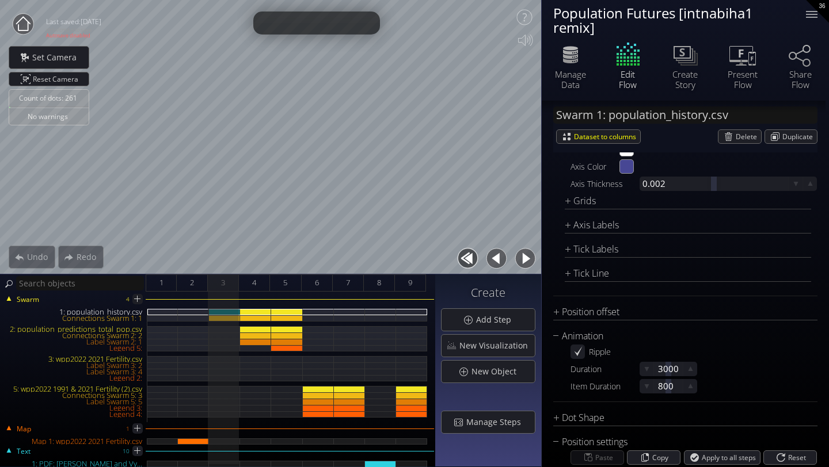
scroll to position [1934, 0]
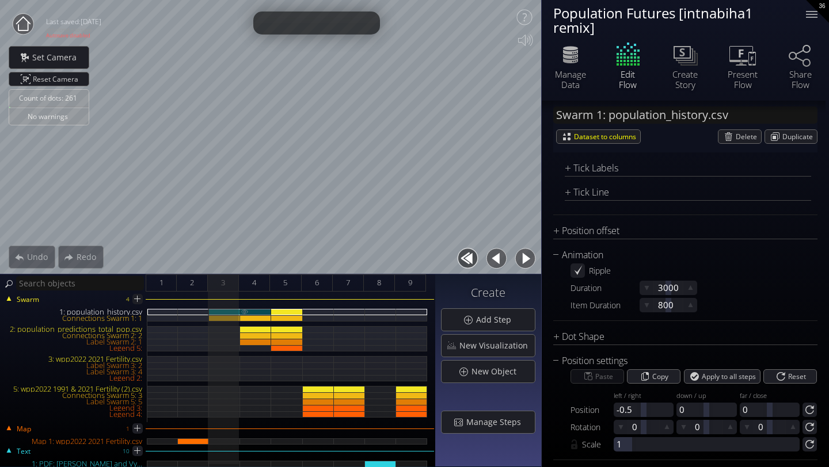
click at [259, 309] on div "1: population_history.csv" at bounding box center [255, 312] width 31 height 6
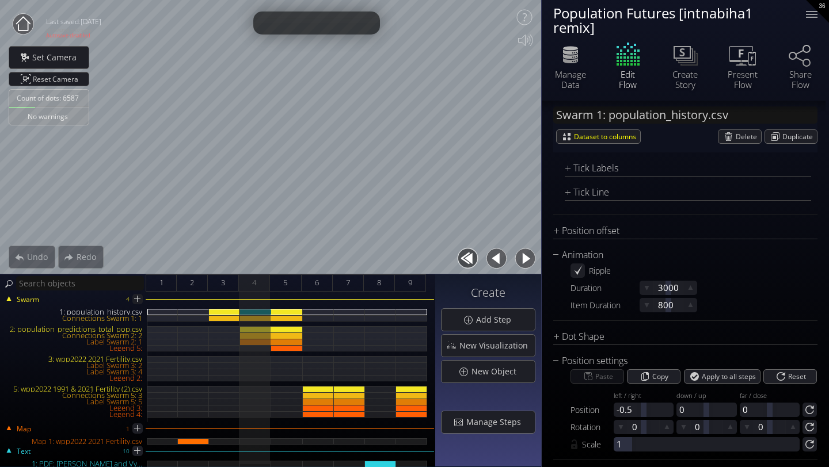
click at [287, 308] on div "Swarm 4 1: population_history.csv Connections Swarm 1: 1 2: population_predicti…" at bounding box center [217, 361] width 433 height 121
click at [290, 310] on div "1: population_history.csv" at bounding box center [286, 312] width 31 height 6
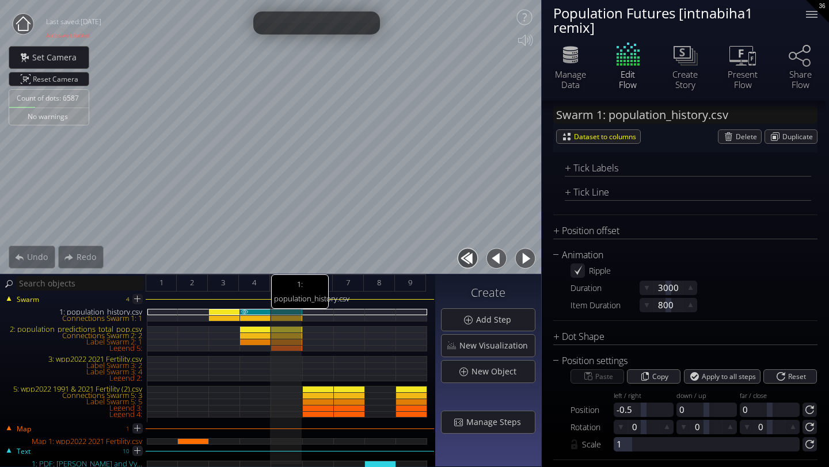
click at [256, 309] on div "1: population_history.csv" at bounding box center [255, 312] width 31 height 6
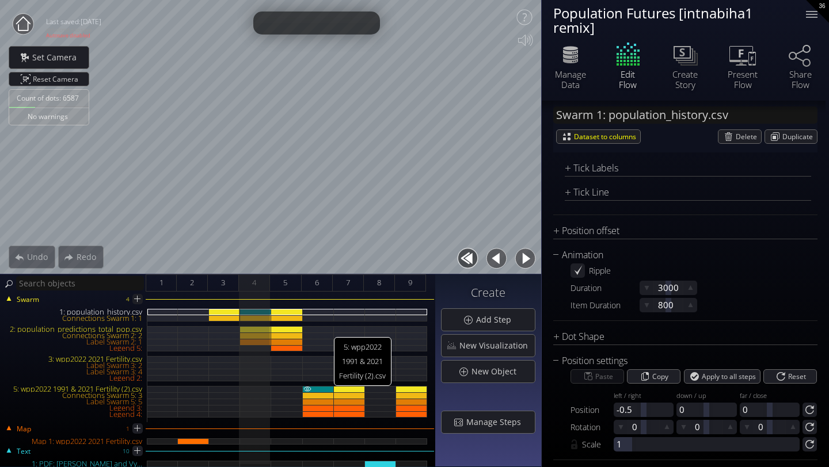
click at [325, 391] on div "5: wpp2022 1991 & 2021 Fertility (2).csv" at bounding box center [318, 389] width 31 height 6
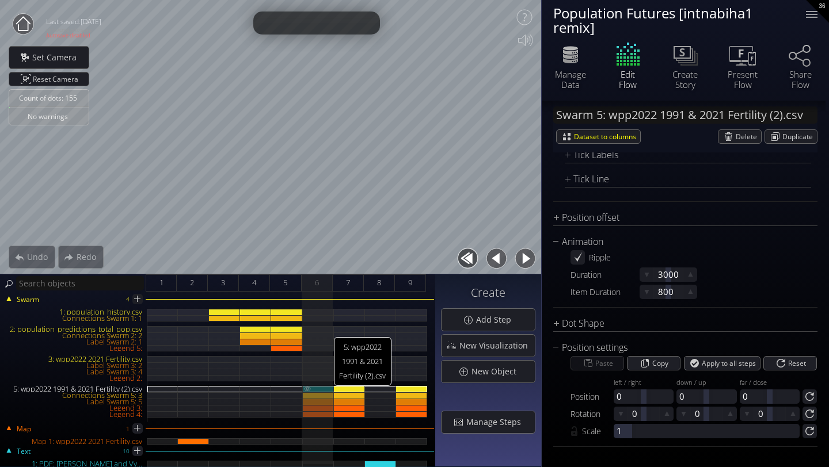
scroll to position [1864, 0]
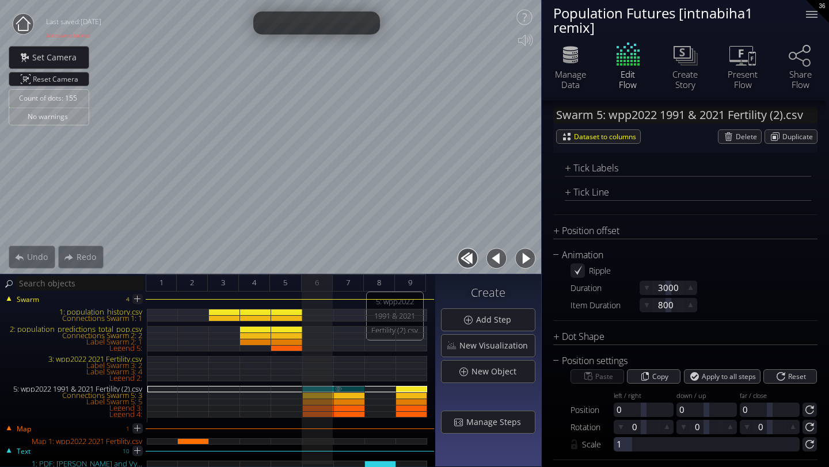
click at [356, 388] on div "5: wpp2022 1991 & 2021 Fertility (2).csv" at bounding box center [349, 389] width 31 height 6
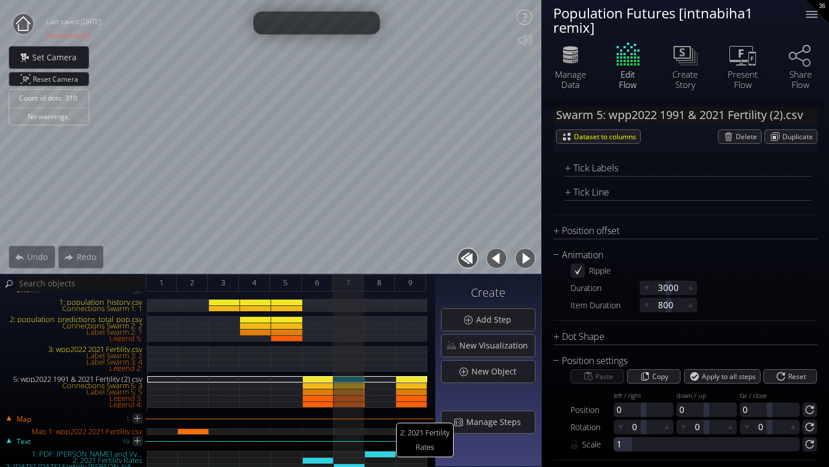
scroll to position [0, 0]
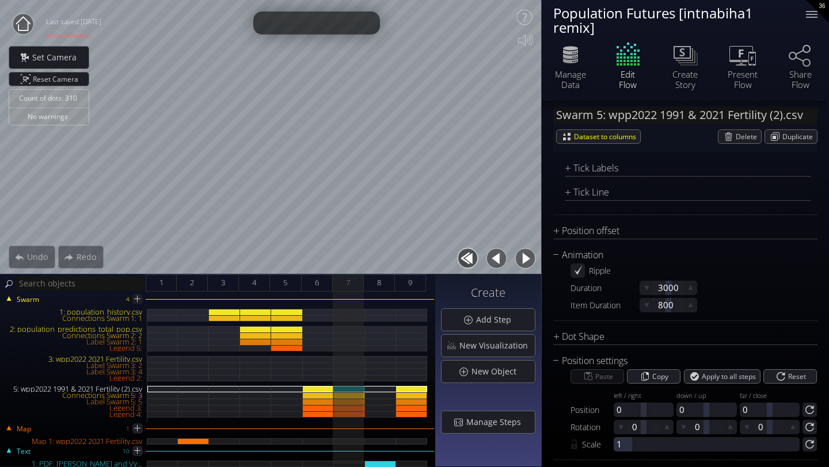
click at [25, 26] on circle at bounding box center [23, 24] width 21 height 21
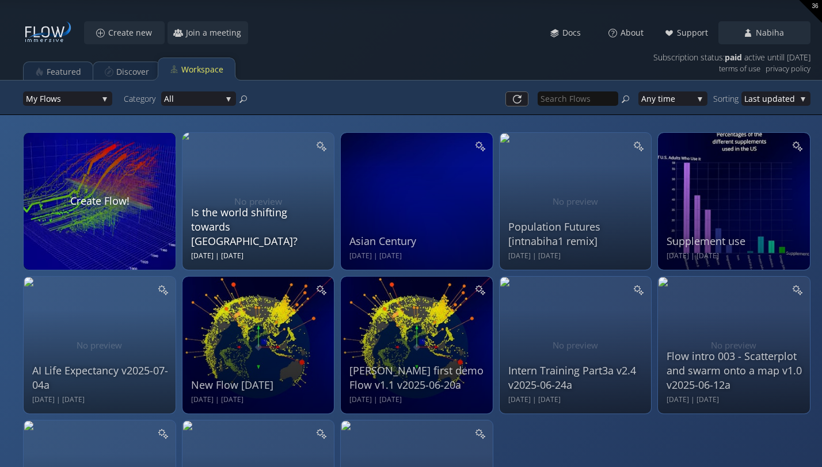
click at [271, 223] on div "Is the world shifting towards [GEOGRAPHIC_DATA]?" at bounding box center [260, 227] width 138 height 44
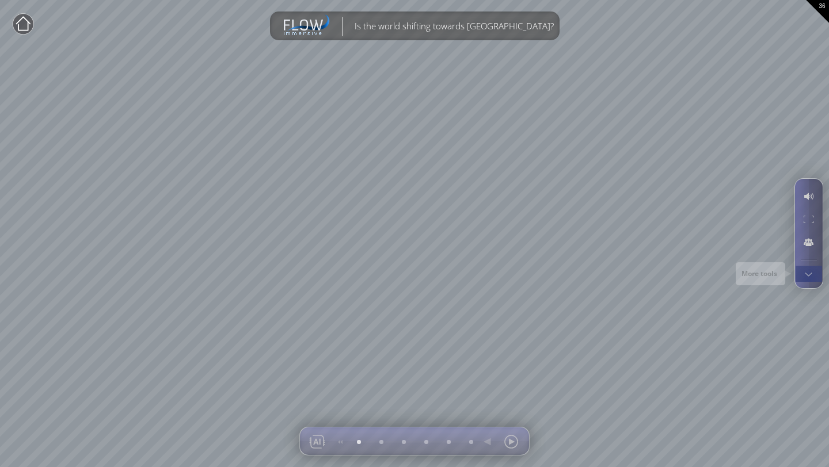
click at [809, 279] on div at bounding box center [808, 274] width 21 height 16
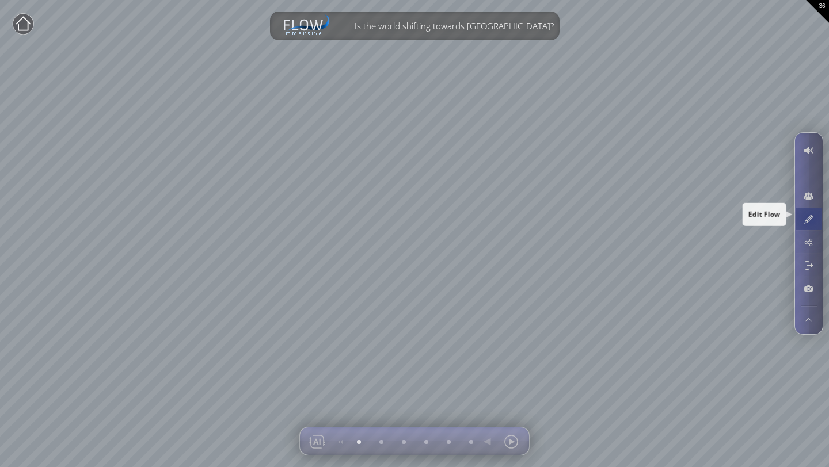
click at [810, 217] on div at bounding box center [808, 219] width 21 height 22
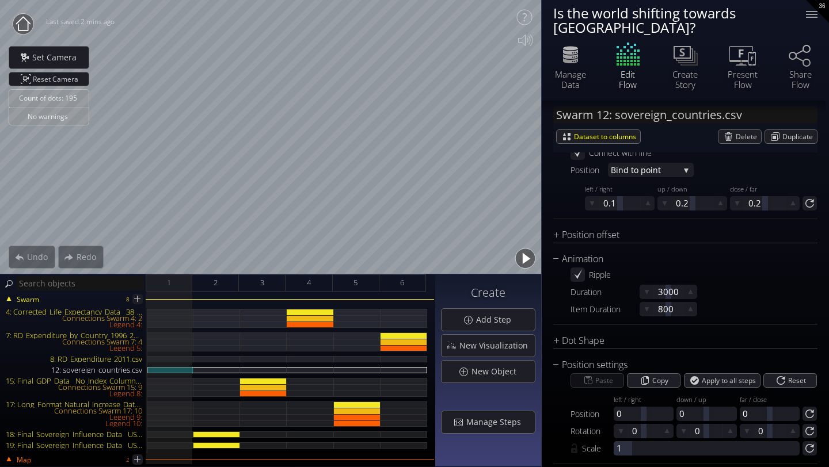
scroll to position [1088, 0]
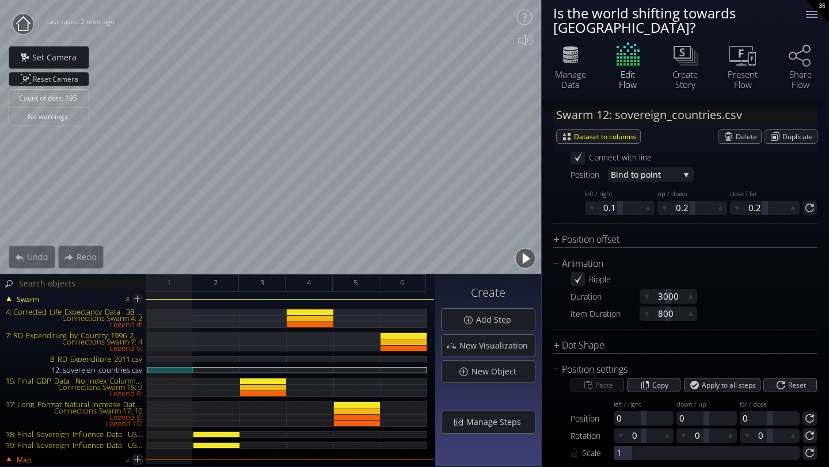
click at [22, 26] on circle at bounding box center [23, 24] width 21 height 21
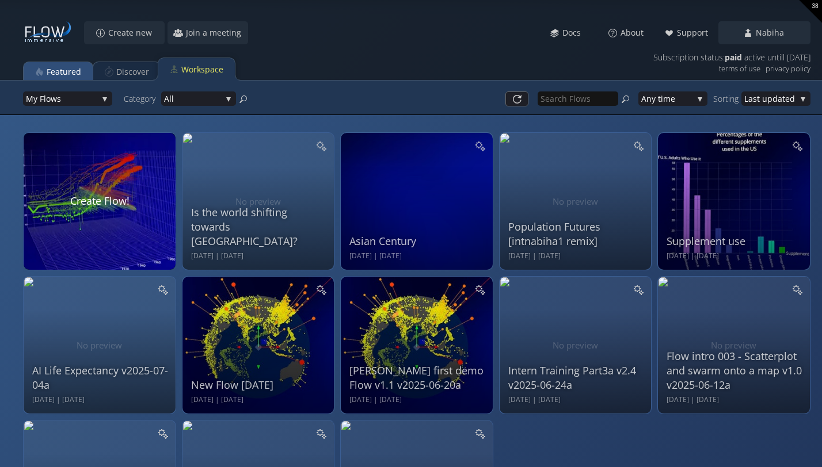
click at [59, 77] on div "Featured" at bounding box center [64, 72] width 35 height 22
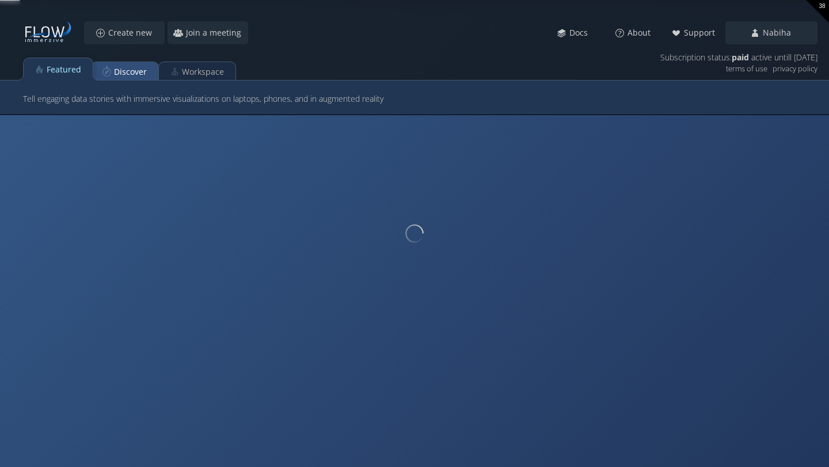
click at [125, 77] on div "Discover" at bounding box center [130, 72] width 33 height 22
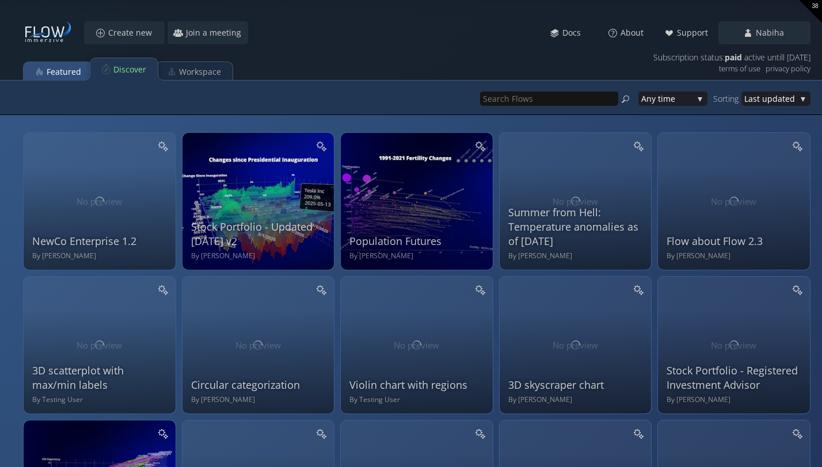
click at [74, 73] on div "Featured" at bounding box center [64, 72] width 35 height 22
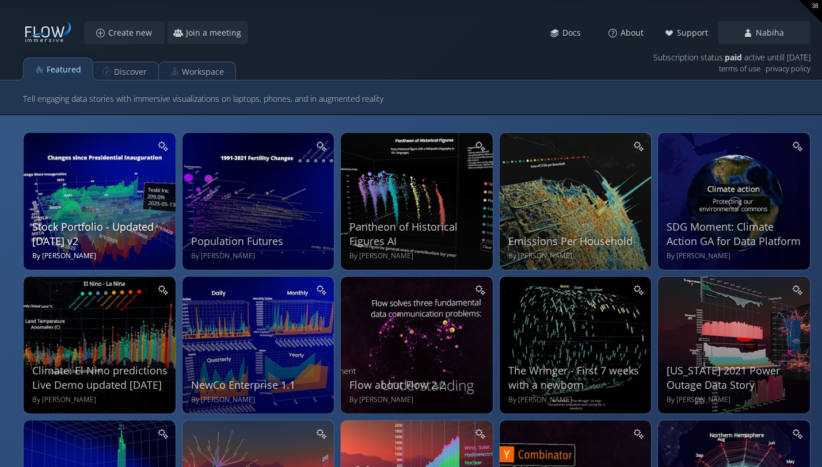
click at [123, 228] on div "Stock Portfolio - Updated [DATE] v2" at bounding box center [101, 234] width 138 height 29
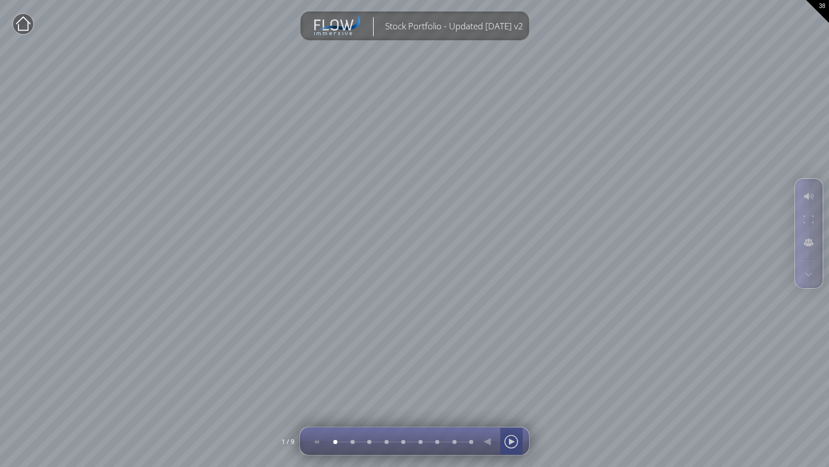
click at [509, 444] on div at bounding box center [510, 442] width 17 height 28
click at [516, 441] on div at bounding box center [510, 442] width 17 height 28
click at [513, 438] on div at bounding box center [510, 442] width 17 height 28
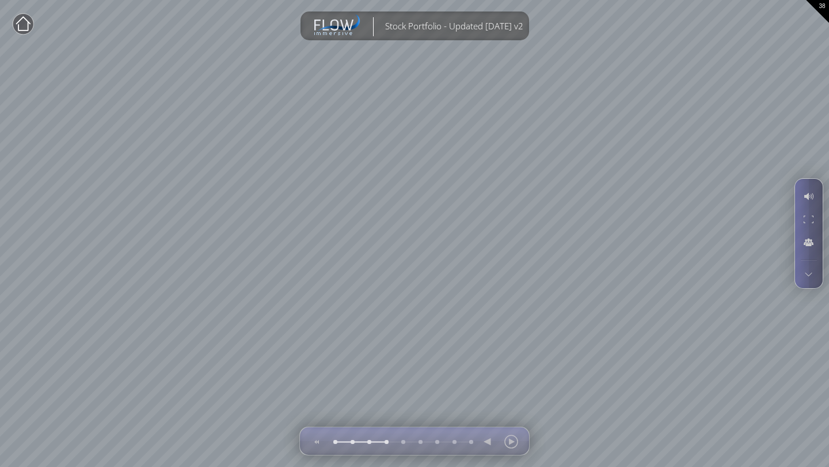
click at [808, 284] on div at bounding box center [809, 233] width 28 height 109
click at [807, 278] on div at bounding box center [808, 274] width 21 height 16
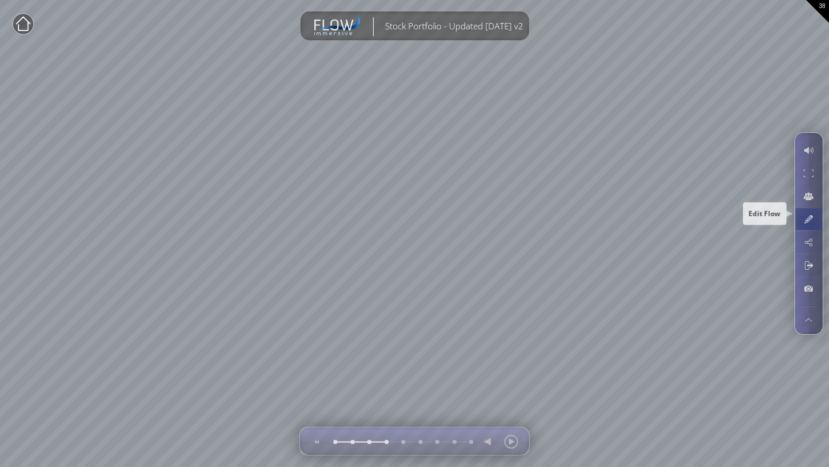
click at [809, 223] on div at bounding box center [808, 219] width 21 height 22
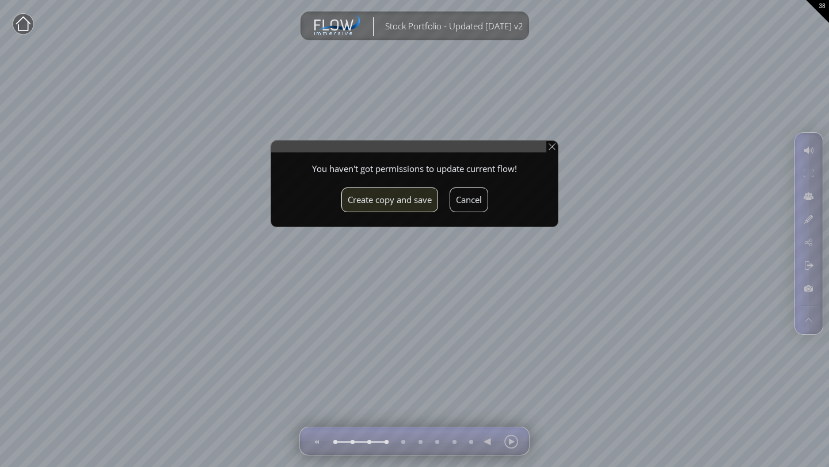
click at [406, 199] on button "Create copy and save" at bounding box center [389, 200] width 97 height 25
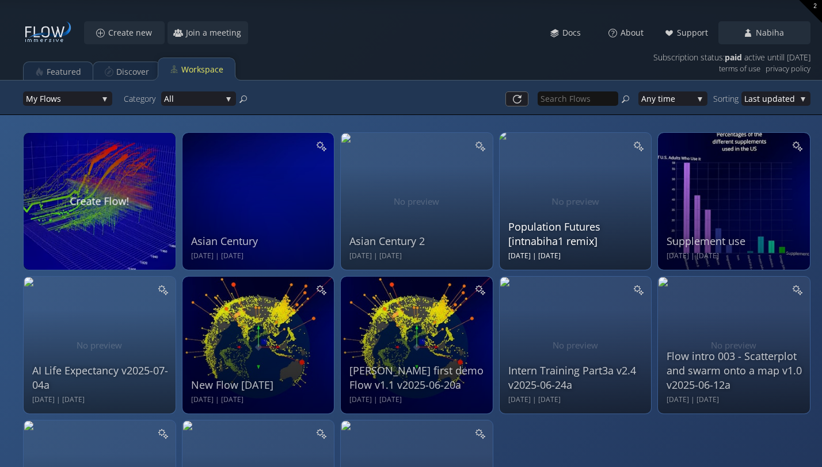
click at [550, 239] on div "Population Futures [intnabiha1 remix]" at bounding box center [577, 234] width 138 height 29
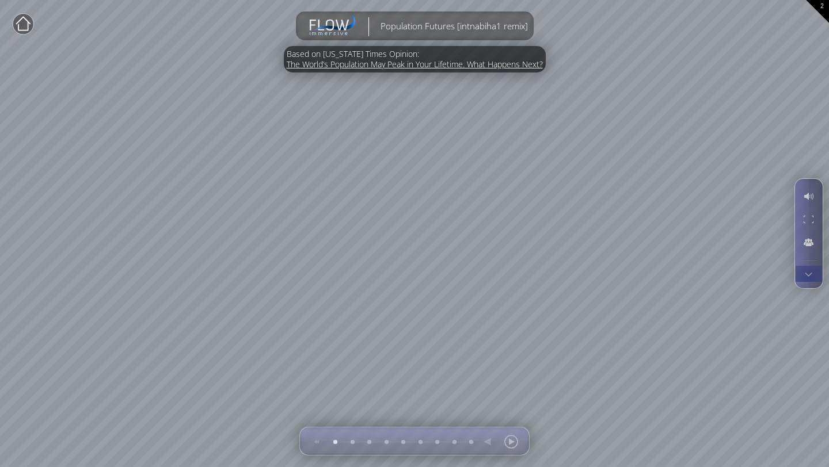
click at [810, 280] on div at bounding box center [808, 274] width 21 height 16
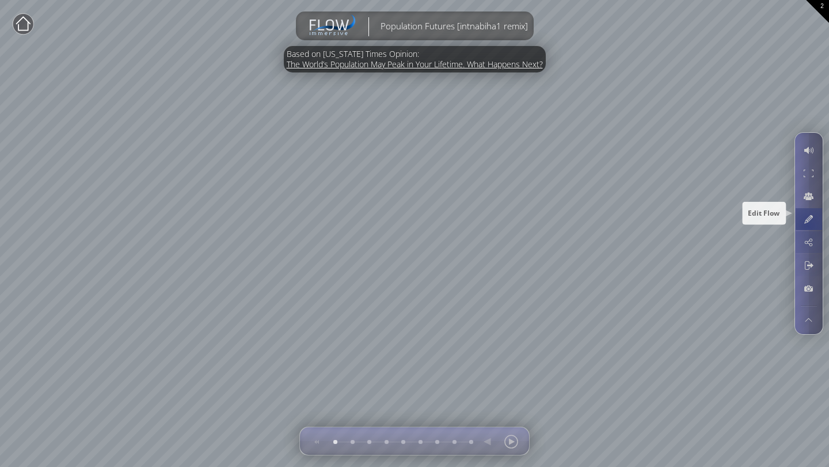
click at [807, 216] on div at bounding box center [808, 219] width 21 height 22
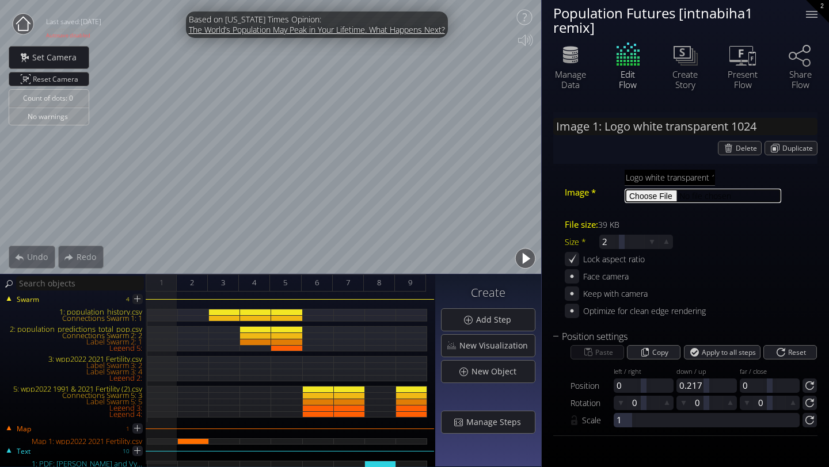
click at [634, 196] on input "file" at bounding box center [702, 196] width 157 height 14
click at [576, 195] on span "Image *" at bounding box center [580, 192] width 31 height 14
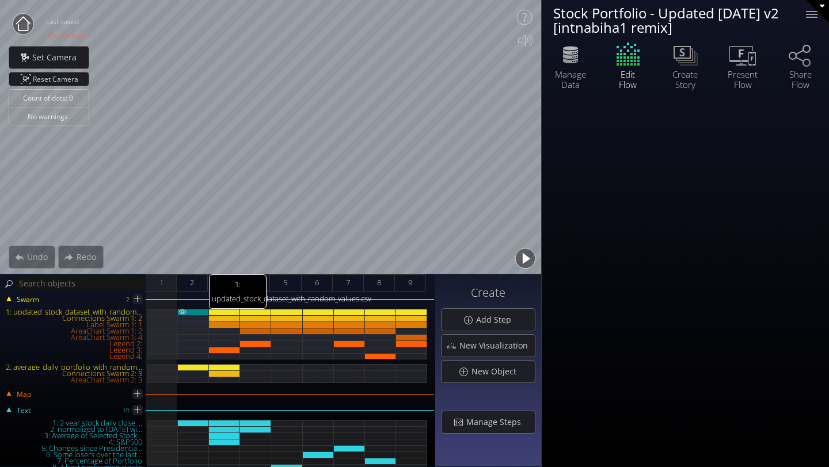
click at [193, 313] on div "1: updated_stock_dataset_with_random_values.csv" at bounding box center [193, 312] width 31 height 6
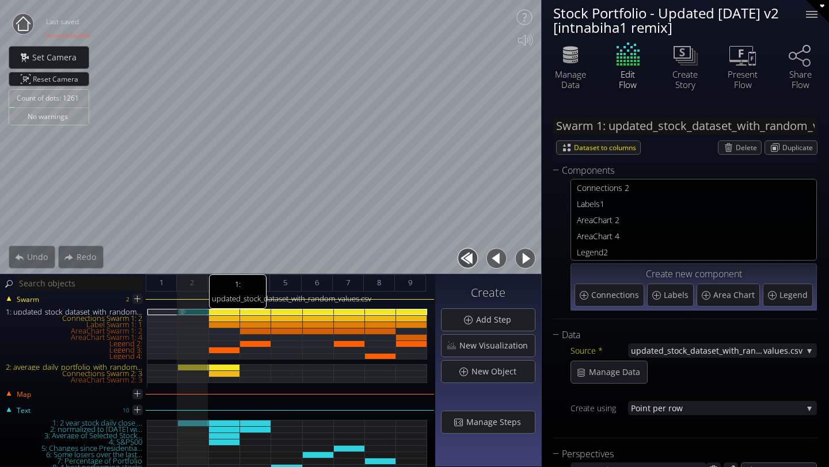
type input "#11ff00"
type input "#ff1500"
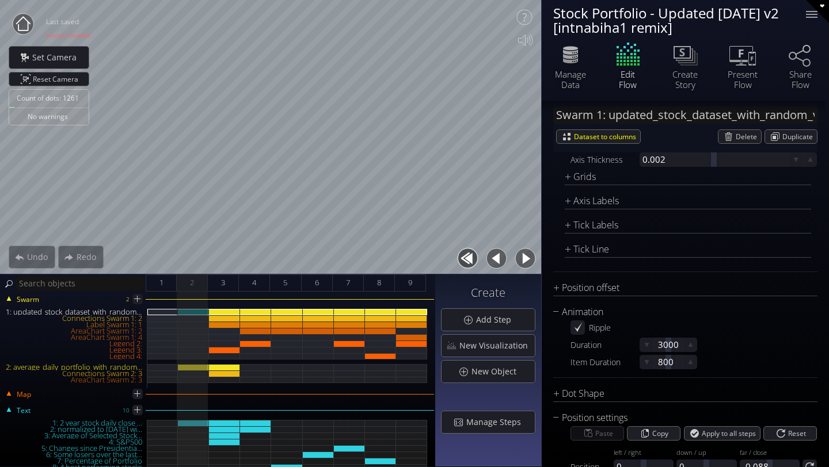
scroll to position [1857, 0]
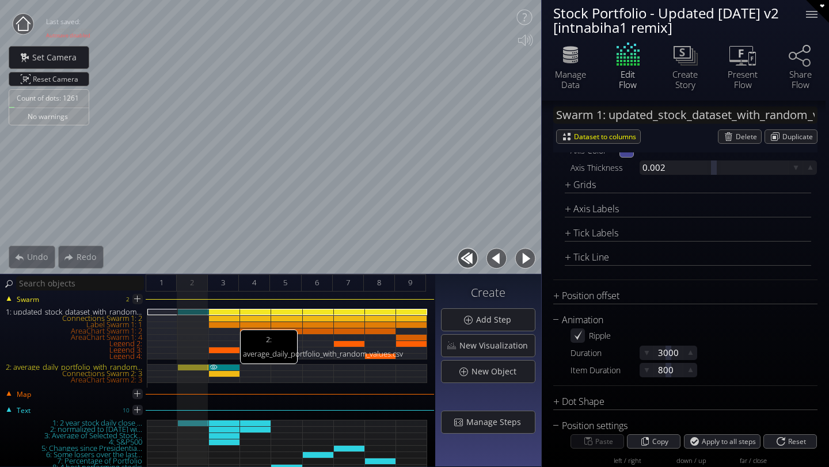
click at [228, 364] on div "2: average_daily_portfolio_with_random_values.csv" at bounding box center [224, 367] width 31 height 6
type input "Swarm 2: average_daily_portfolio_with_random_values.csv"
type input "#11ff00"
type input "#ff1500"
type input "#e66d0c"
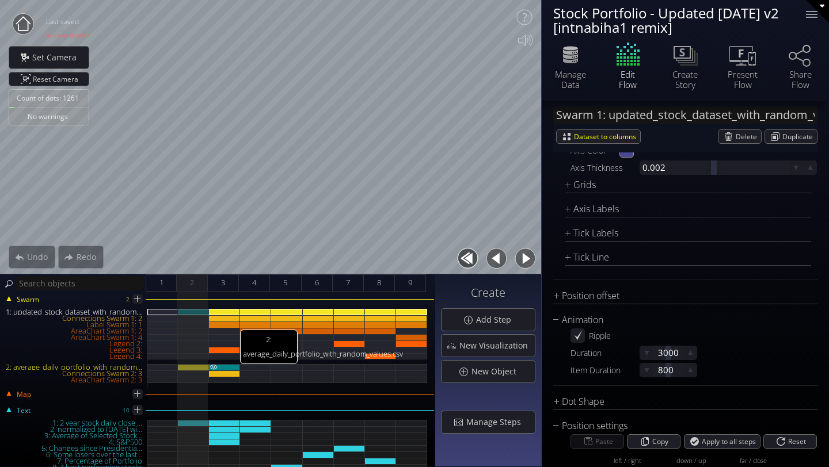
type input "#d5ac15"
type input "#d5e0e7"
type input "#ededed"
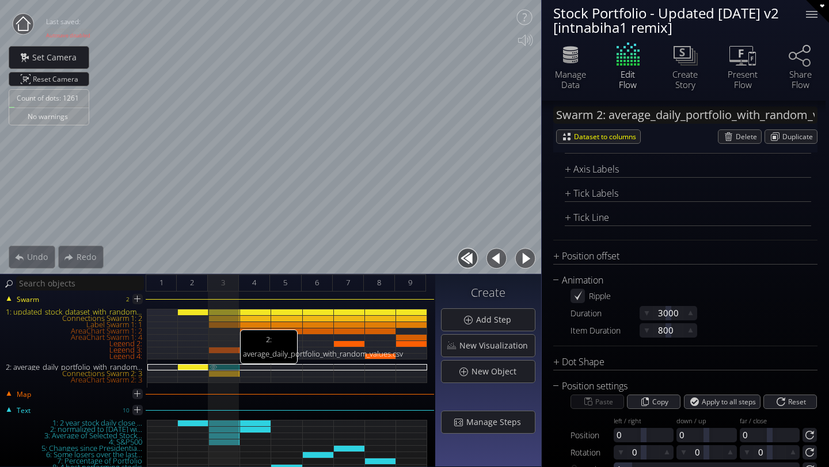
type input "#11ff00"
type input "#ff1500"
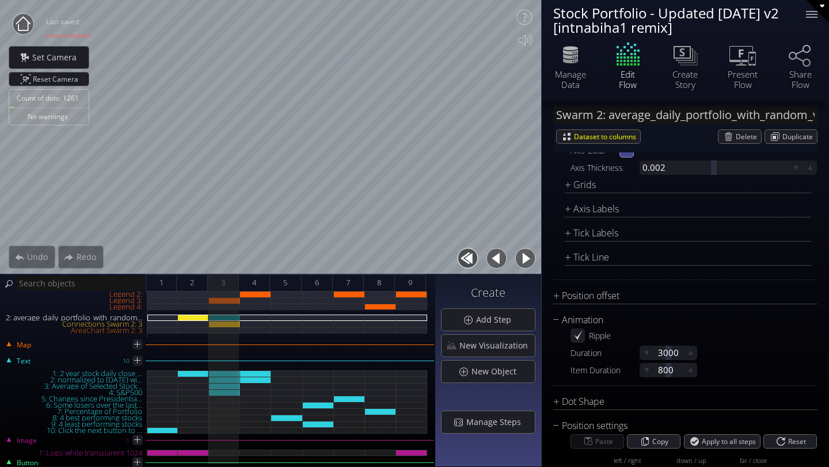
scroll to position [0, 0]
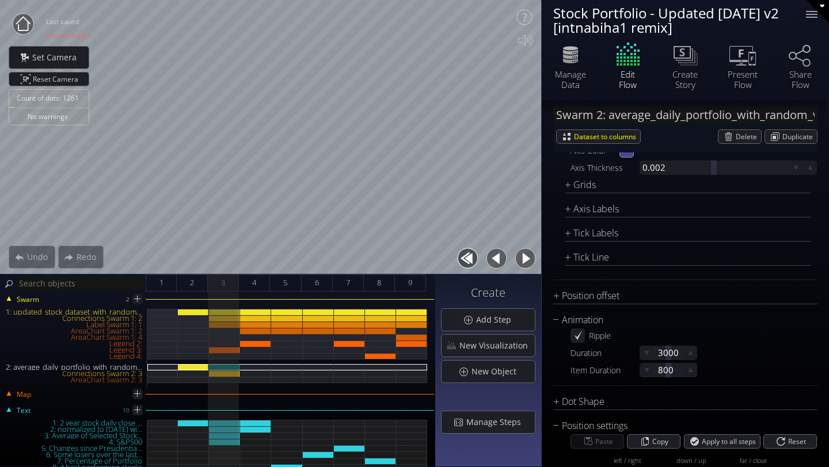
click at [17, 31] on icon at bounding box center [23, 23] width 14 height 14
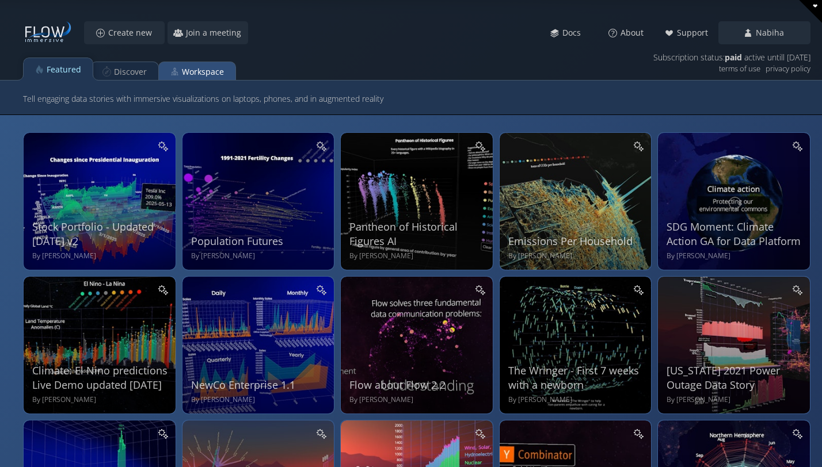
click at [183, 74] on div "Workspace" at bounding box center [203, 72] width 42 height 22
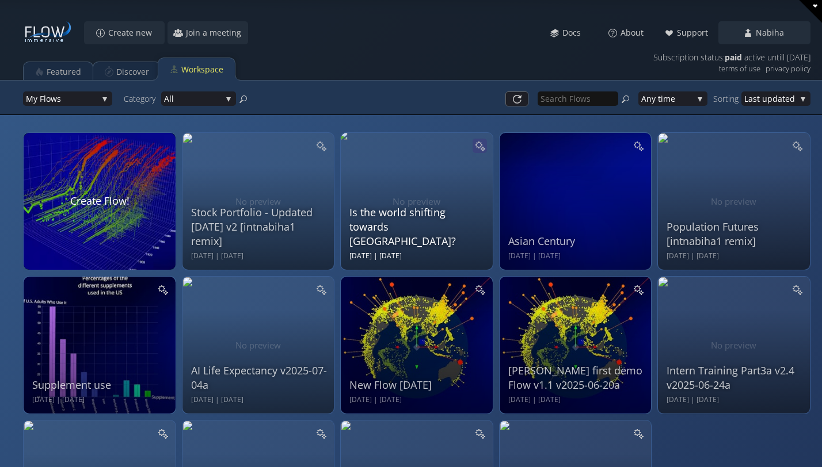
click at [476, 144] on icon at bounding box center [478, 144] width 7 height 7
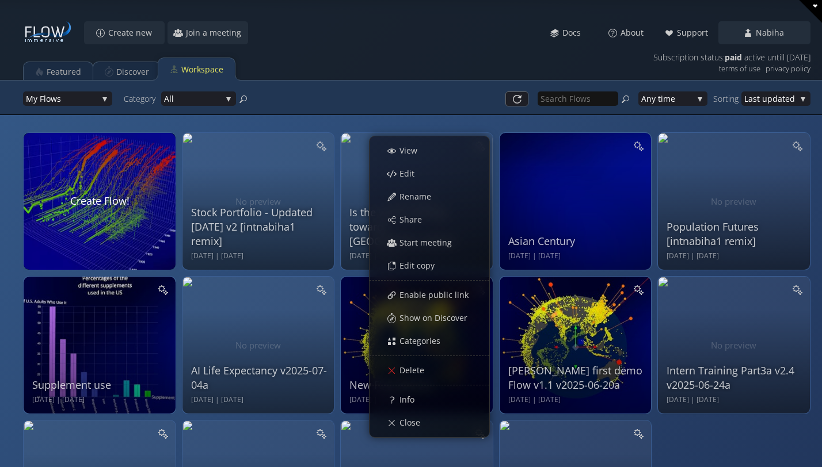
click at [481, 89] on div at bounding box center [480, 99] width 305 height 26
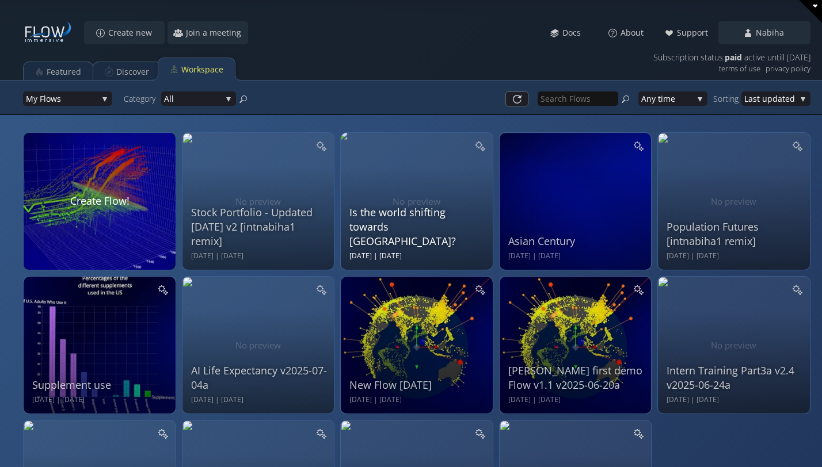
click at [398, 223] on div "Is the world shifting towards [GEOGRAPHIC_DATA]?" at bounding box center [418, 227] width 138 height 44
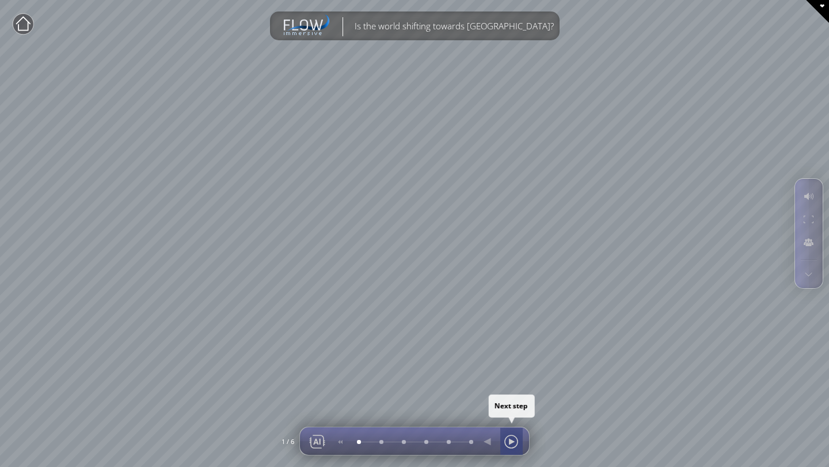
click at [511, 445] on div at bounding box center [510, 442] width 17 height 28
click at [512, 445] on div at bounding box center [510, 442] width 17 height 28
click at [513, 445] on div at bounding box center [510, 442] width 17 height 28
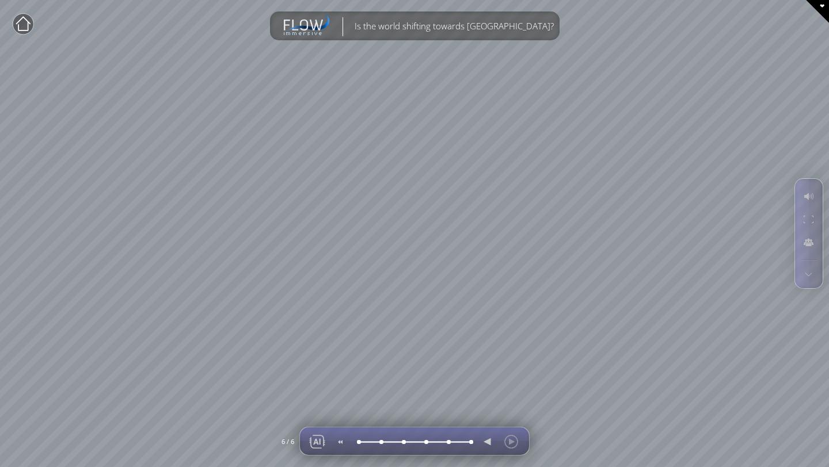
click at [515, 445] on div at bounding box center [499, 442] width 47 height 28
click at [358, 442] on div at bounding box center [358, 442] width 0 height 0
click at [380, 442] on div at bounding box center [380, 442] width 0 height 0
click at [358, 442] on div at bounding box center [358, 442] width 0 height 0
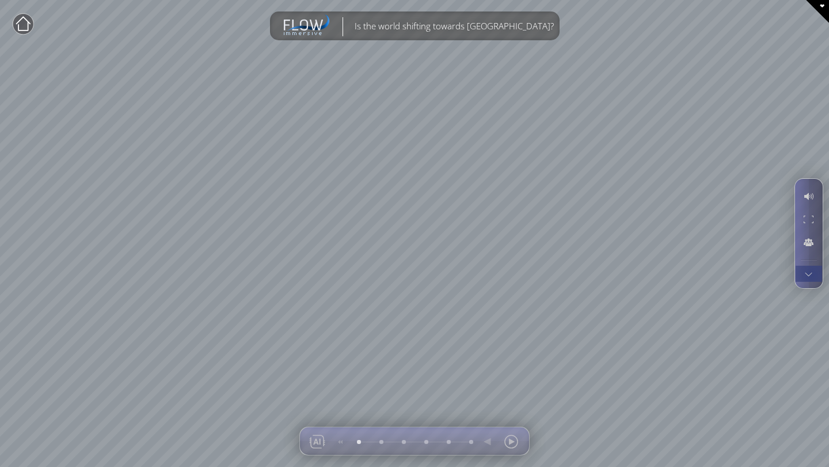
click at [810, 273] on div at bounding box center [808, 274] width 21 height 16
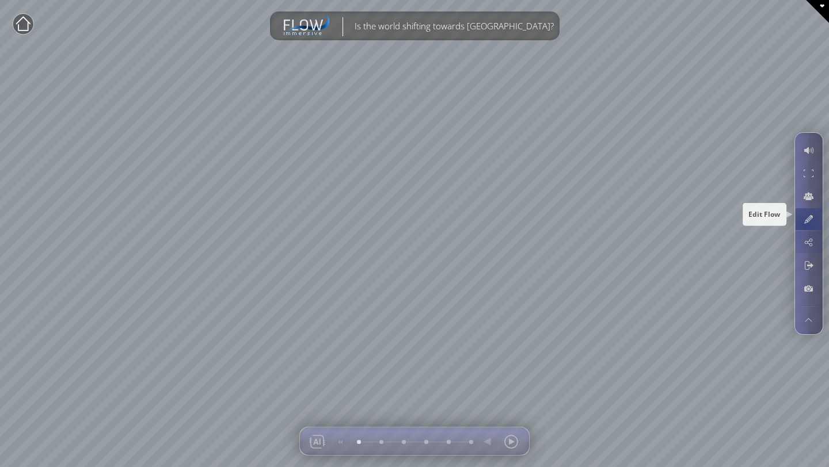
click at [805, 223] on div at bounding box center [808, 219] width 21 height 22
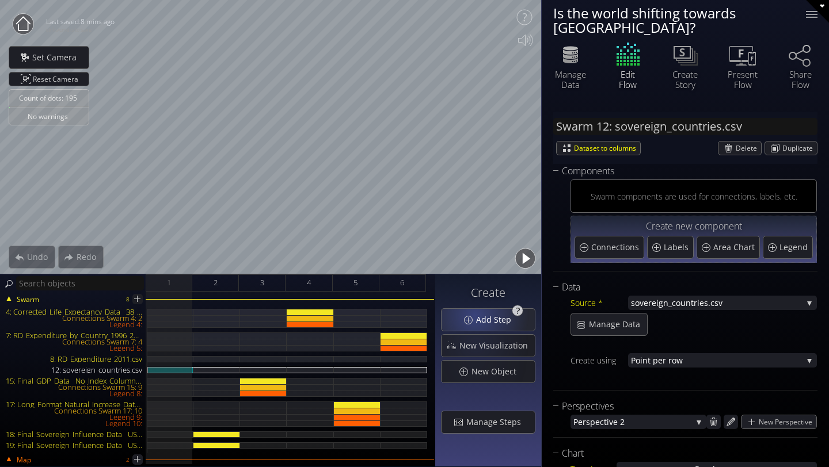
click at [477, 313] on div "Add Step" at bounding box center [487, 320] width 93 height 22
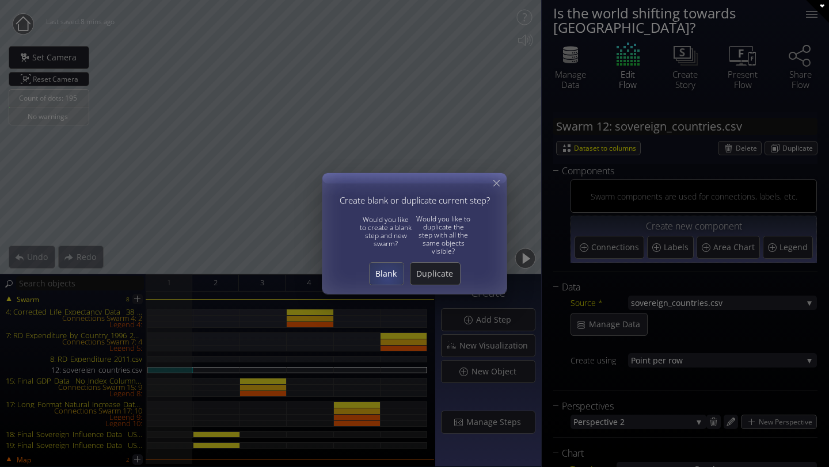
click at [387, 278] on span "Blank" at bounding box center [386, 274] width 34 height 12
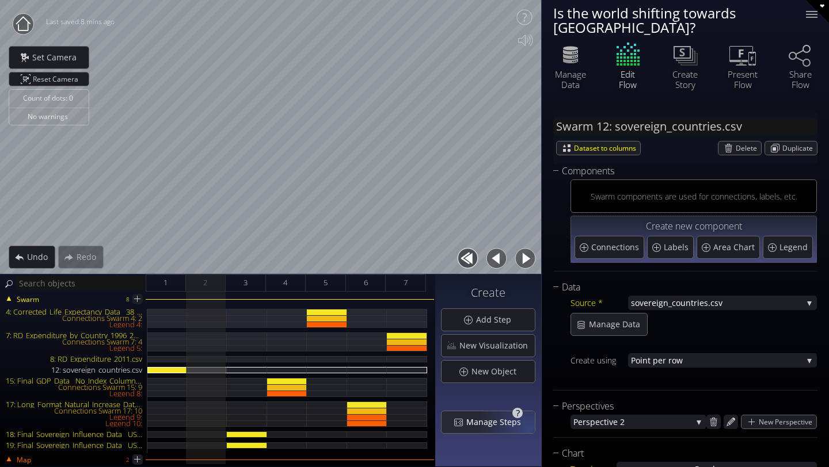
click at [523, 426] on span "Manage Steps" at bounding box center [497, 423] width 62 height 12
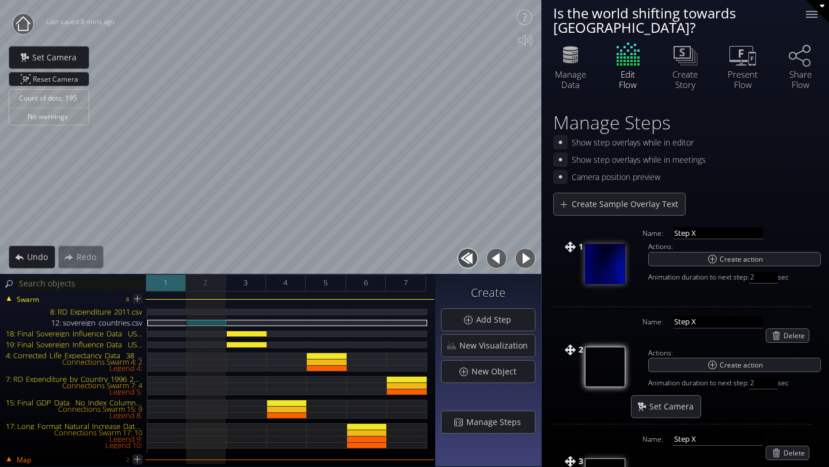
click at [172, 288] on div "1" at bounding box center [166, 283] width 40 height 17
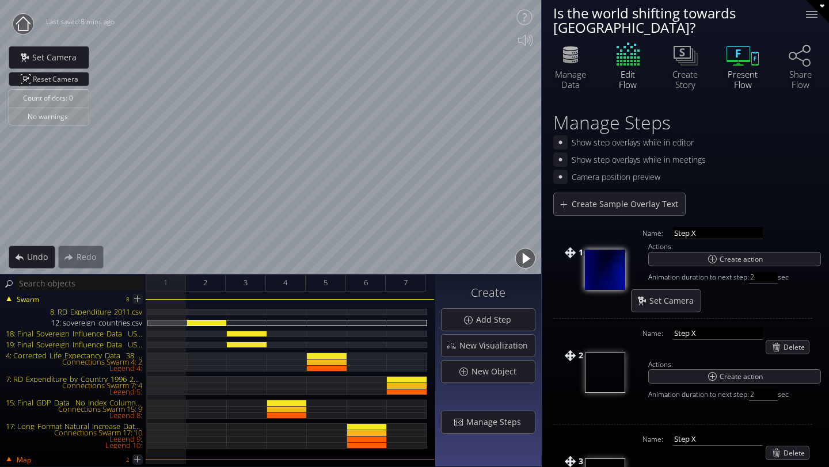
click at [748, 69] on div "Present Flow" at bounding box center [742, 79] width 40 height 21
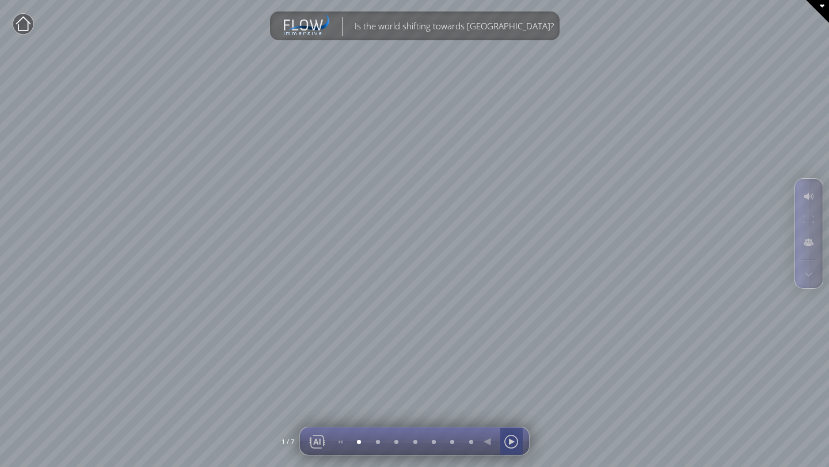
click at [509, 441] on div at bounding box center [510, 442] width 17 height 28
click at [340, 440] on div at bounding box center [340, 442] width 17 height 28
click at [509, 440] on div at bounding box center [510, 442] width 17 height 28
click at [358, 442] on div at bounding box center [358, 442] width 0 height 0
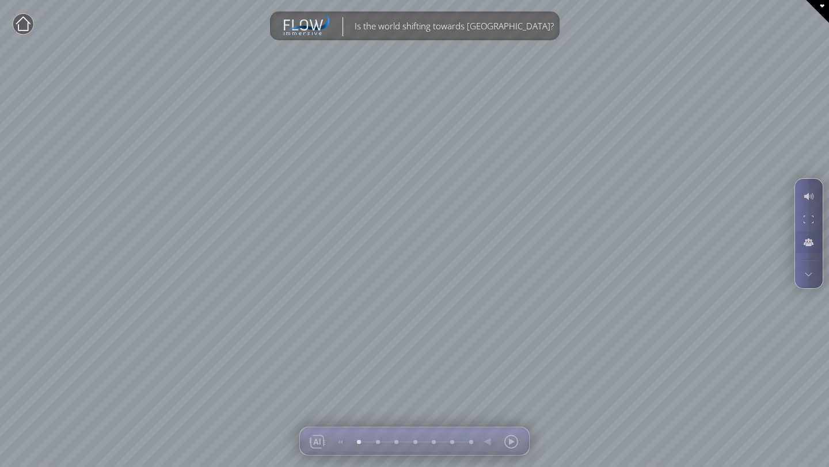
click at [807, 264] on div at bounding box center [809, 260] width 28 height 12
click at [810, 273] on div at bounding box center [808, 274] width 21 height 16
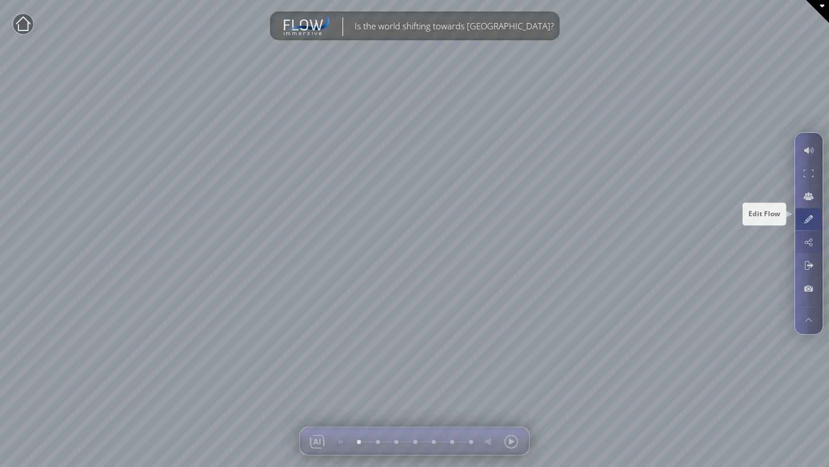
click at [803, 212] on div at bounding box center [808, 219] width 21 height 22
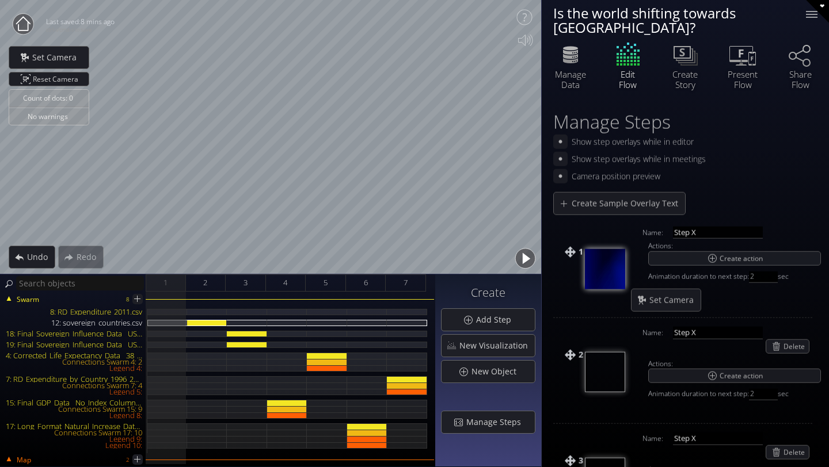
click at [804, 224] on div "Name: Step X" at bounding box center [723, 231] width 173 height 15
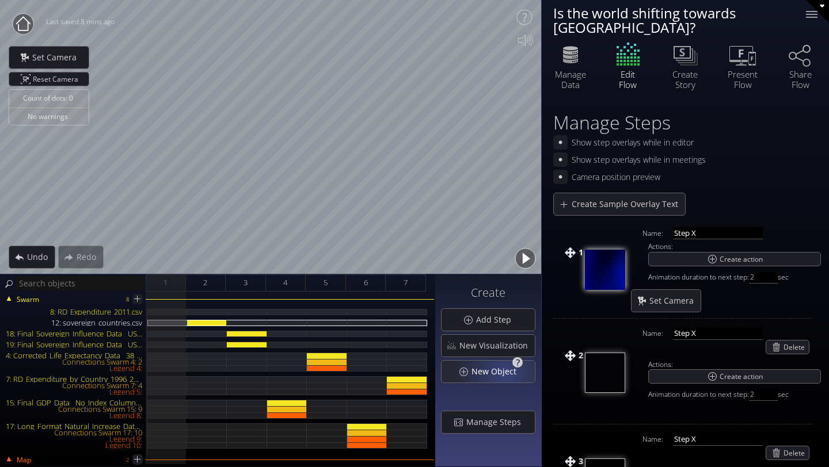
click at [507, 373] on span "New Object" at bounding box center [497, 372] width 52 height 12
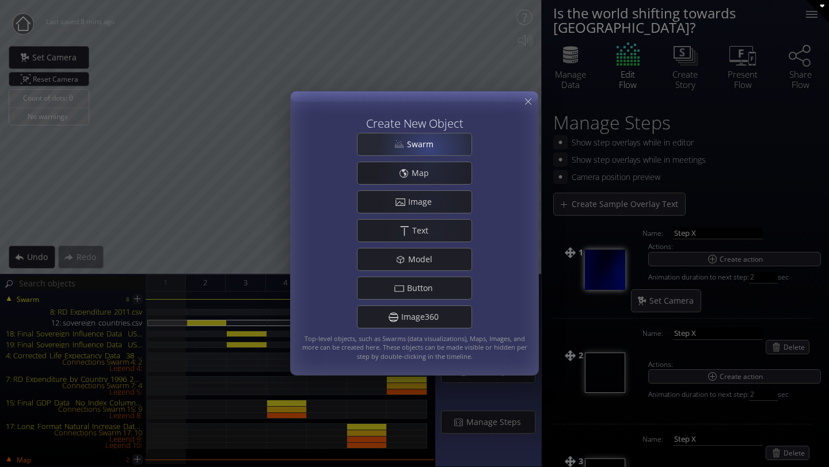
click at [429, 149] on span "Swarm" at bounding box center [423, 145] width 34 height 12
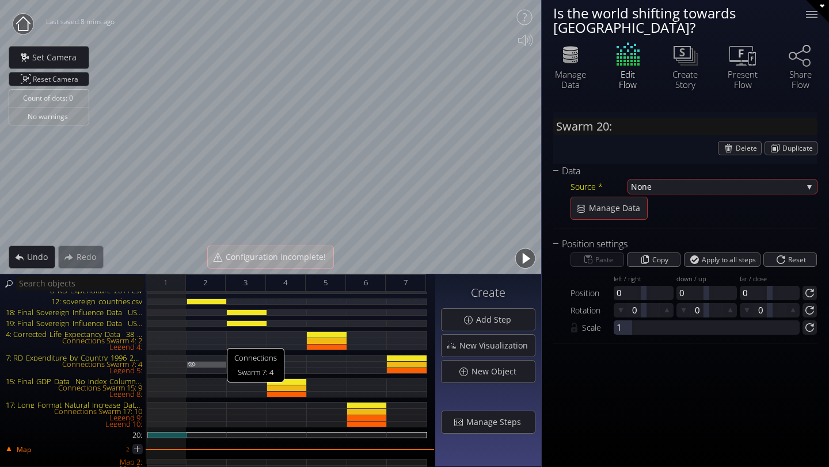
scroll to position [30, 0]
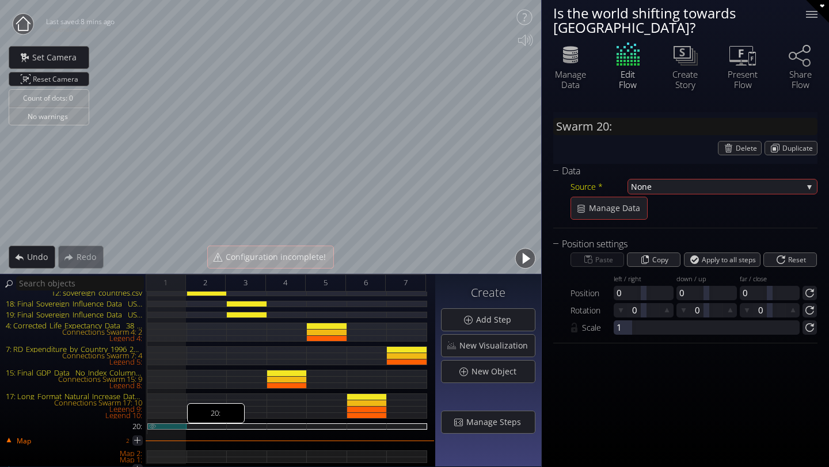
click at [151, 426] on img at bounding box center [152, 426] width 9 height 5
click at [153, 425] on img at bounding box center [152, 426] width 9 height 5
click at [730, 142] on div "Delete" at bounding box center [739, 148] width 43 height 13
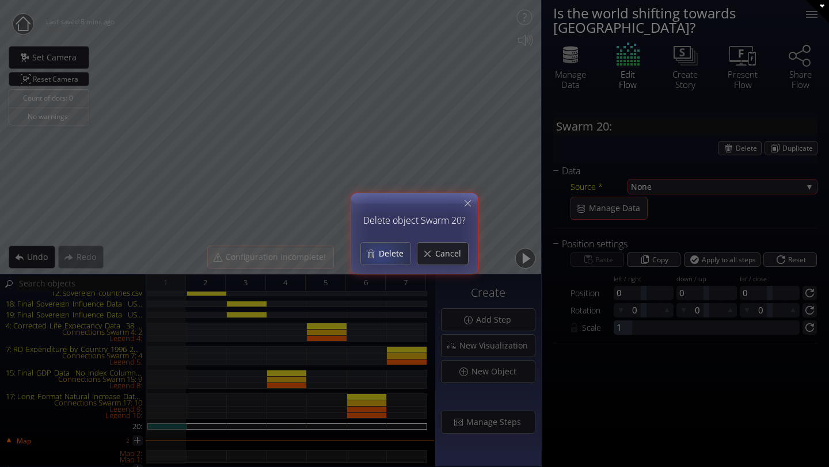
click at [382, 253] on span "Delete" at bounding box center [394, 254] width 32 height 12
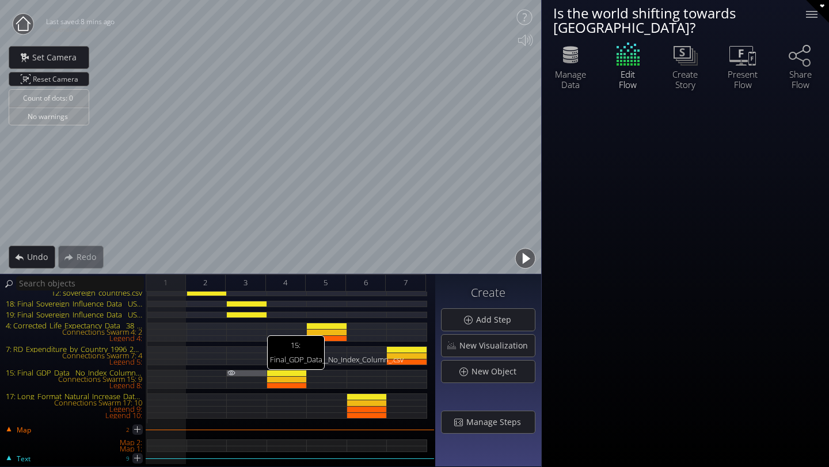
scroll to position [0, 0]
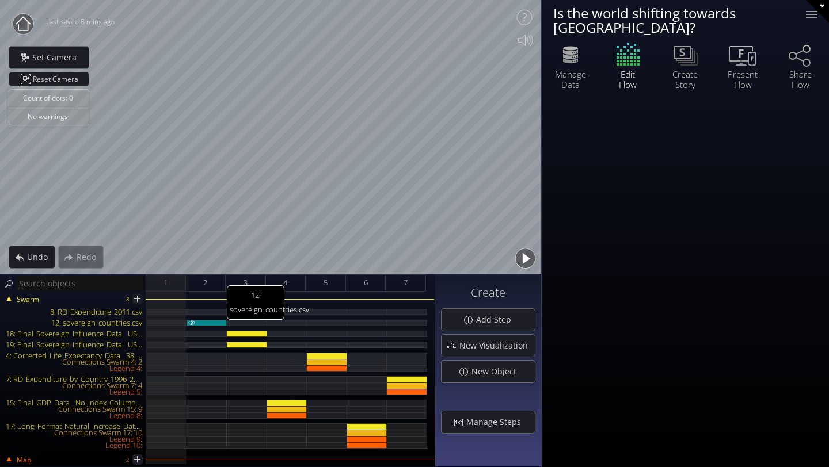
click at [216, 323] on div "12: sovereign_countries.csv" at bounding box center [207, 323] width 40 height 6
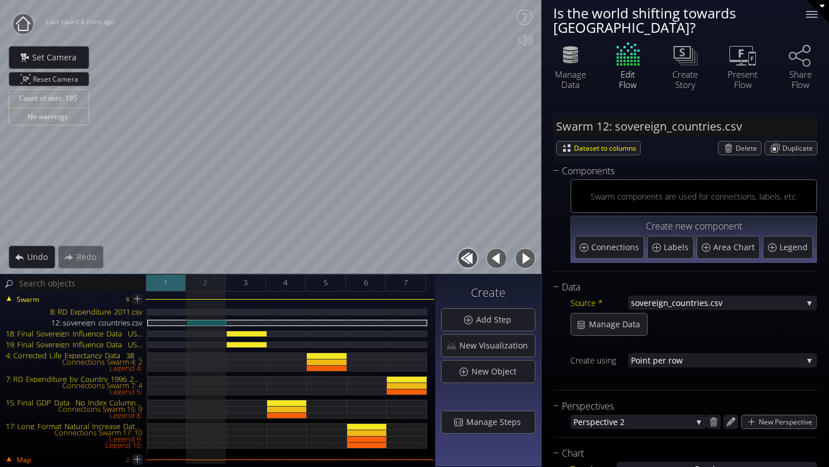
click at [162, 289] on div "1" at bounding box center [166, 283] width 40 height 17
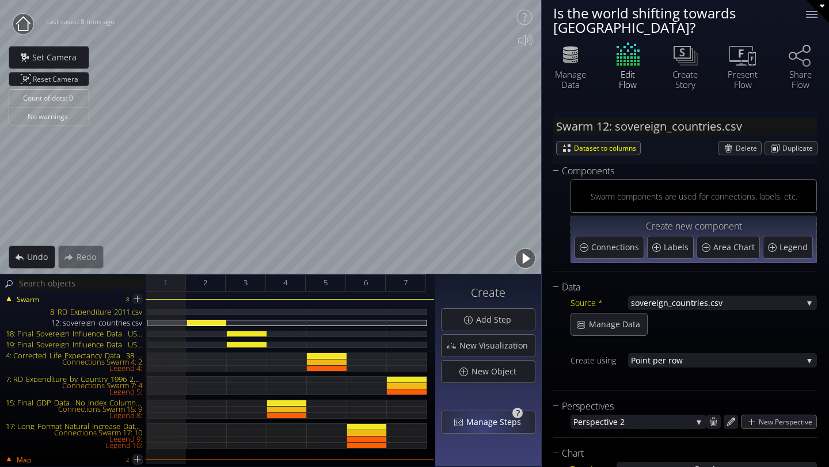
click at [484, 430] on div "Manage Steps" at bounding box center [487, 422] width 93 height 22
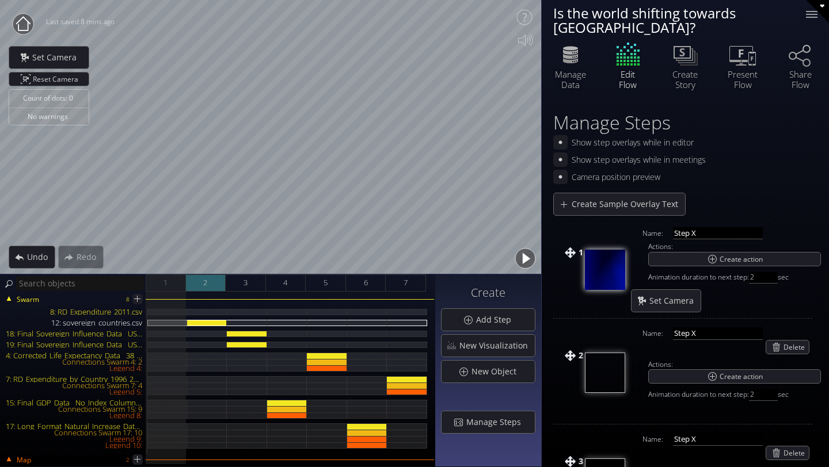
drag, startPoint x: 164, startPoint y: 280, endPoint x: 194, endPoint y: 278, distance: 30.0
click at [195, 278] on div "1 2 3 4 5 6 7" at bounding box center [290, 283] width 289 height 17
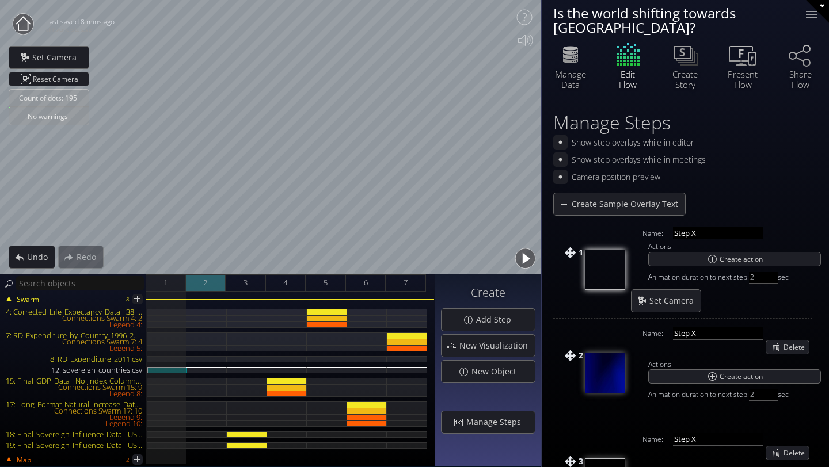
click at [202, 288] on div "2" at bounding box center [206, 283] width 40 height 17
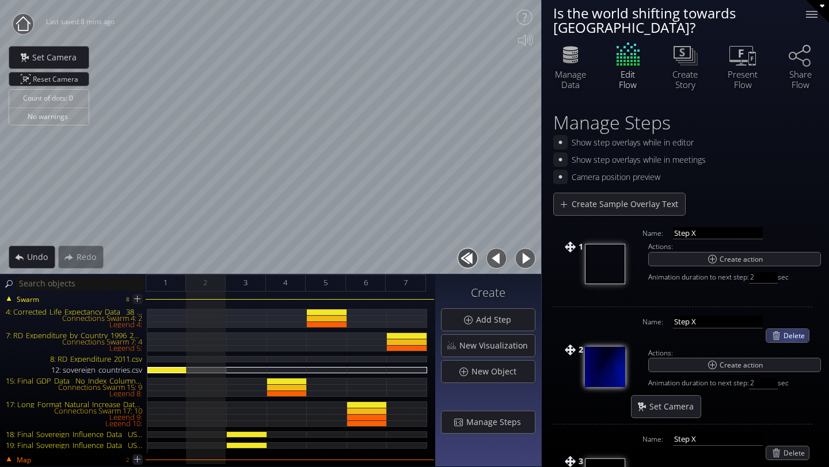
click at [792, 329] on span "Delete" at bounding box center [795, 335] width 25 height 13
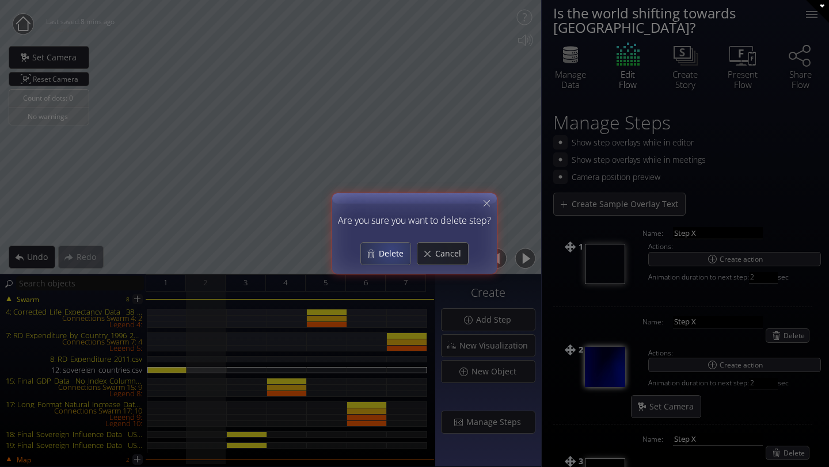
click at [391, 252] on span "Delete" at bounding box center [394, 254] width 32 height 12
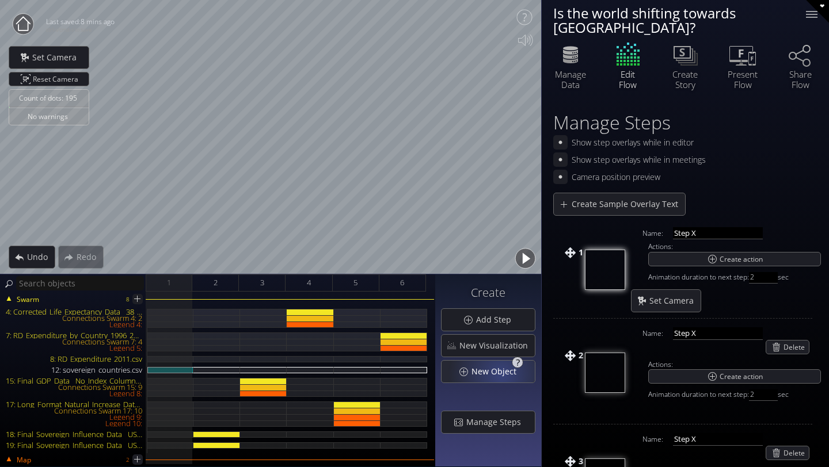
click at [504, 374] on span "New Object" at bounding box center [497, 372] width 52 height 12
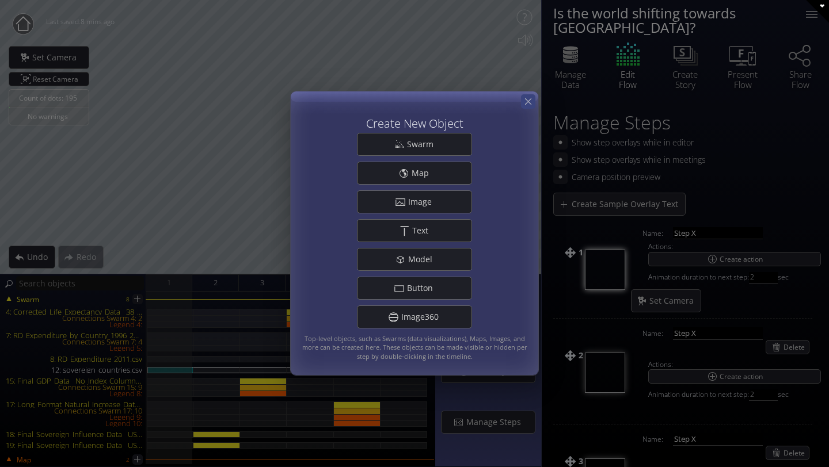
click at [525, 104] on icon at bounding box center [528, 101] width 11 height 11
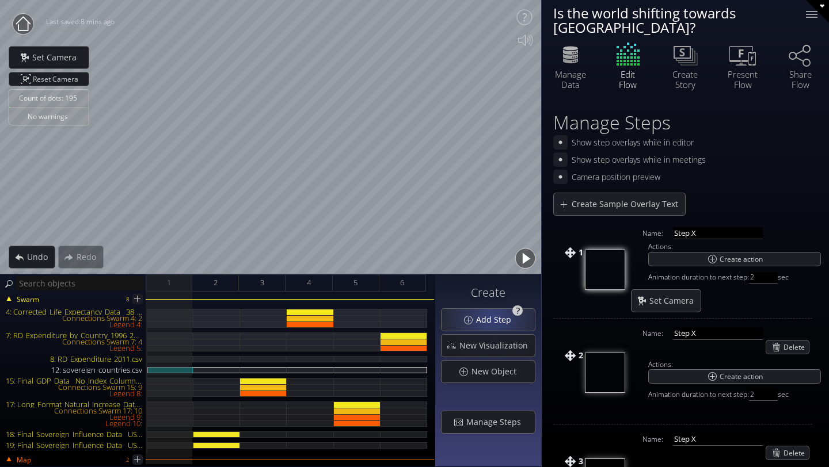
click at [493, 317] on span "Add Step" at bounding box center [496, 320] width 43 height 12
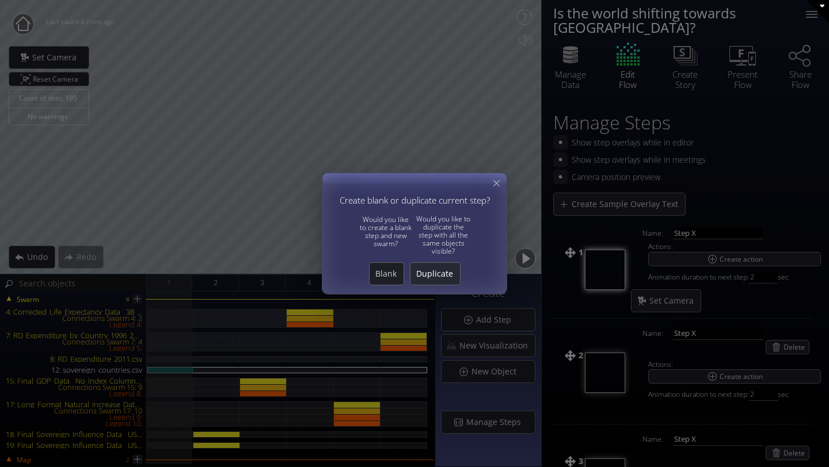
click at [440, 277] on span "Duplicate" at bounding box center [434, 274] width 49 height 12
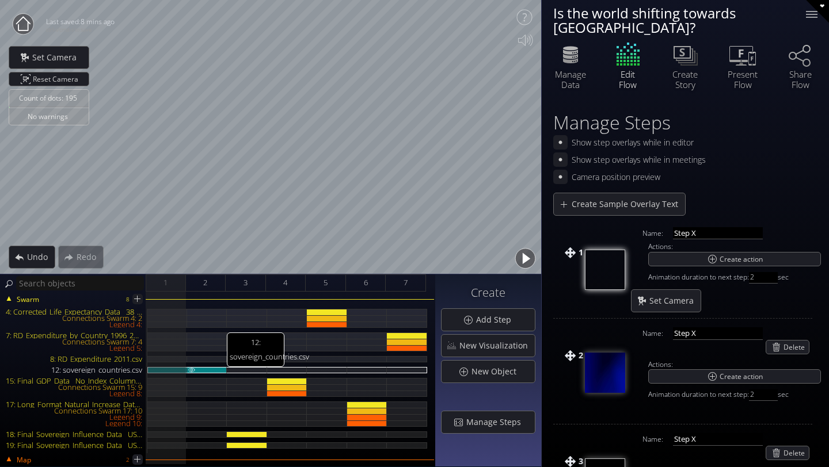
click at [205, 371] on div "12: sovereign_countries.csv" at bounding box center [207, 370] width 40 height 6
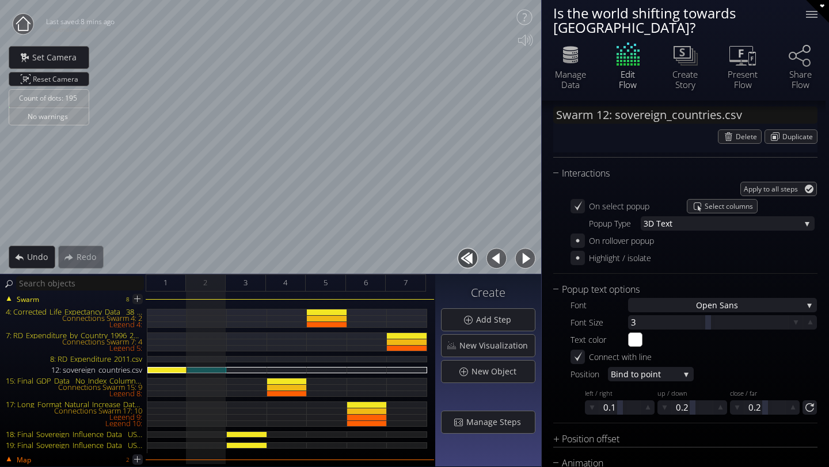
scroll to position [954, 0]
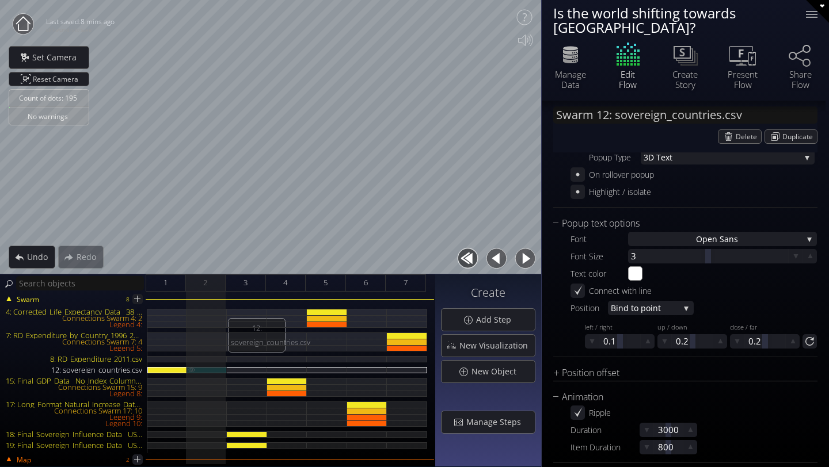
click at [192, 369] on img at bounding box center [191, 369] width 9 height 5
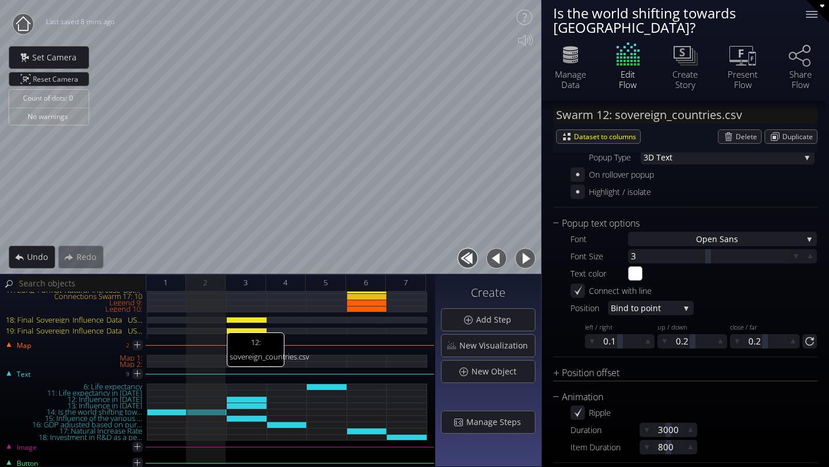
scroll to position [156, 0]
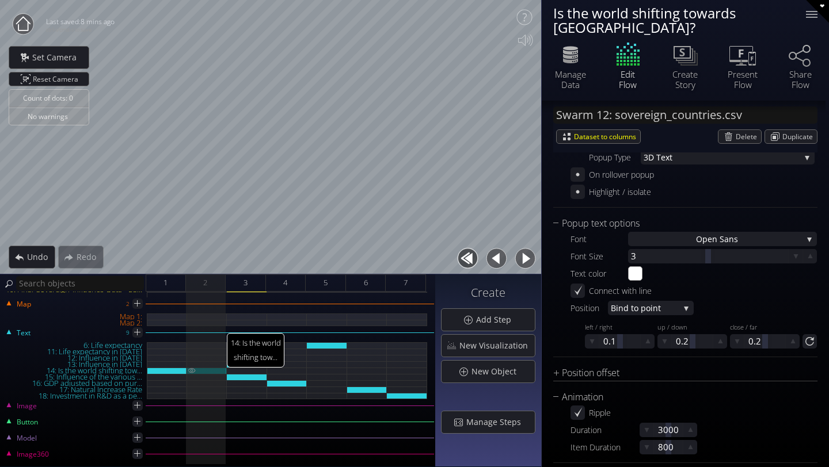
click at [192, 371] on img at bounding box center [191, 371] width 9 height 6
type input "Text 14: Is the world shifting tow..."
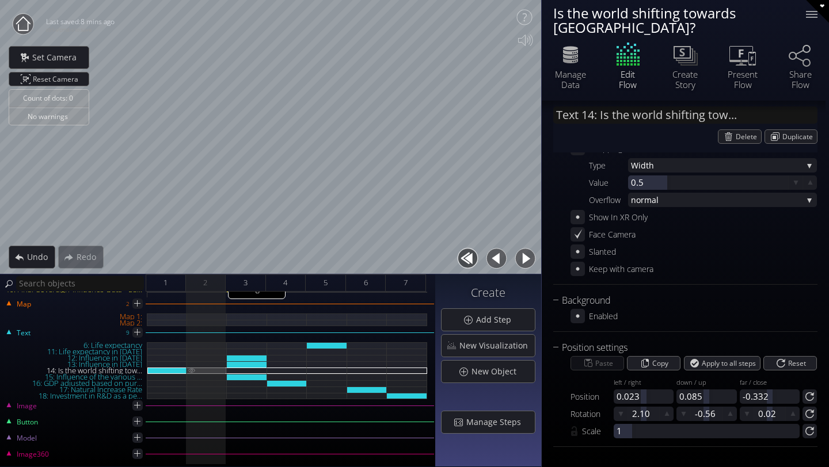
scroll to position [153, 0]
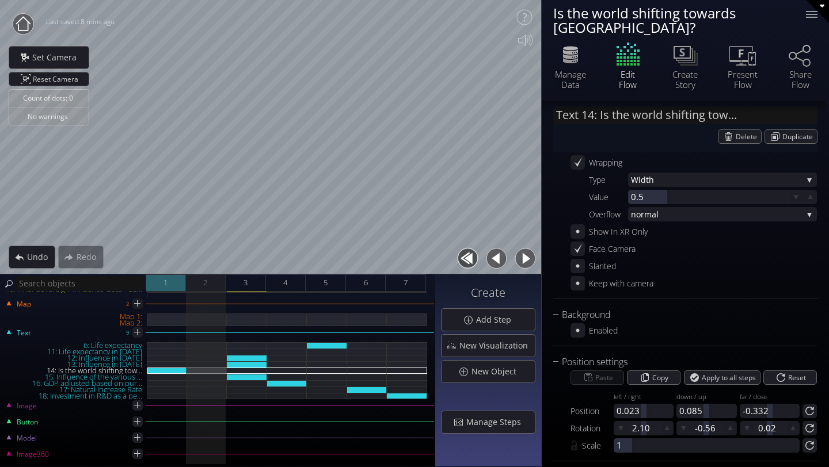
drag, startPoint x: 212, startPoint y: 283, endPoint x: 173, endPoint y: 283, distance: 39.1
click at [173, 283] on div "1 2 3 4 5 6 7" at bounding box center [290, 283] width 289 height 17
click at [495, 417] on span "Manage Steps" at bounding box center [497, 423] width 62 height 12
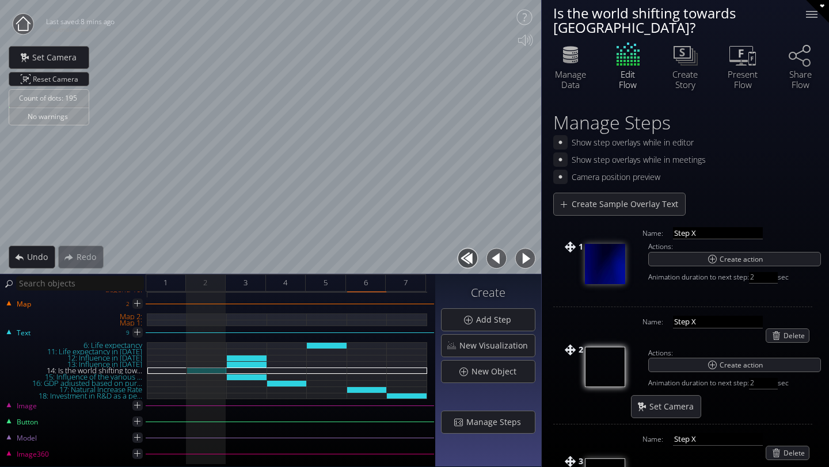
scroll to position [137, 0]
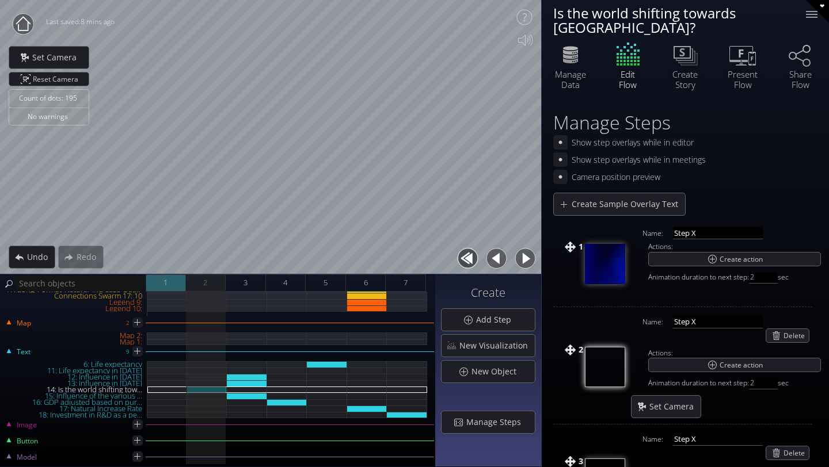
click at [162, 279] on div "1" at bounding box center [166, 283] width 40 height 17
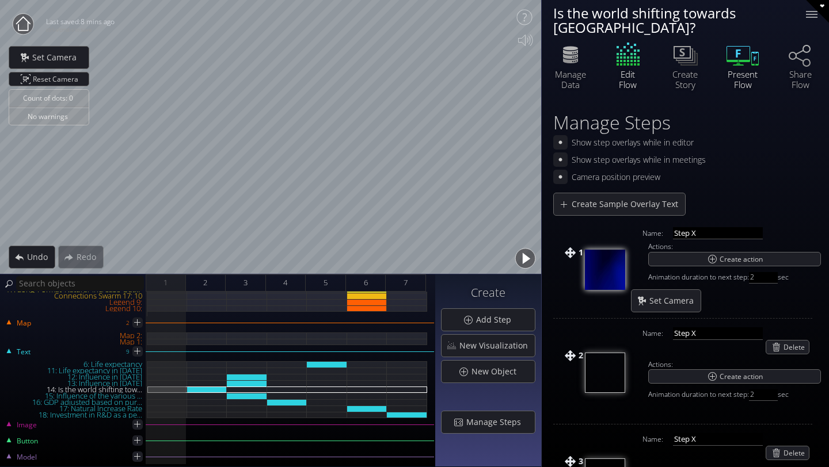
click at [737, 49] on icon at bounding box center [746, 55] width 20 height 12
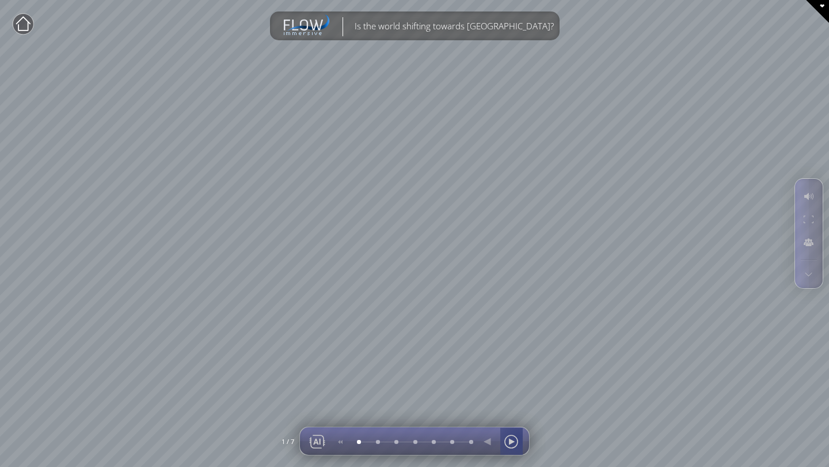
click at [514, 440] on div at bounding box center [510, 442] width 17 height 28
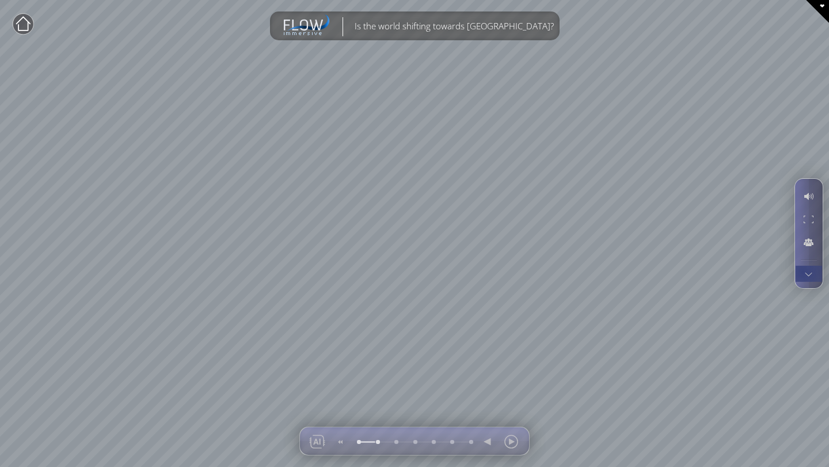
click at [802, 272] on div at bounding box center [808, 274] width 21 height 16
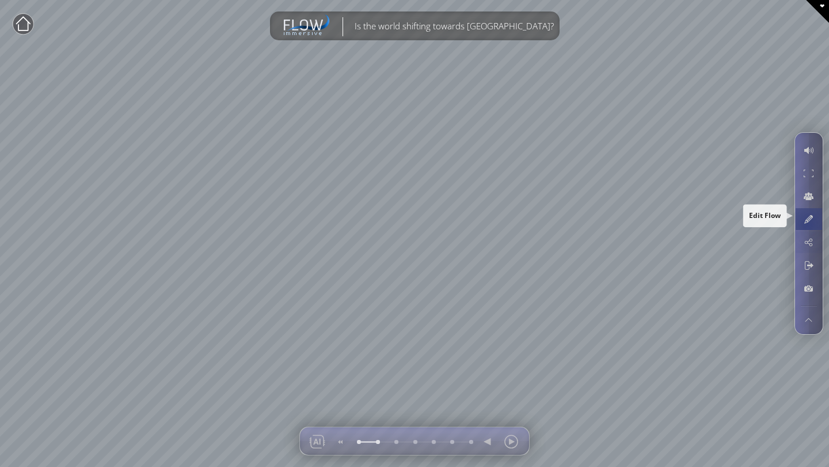
click at [806, 224] on div at bounding box center [808, 219] width 21 height 22
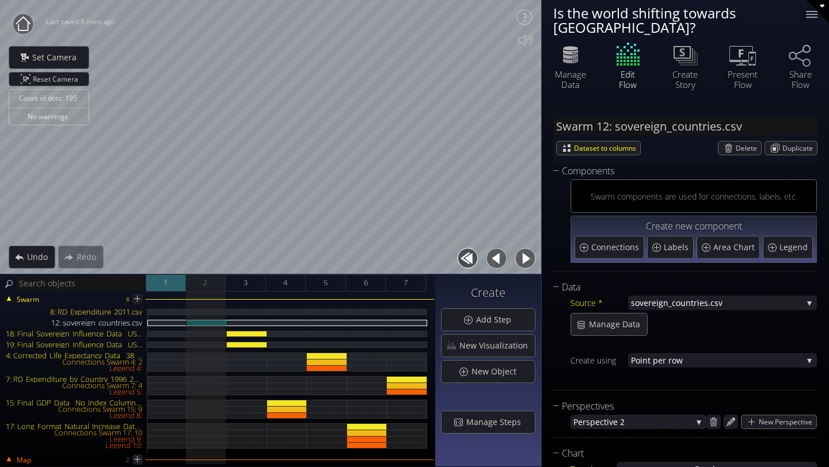
click at [177, 291] on div "1" at bounding box center [166, 283] width 40 height 17
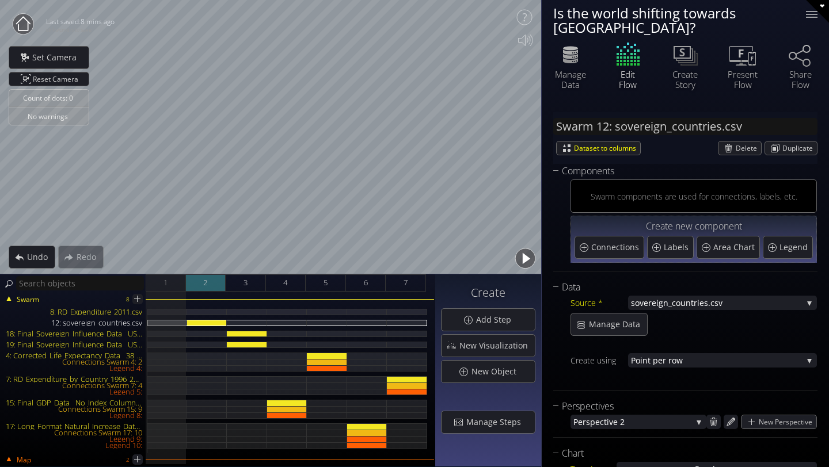
click at [207, 280] on span "2" at bounding box center [205, 283] width 4 height 14
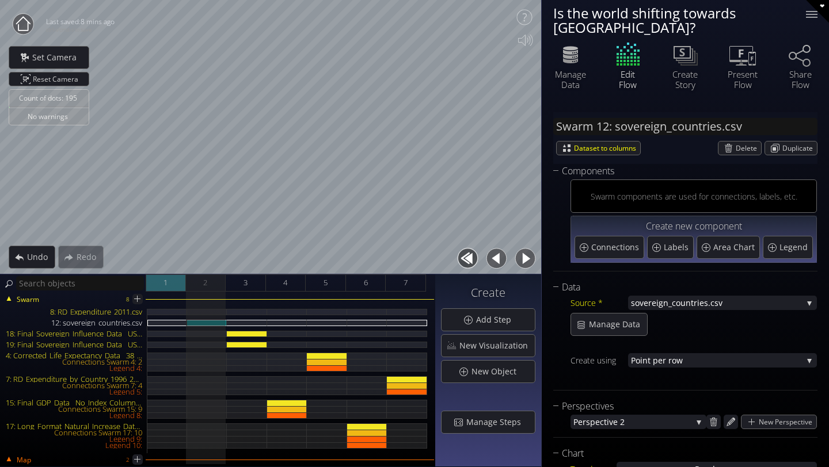
click at [151, 289] on div "1" at bounding box center [166, 283] width 40 height 17
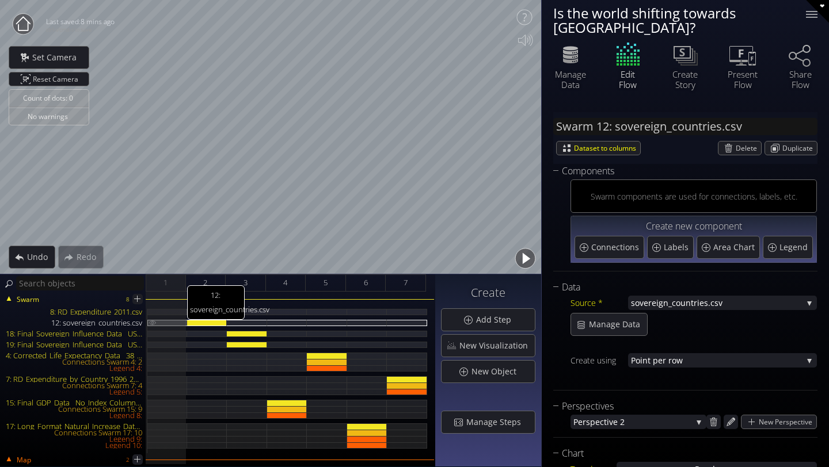
click at [150, 322] on img at bounding box center [152, 322] width 9 height 5
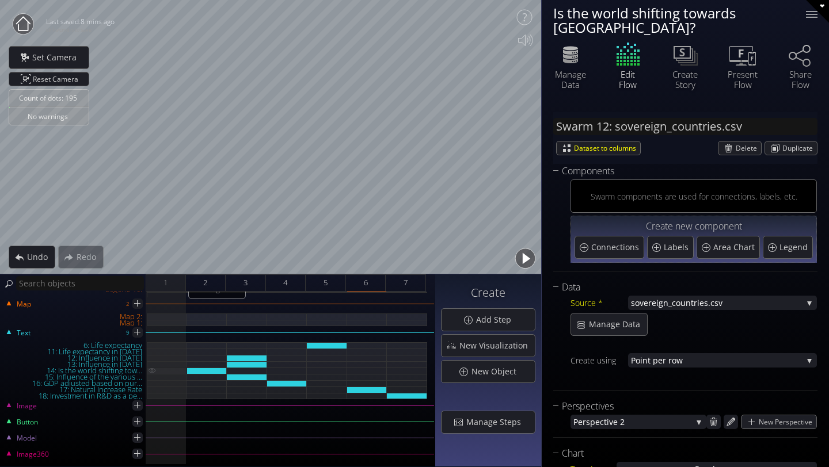
click at [154, 371] on img at bounding box center [151, 371] width 9 height 6
type input "Text 14: Is the world shifting tow..."
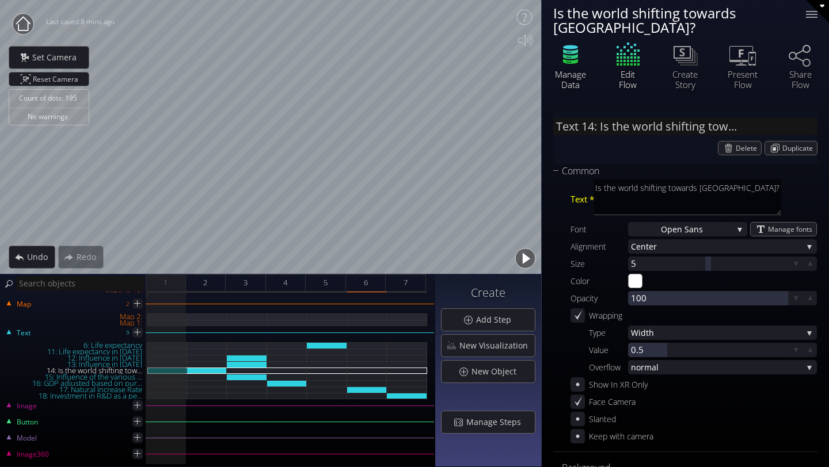
click at [569, 69] on div "Manage Data" at bounding box center [570, 79] width 40 height 21
click at [736, 49] on icon at bounding box center [742, 54] width 35 height 29
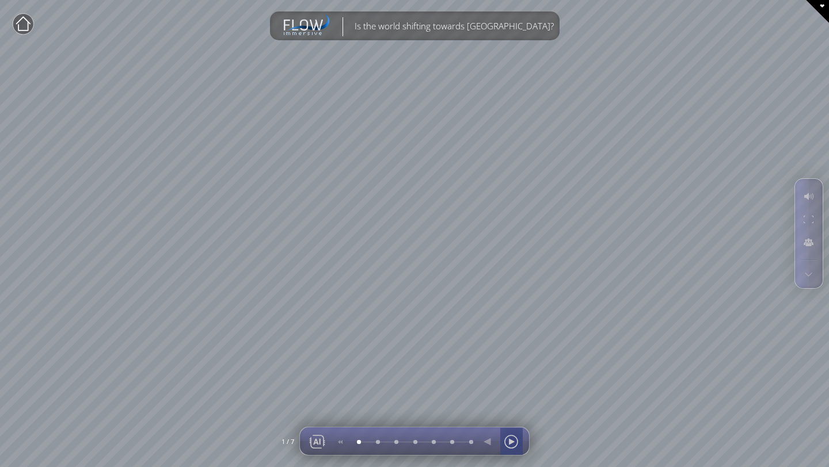
click at [516, 442] on div at bounding box center [510, 442] width 17 height 28
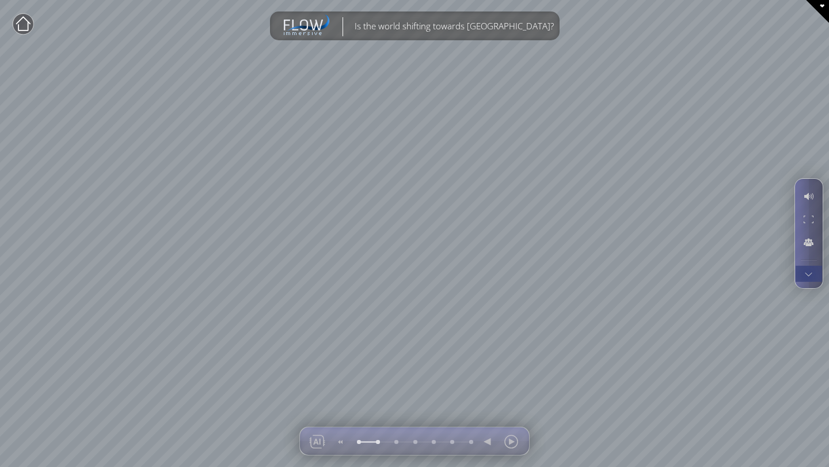
click at [807, 274] on div at bounding box center [808, 274] width 21 height 16
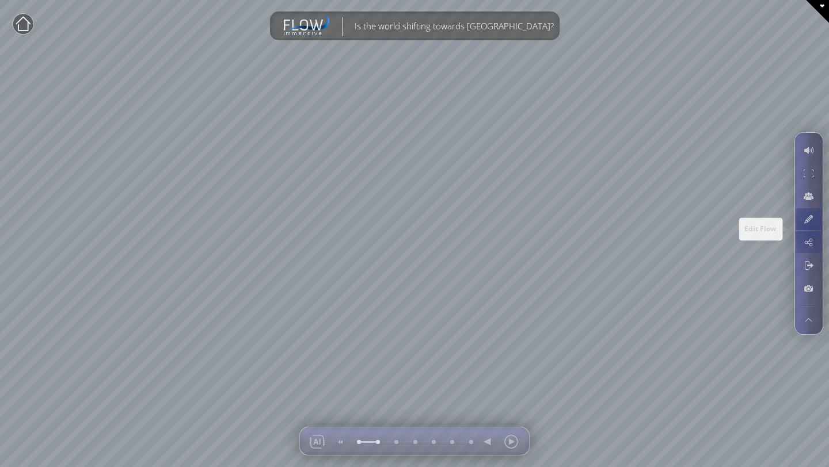
click at [806, 219] on div at bounding box center [808, 219] width 21 height 22
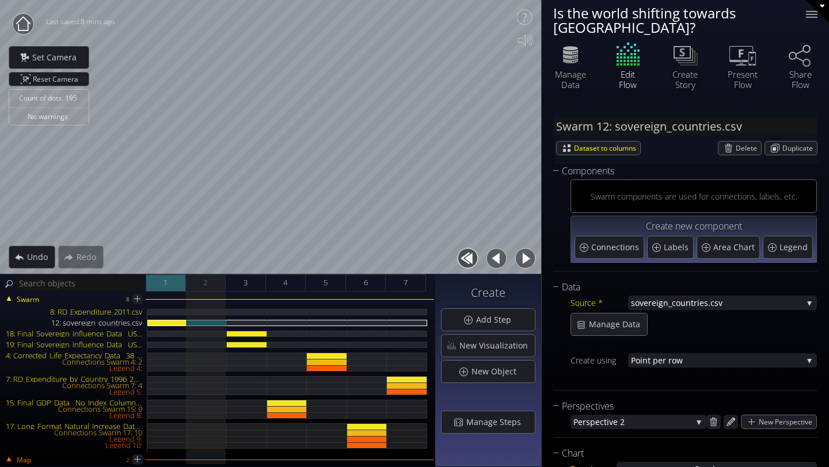
click at [164, 288] on span "1" at bounding box center [165, 283] width 4 height 14
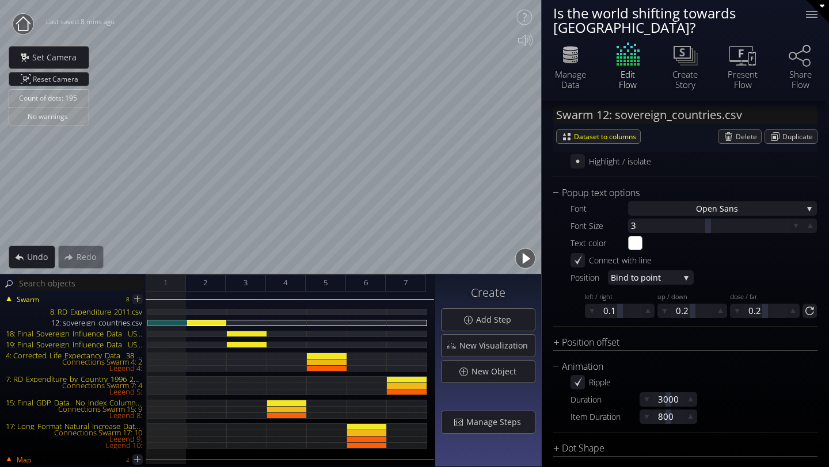
scroll to position [1018, 0]
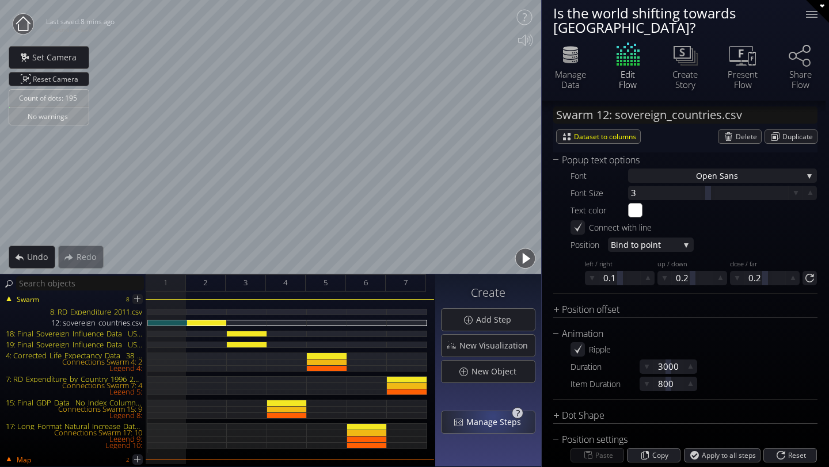
click at [489, 423] on span "Manage Steps" at bounding box center [497, 423] width 62 height 12
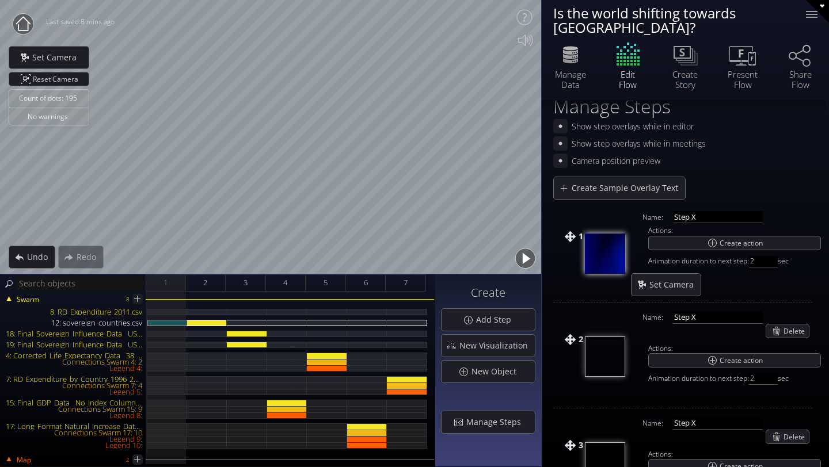
scroll to position [17, 0]
click at [214, 279] on div "2" at bounding box center [206, 283] width 40 height 17
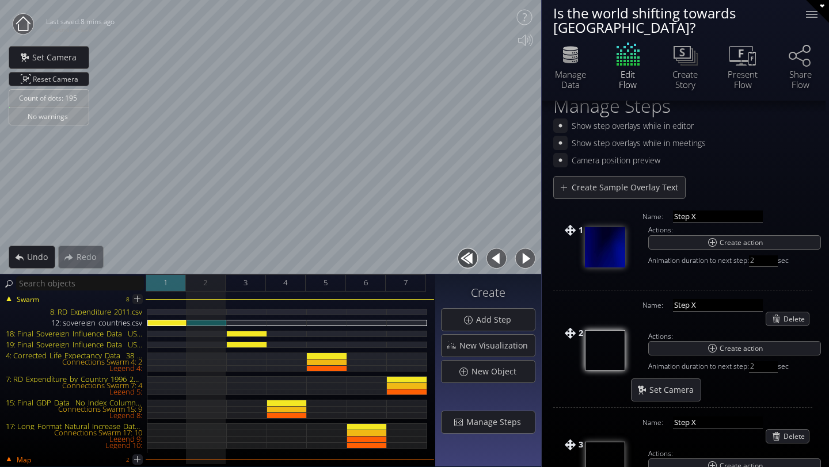
click at [163, 283] on span "1" at bounding box center [165, 283] width 4 height 14
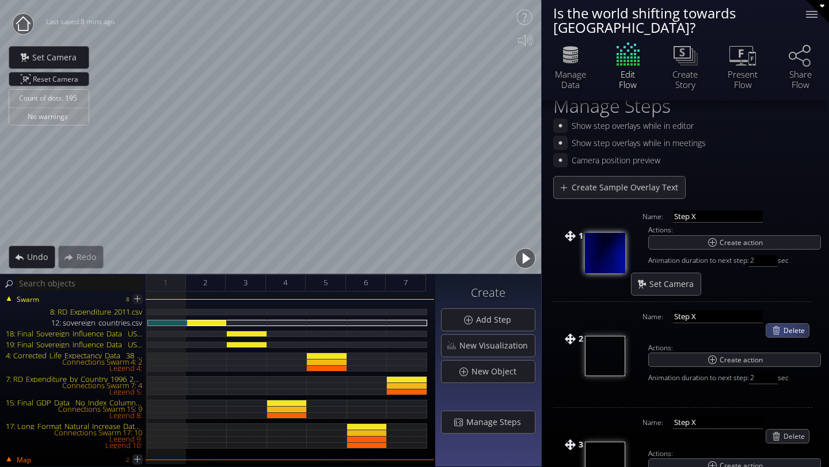
click at [782, 324] on div "Delete" at bounding box center [787, 330] width 43 height 13
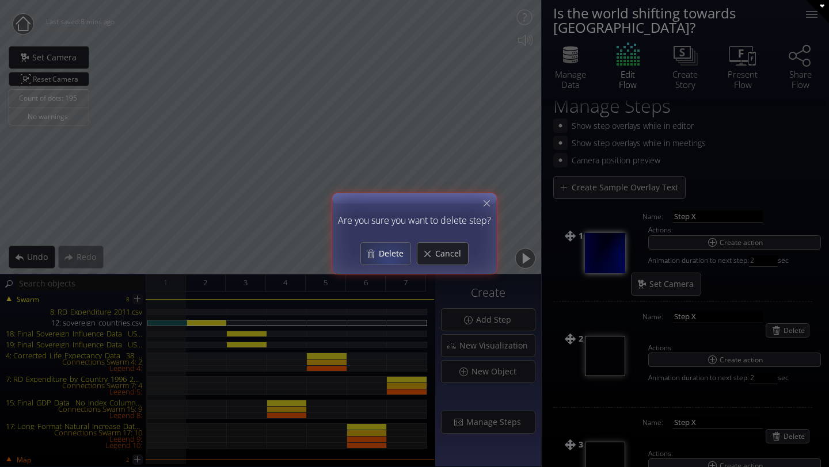
click at [390, 261] on div "Delete" at bounding box center [385, 254] width 49 height 22
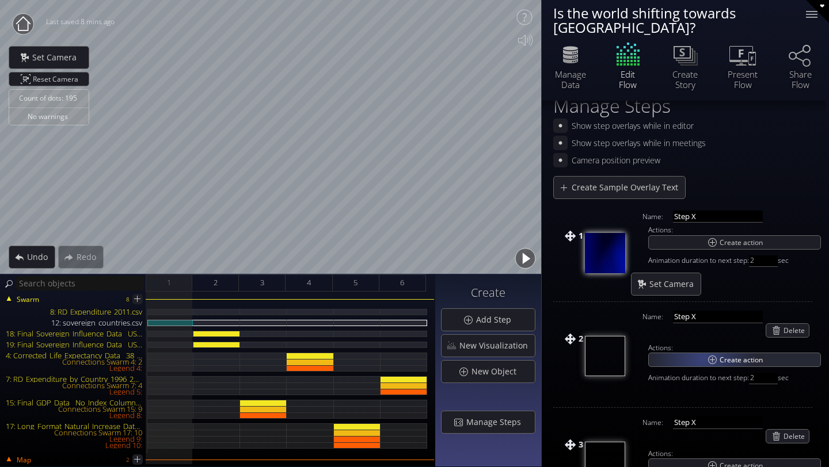
click at [702, 353] on div "Create action" at bounding box center [735, 359] width 172 height 13
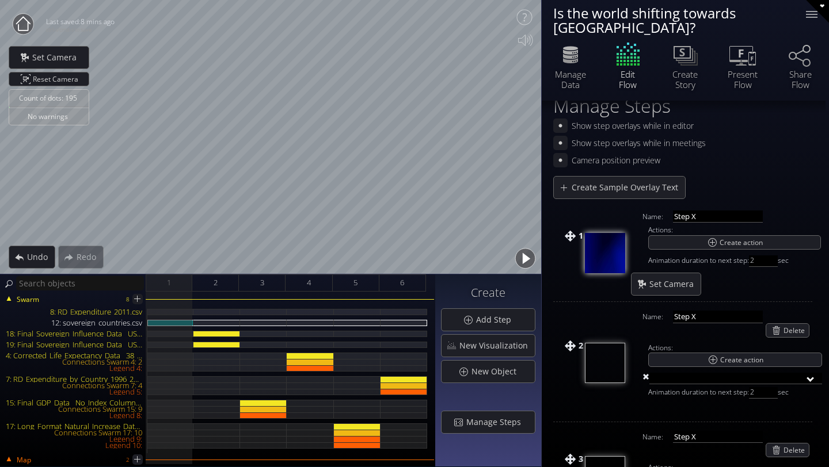
click at [646, 374] on span at bounding box center [645, 380] width 7 height 12
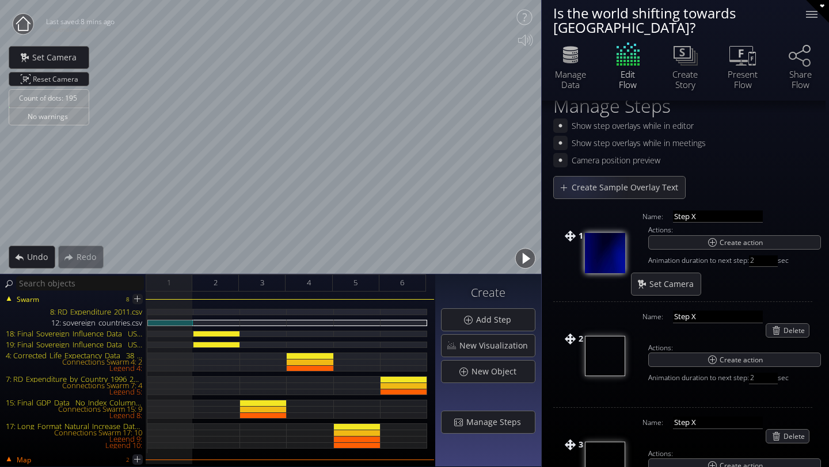
scroll to position [0, 0]
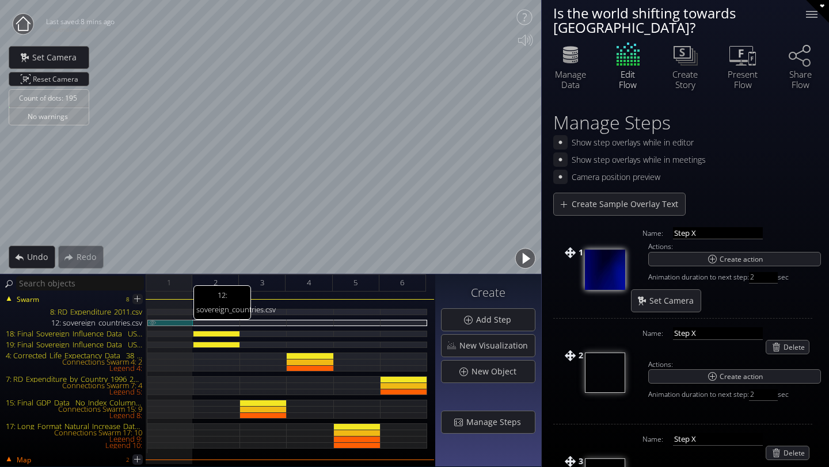
click at [159, 320] on div "12: sovereign_countries.csv" at bounding box center [170, 323] width 46 height 6
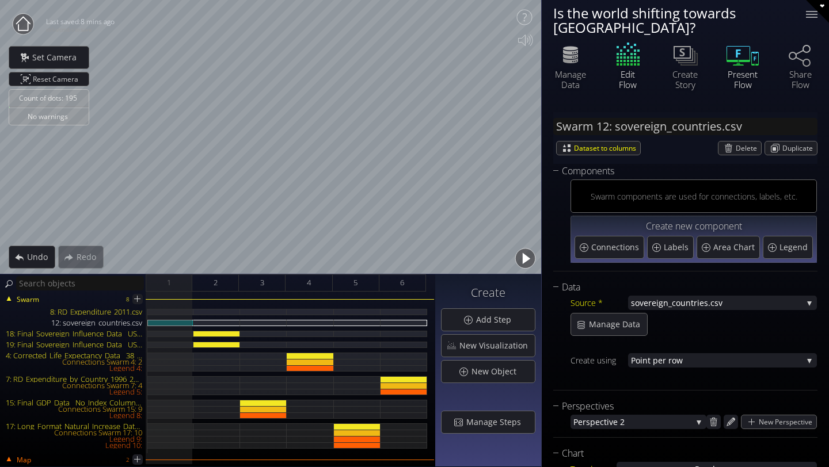
click at [737, 69] on div "Present Flow" at bounding box center [742, 79] width 40 height 21
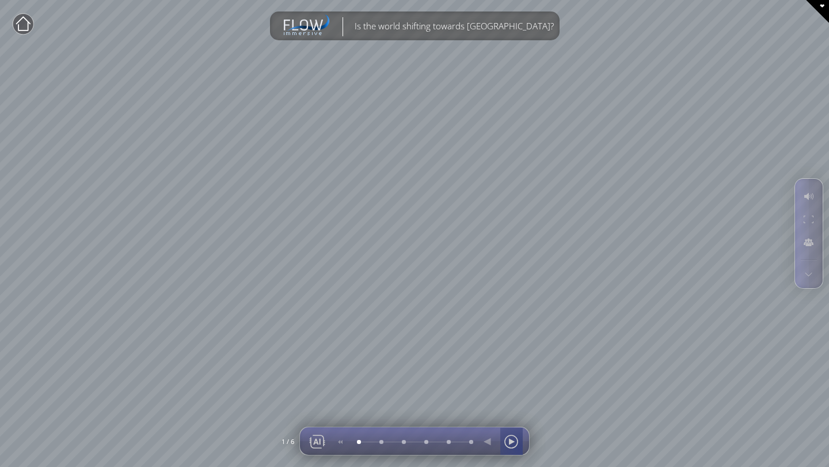
click at [517, 448] on div at bounding box center [510, 442] width 17 height 28
click at [510, 443] on div at bounding box center [510, 442] width 17 height 28
click at [515, 443] on div at bounding box center [510, 442] width 17 height 28
click at [509, 440] on div at bounding box center [510, 442] width 17 height 28
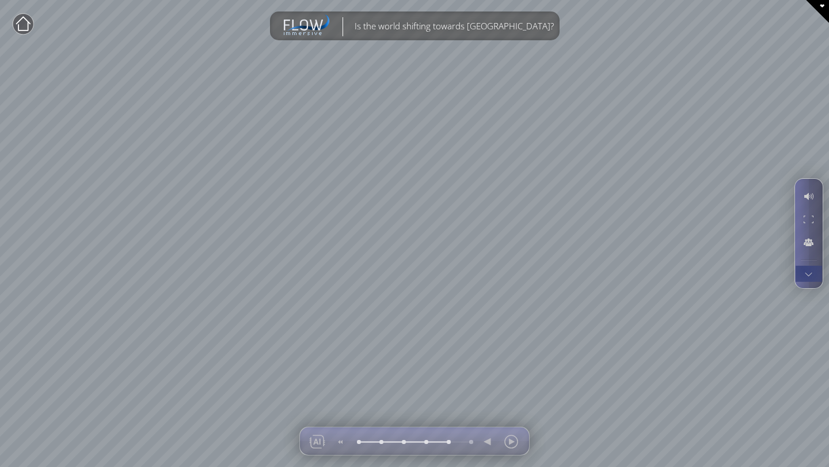
click at [805, 273] on div at bounding box center [808, 274] width 21 height 16
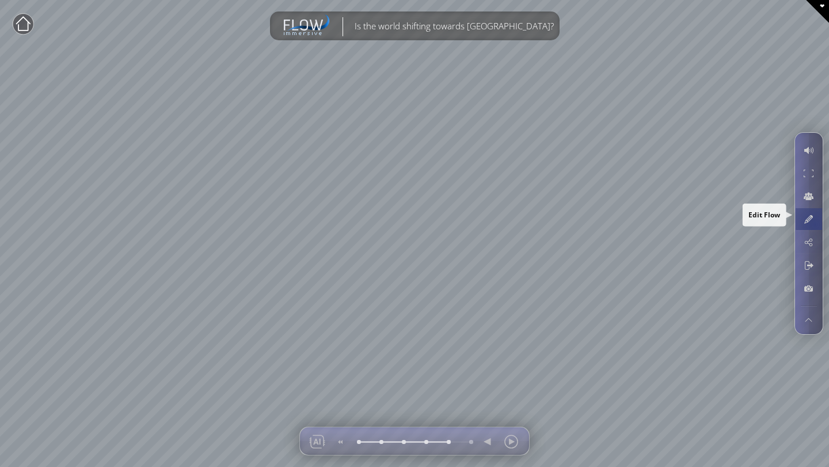
click at [813, 223] on div at bounding box center [808, 219] width 21 height 22
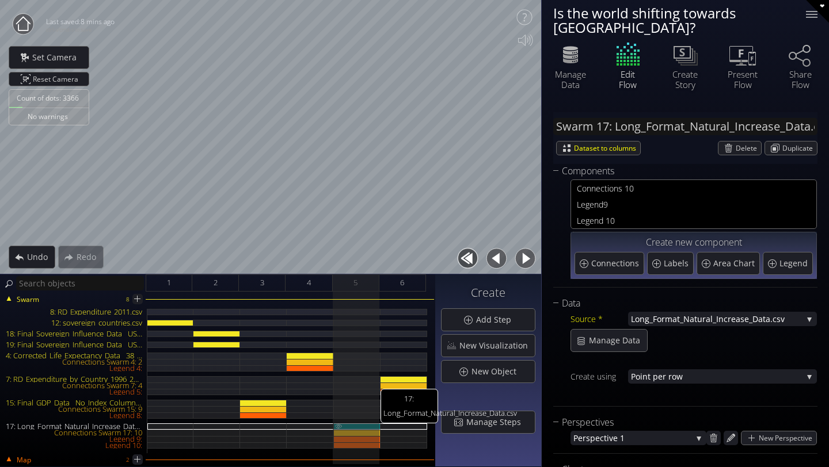
click at [352, 424] on div "17: Long_Format_Natural_Increase_Data.csv" at bounding box center [357, 427] width 47 height 6
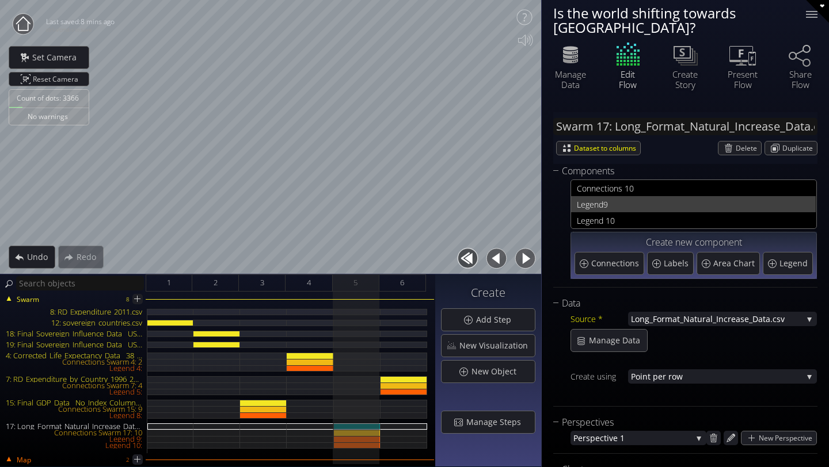
click at [605, 197] on span "9" at bounding box center [706, 204] width 207 height 14
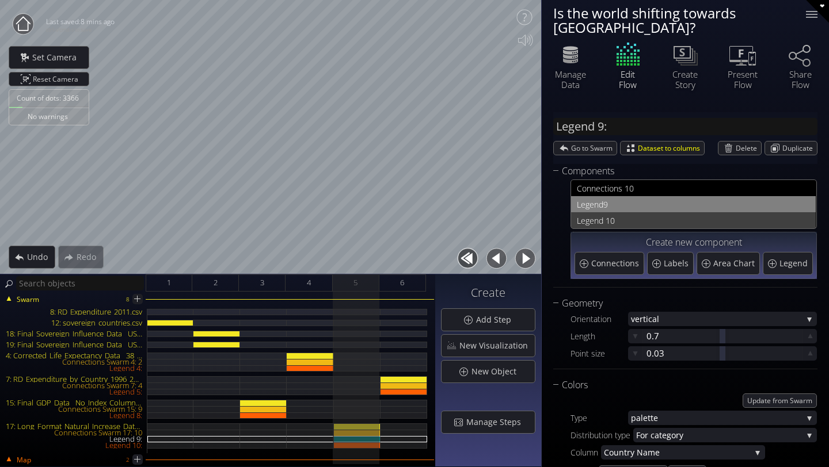
click at [603, 214] on span "Legend 1" at bounding box center [593, 221] width 33 height 14
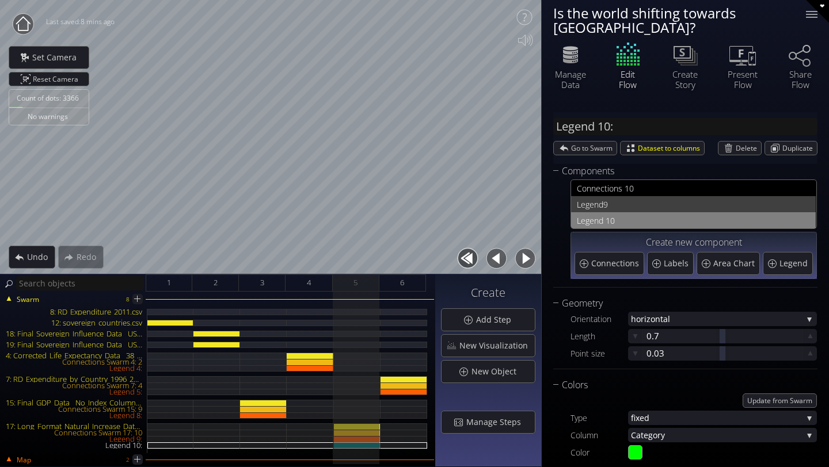
click at [600, 197] on span "Legend" at bounding box center [590, 204] width 26 height 14
type input "Legend 9:"
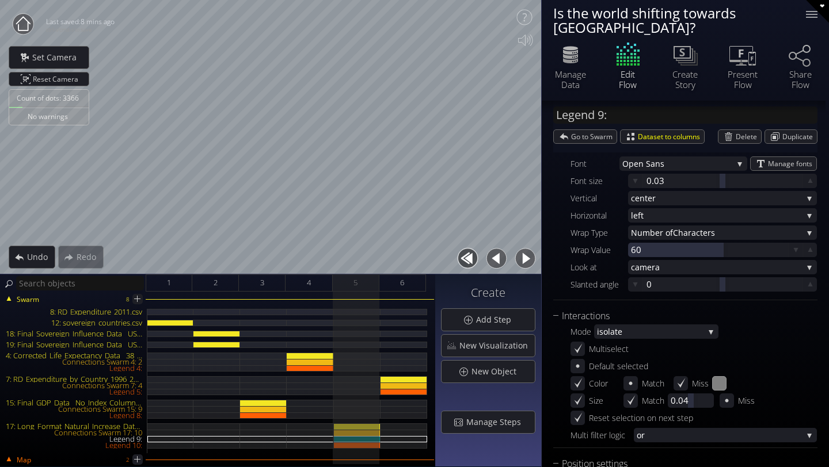
scroll to position [856, 0]
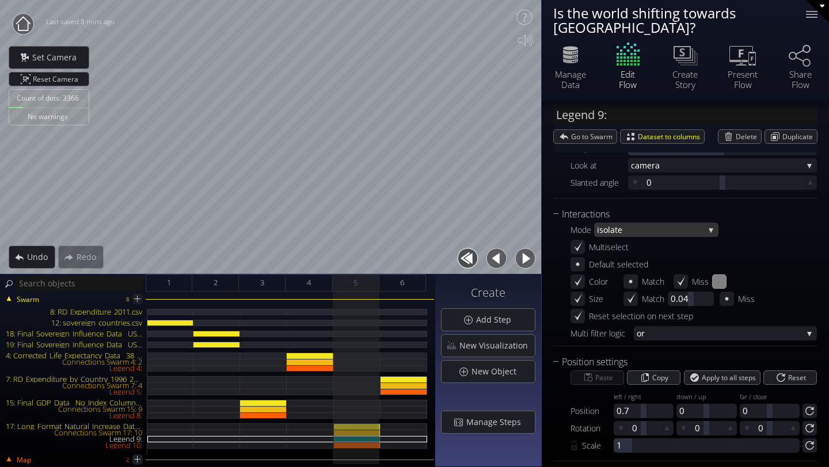
click at [636, 223] on span "ate" at bounding box center [657, 230] width 94 height 14
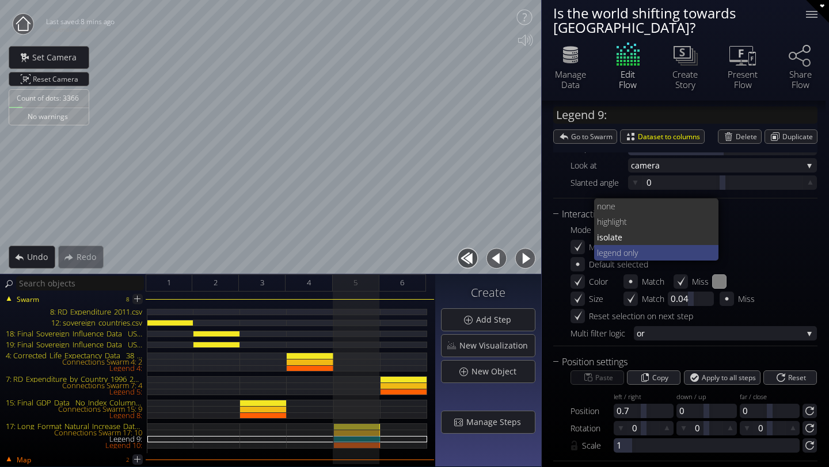
click at [632, 245] on span "egend only" at bounding box center [654, 253] width 111 height 16
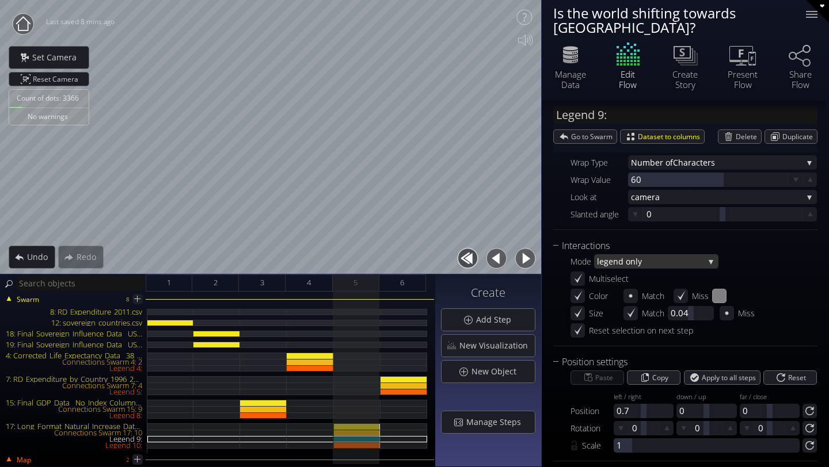
click at [605, 254] on span "egend only" at bounding box center [651, 261] width 105 height 14
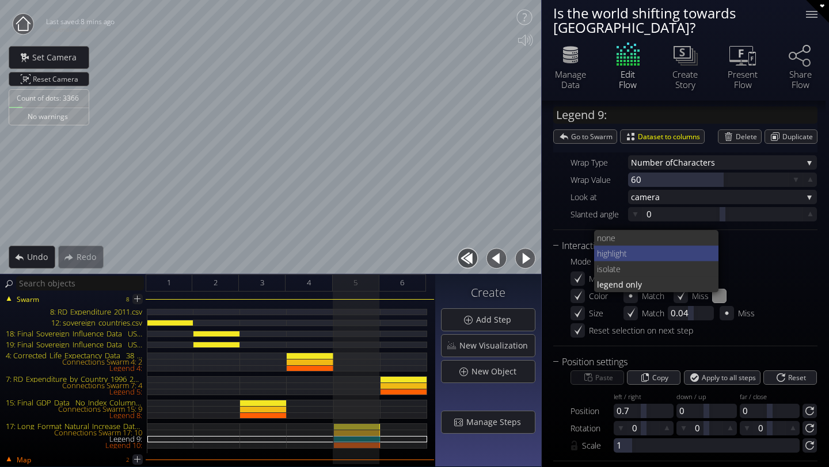
click at [605, 246] on span "highligh" at bounding box center [610, 254] width 27 height 16
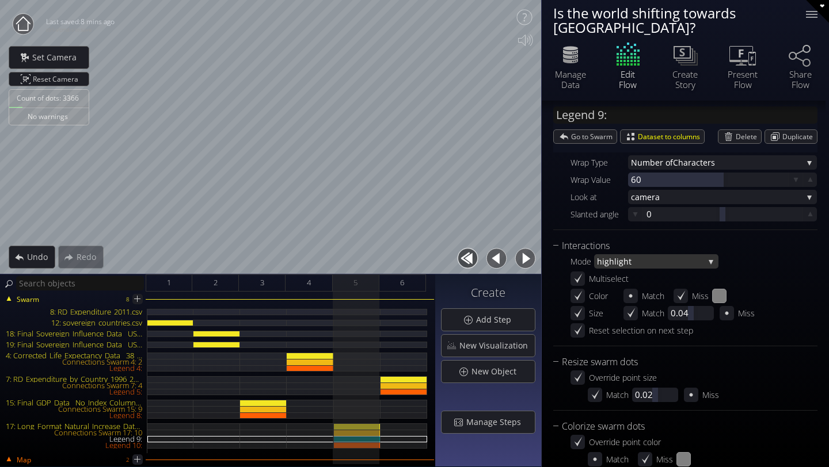
click at [631, 254] on span "t" at bounding box center [665, 261] width 75 height 14
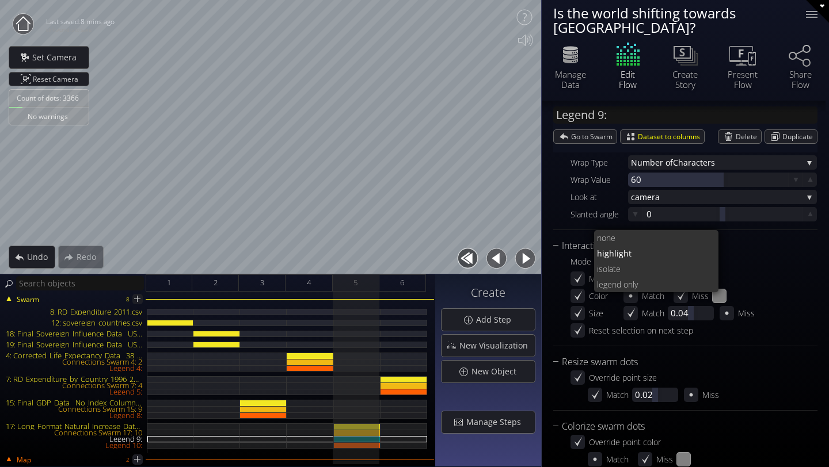
click at [631, 261] on span "ate" at bounding box center [659, 269] width 101 height 16
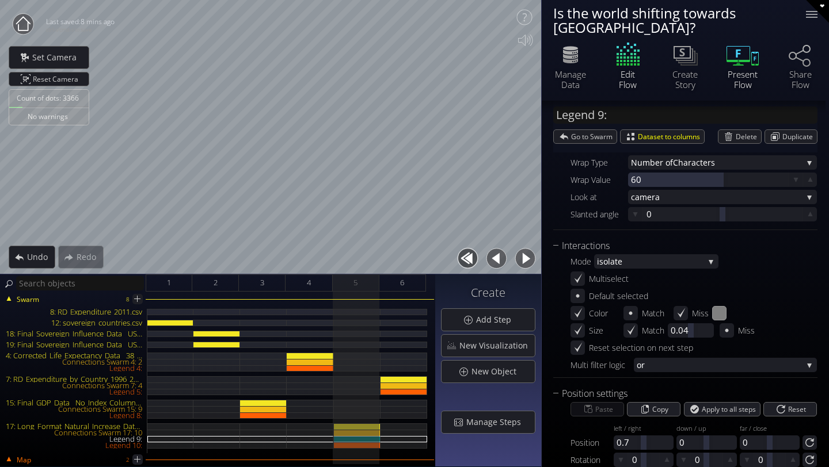
click at [746, 69] on div "Present Flow" at bounding box center [742, 79] width 40 height 21
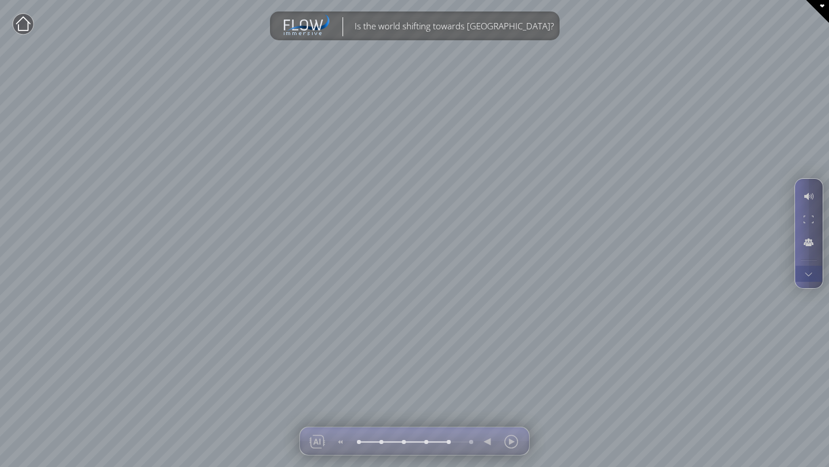
click at [809, 281] on div at bounding box center [808, 274] width 21 height 16
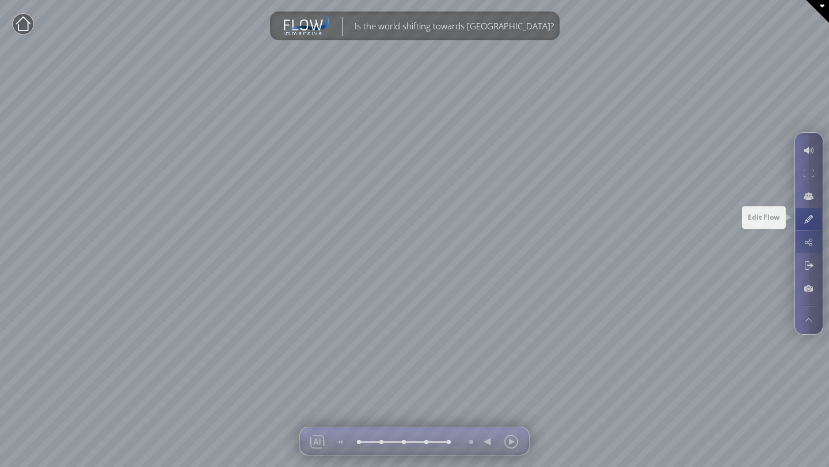
click at [805, 224] on div at bounding box center [808, 219] width 21 height 22
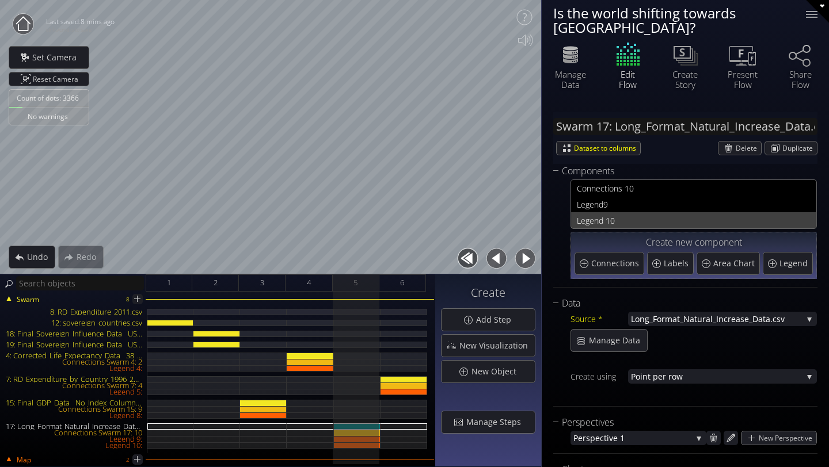
click at [682, 214] on span "0" at bounding box center [710, 221] width 200 height 14
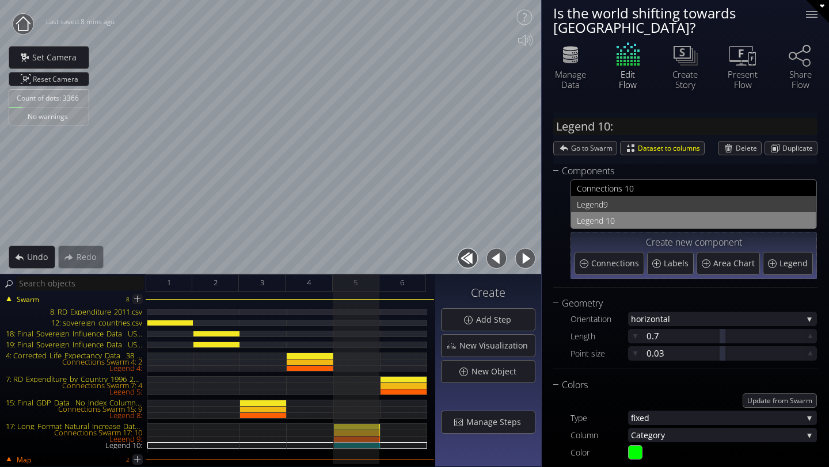
click at [658, 197] on span "9" at bounding box center [706, 204] width 207 height 14
type input "Legend 9:"
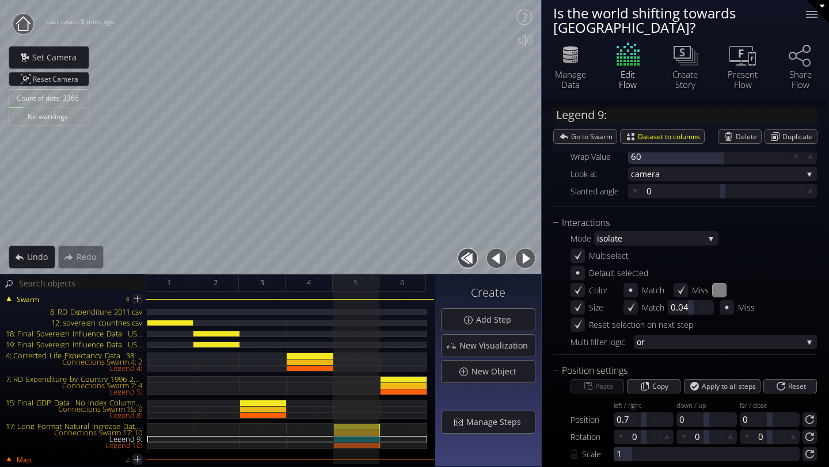
scroll to position [856, 0]
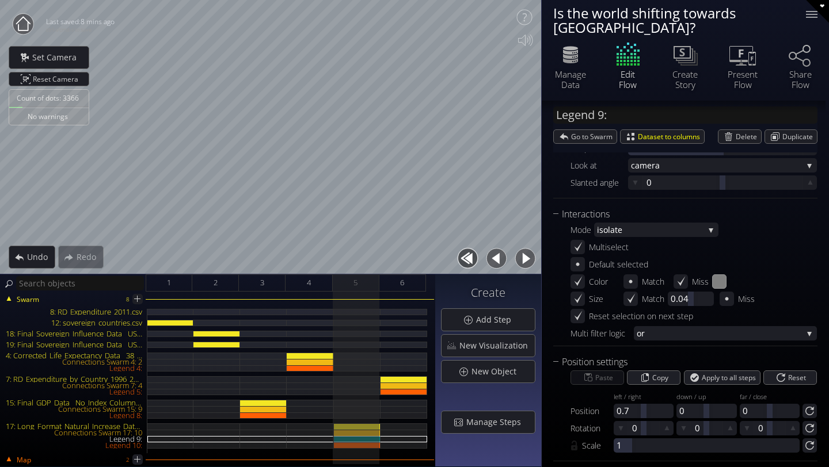
click at [643, 224] on div "Mode isol ate none highligh t isol ate l egend only Multiselect Default selecte…" at bounding box center [685, 281] width 264 height 119
click at [640, 223] on span "ate" at bounding box center [657, 230] width 94 height 14
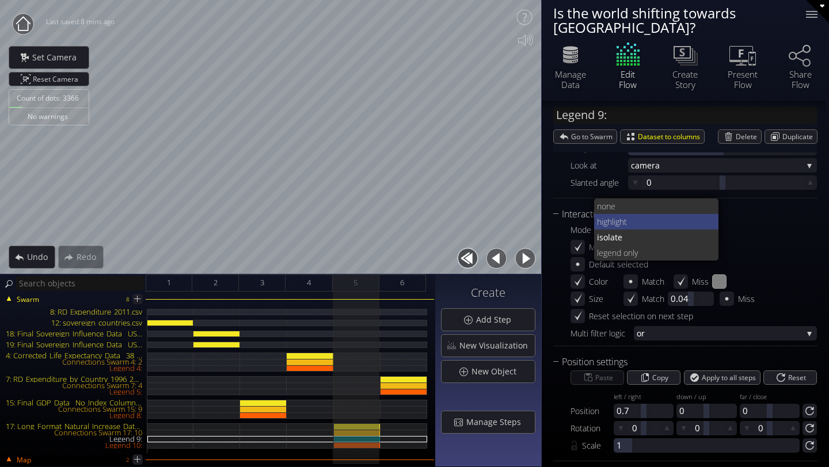
click at [626, 214] on span "t" at bounding box center [667, 222] width 86 height 16
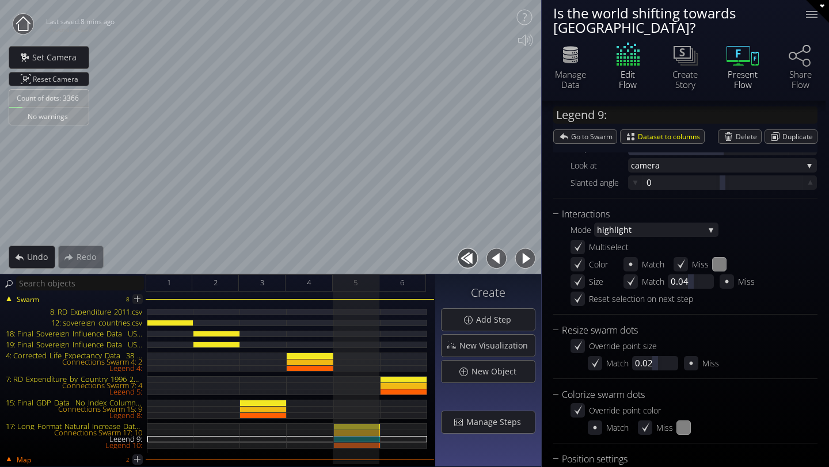
click at [740, 69] on div "Present Flow" at bounding box center [742, 79] width 40 height 21
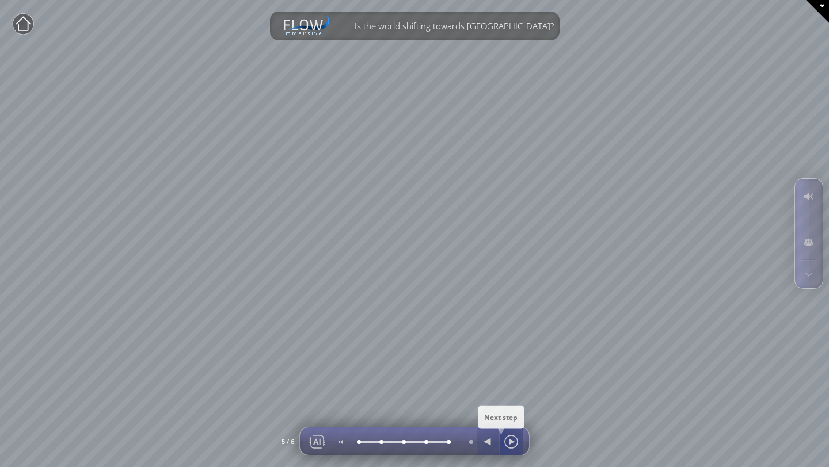
click at [506, 442] on div at bounding box center [510, 442] width 17 height 28
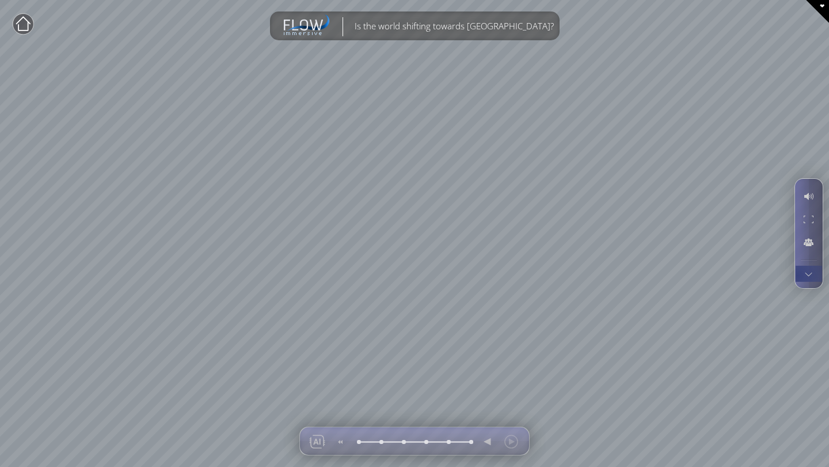
click at [811, 276] on div at bounding box center [808, 274] width 21 height 16
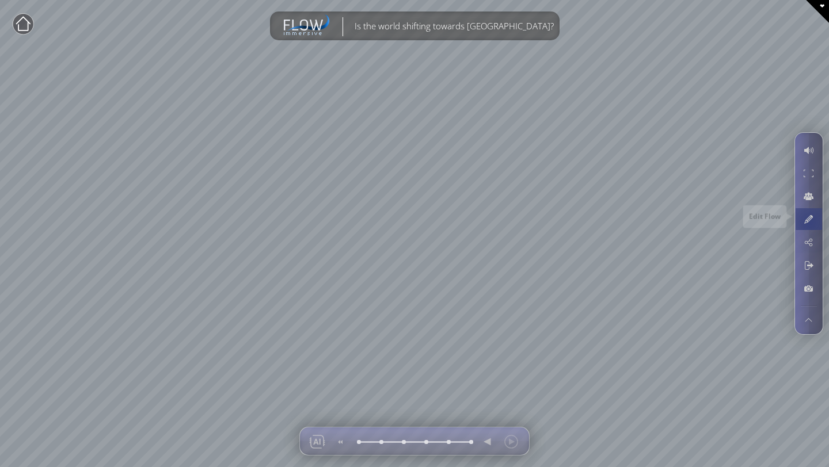
click at [809, 222] on div at bounding box center [808, 219] width 21 height 22
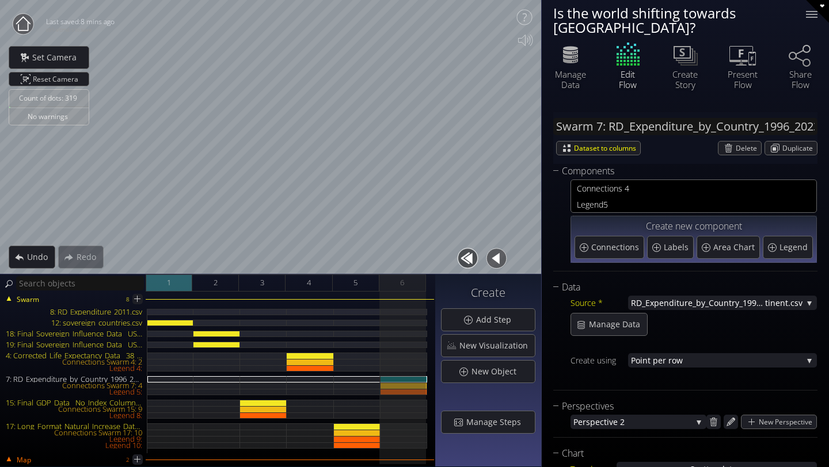
click at [175, 284] on div "1" at bounding box center [169, 283] width 47 height 17
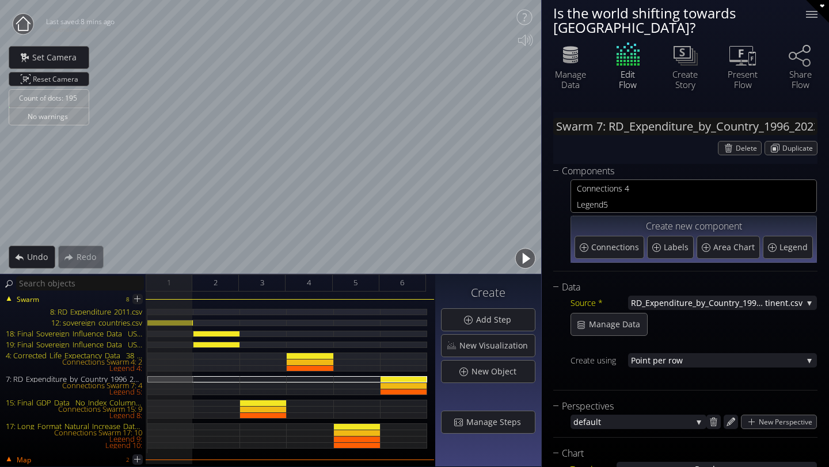
click at [18, 22] on icon at bounding box center [23, 23] width 14 height 14
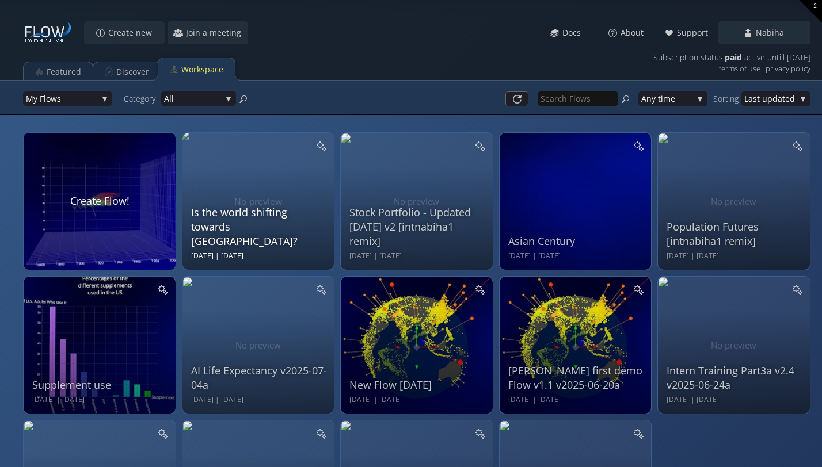
click at [214, 237] on div "Is the world shifting towards [GEOGRAPHIC_DATA]?" at bounding box center [260, 227] width 138 height 44
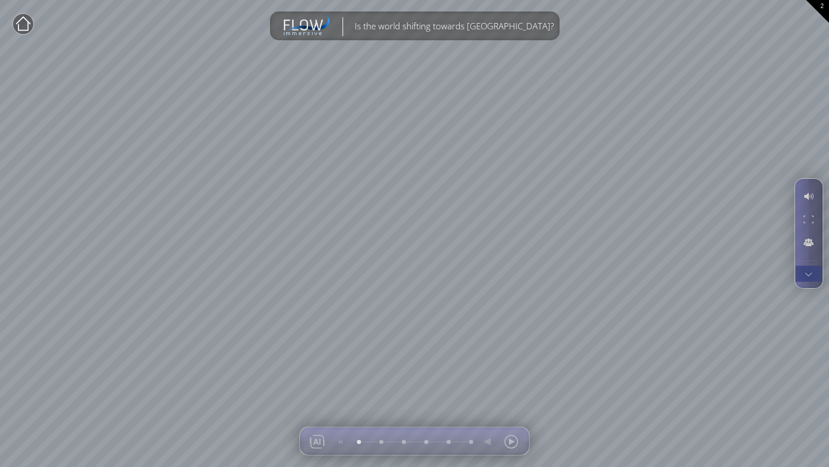
click at [809, 277] on div at bounding box center [808, 274] width 21 height 16
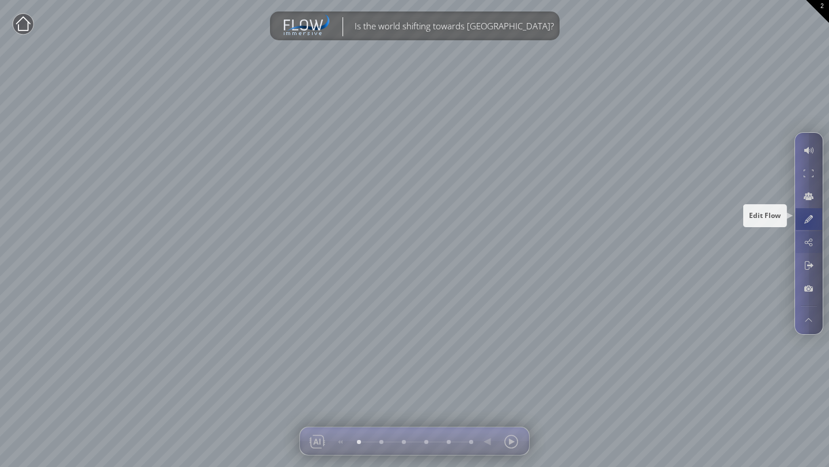
click at [806, 224] on div at bounding box center [808, 219] width 21 height 22
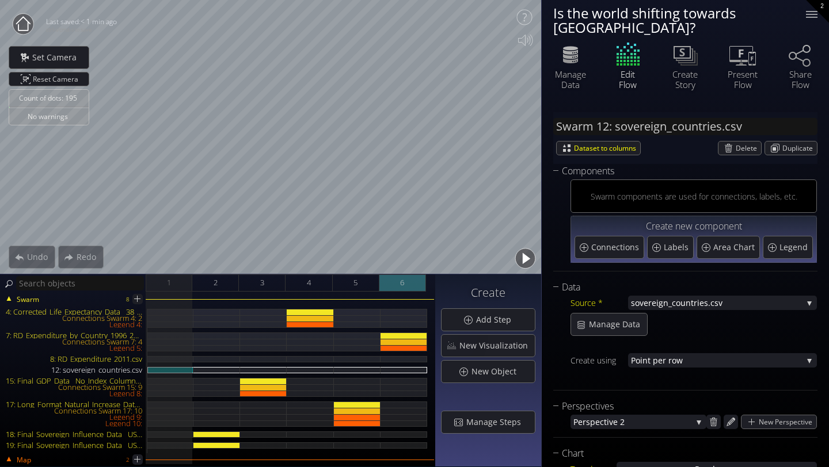
click at [395, 275] on div "6" at bounding box center [402, 283] width 47 height 17
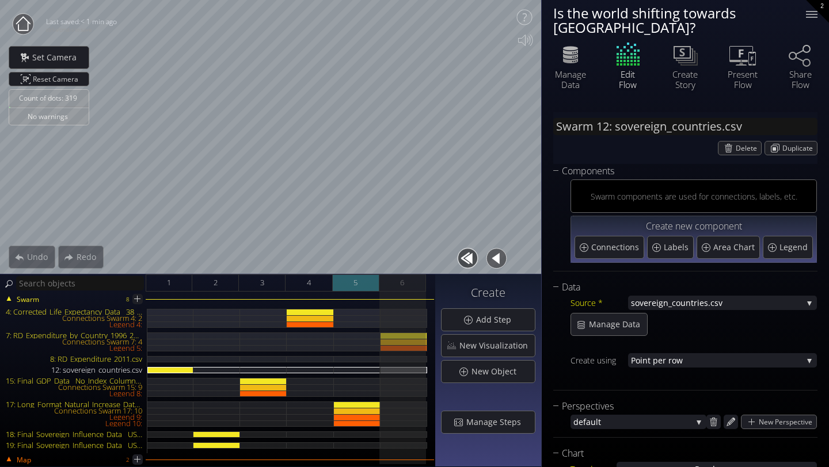
click at [369, 280] on div "5" at bounding box center [356, 283] width 47 height 17
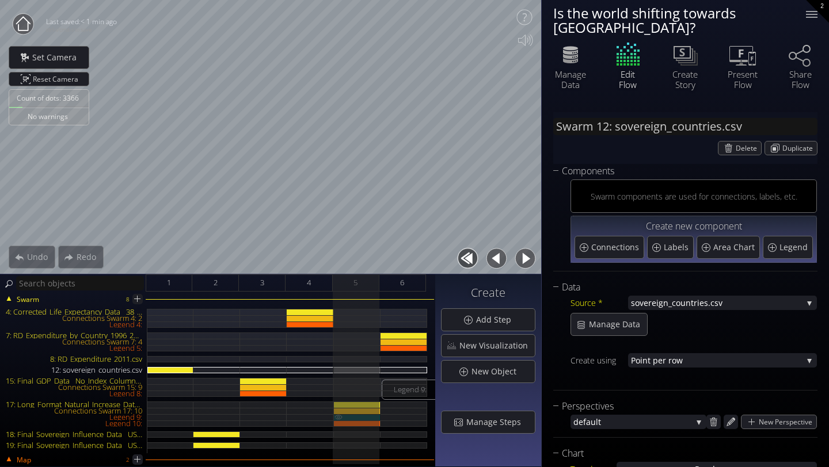
click at [374, 414] on div "Legend 9:" at bounding box center [357, 417] width 47 height 6
type input "Legend 9:"
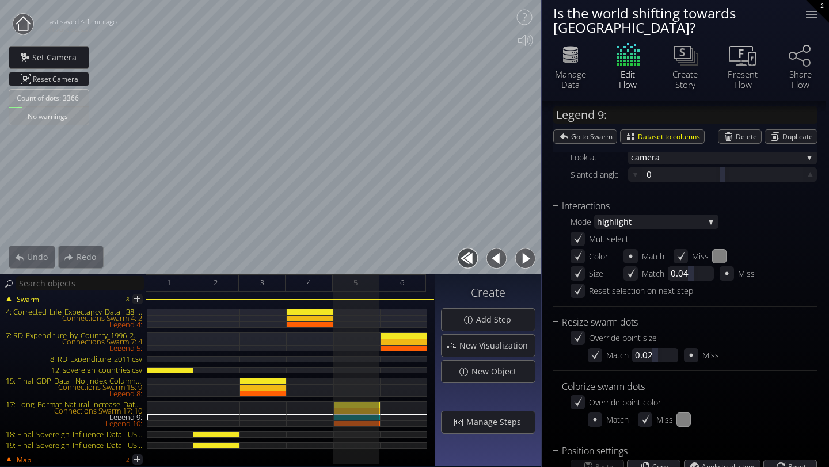
scroll to position [776, 0]
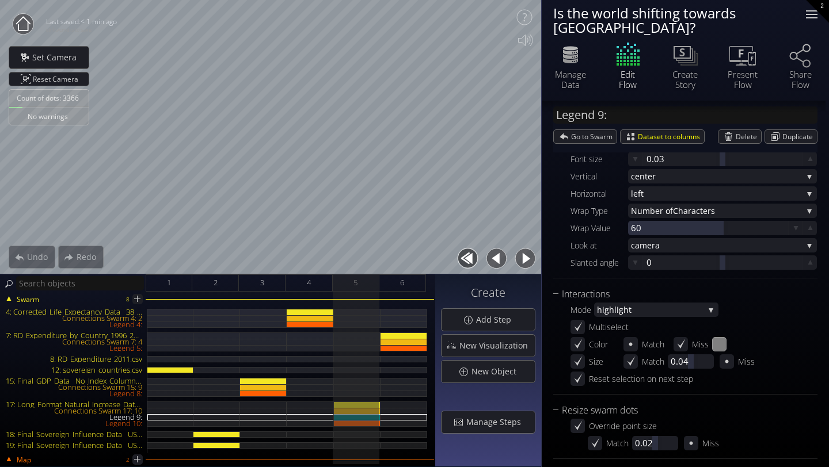
click at [805, 21] on div at bounding box center [811, 14] width 23 height 23
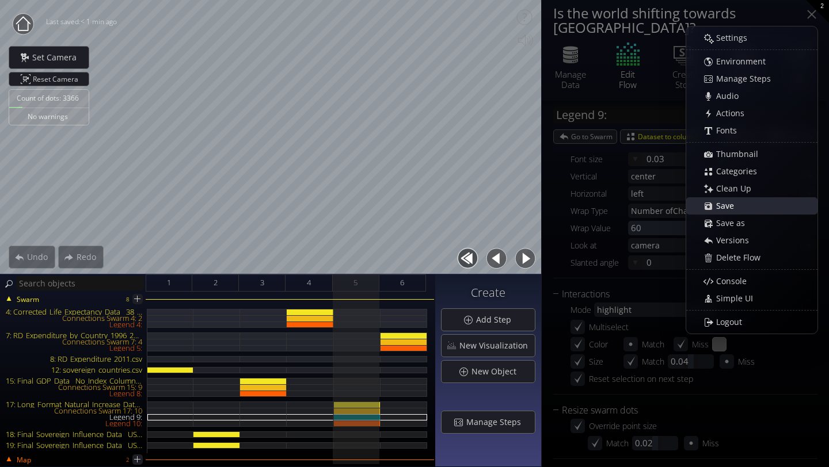
click at [734, 206] on span "Save" at bounding box center [727, 206] width 25 height 12
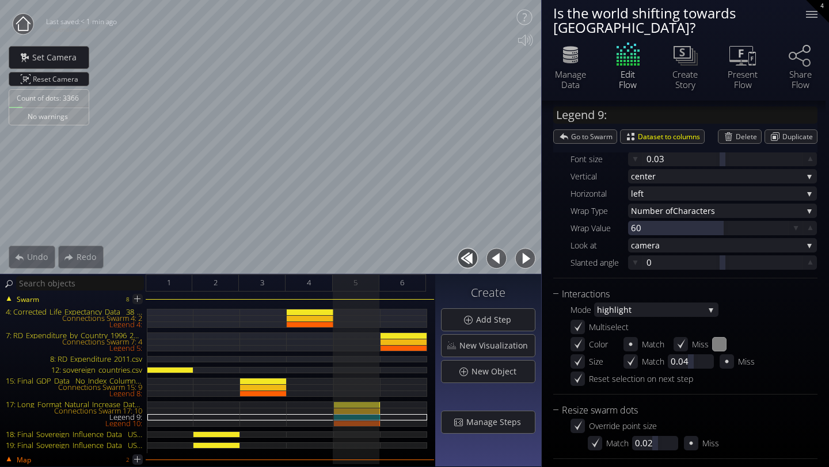
click at [28, 27] on icon at bounding box center [23, 23] width 14 height 14
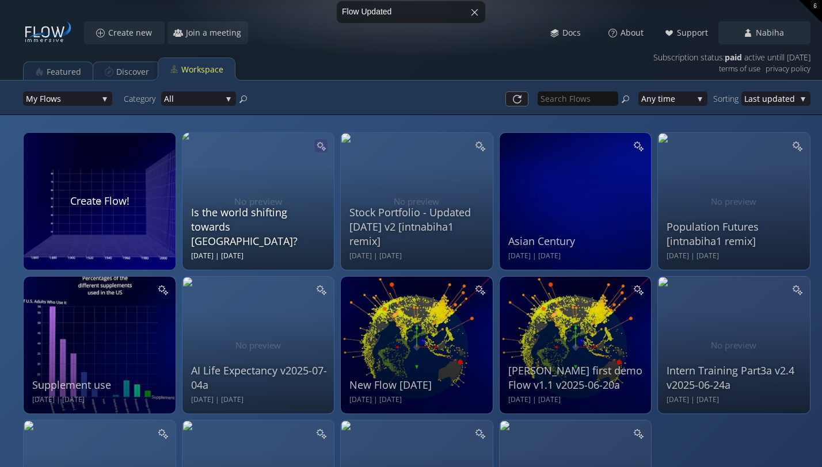
click at [319, 146] on icon at bounding box center [321, 146] width 10 height 10
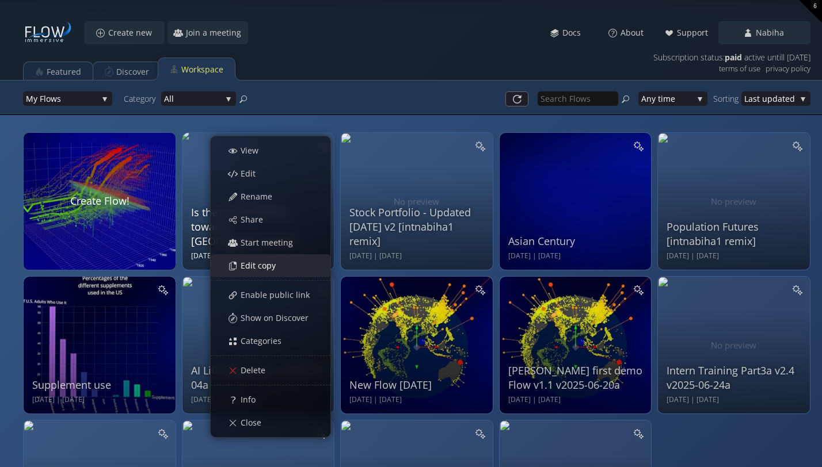
click at [281, 268] on div "Edit copy" at bounding box center [276, 266] width 107 height 22
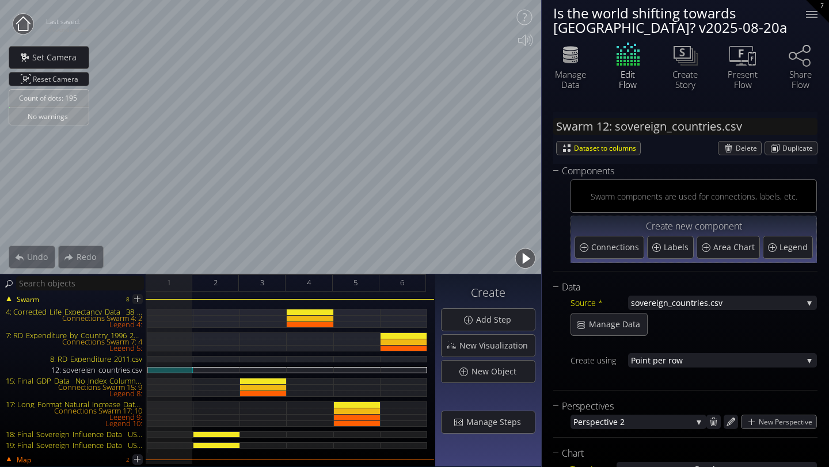
click at [595, 24] on div "Is the world shifting towards Asia? v2025-08-20a" at bounding box center [672, 20] width 238 height 29
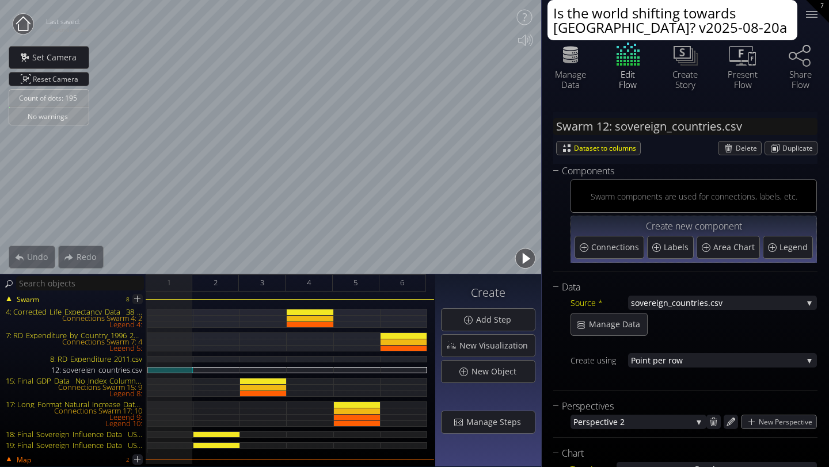
click at [649, 28] on textarea "Is the world shifting towards Asia? v2025-08-20a" at bounding box center [672, 20] width 250 height 40
type textarea "Is the world shifting towards Asia? Avator story"
